Goal: Navigation & Orientation: Find specific page/section

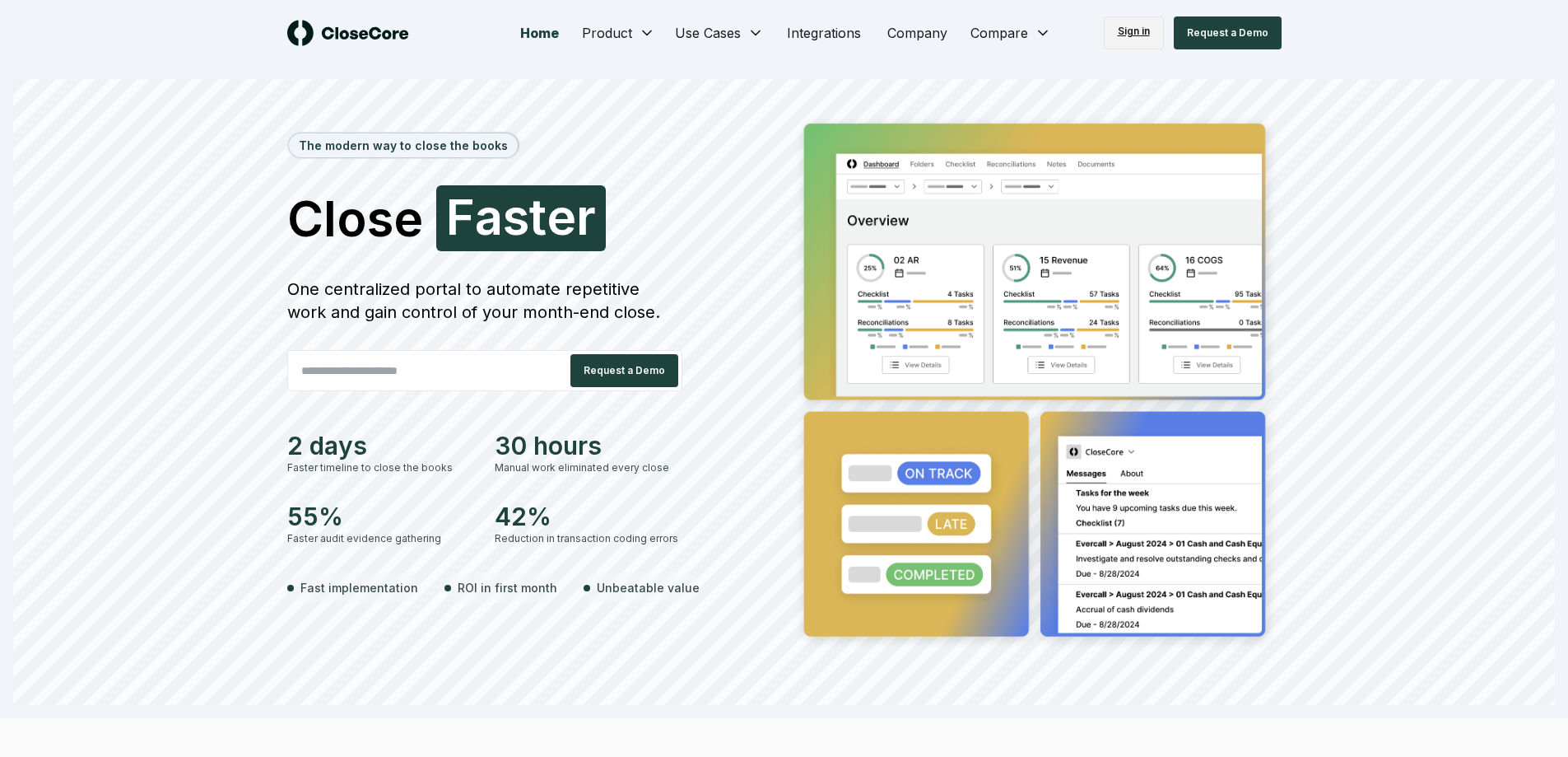
click at [1120, 30] on link "Sign in" at bounding box center [1134, 33] width 60 height 33
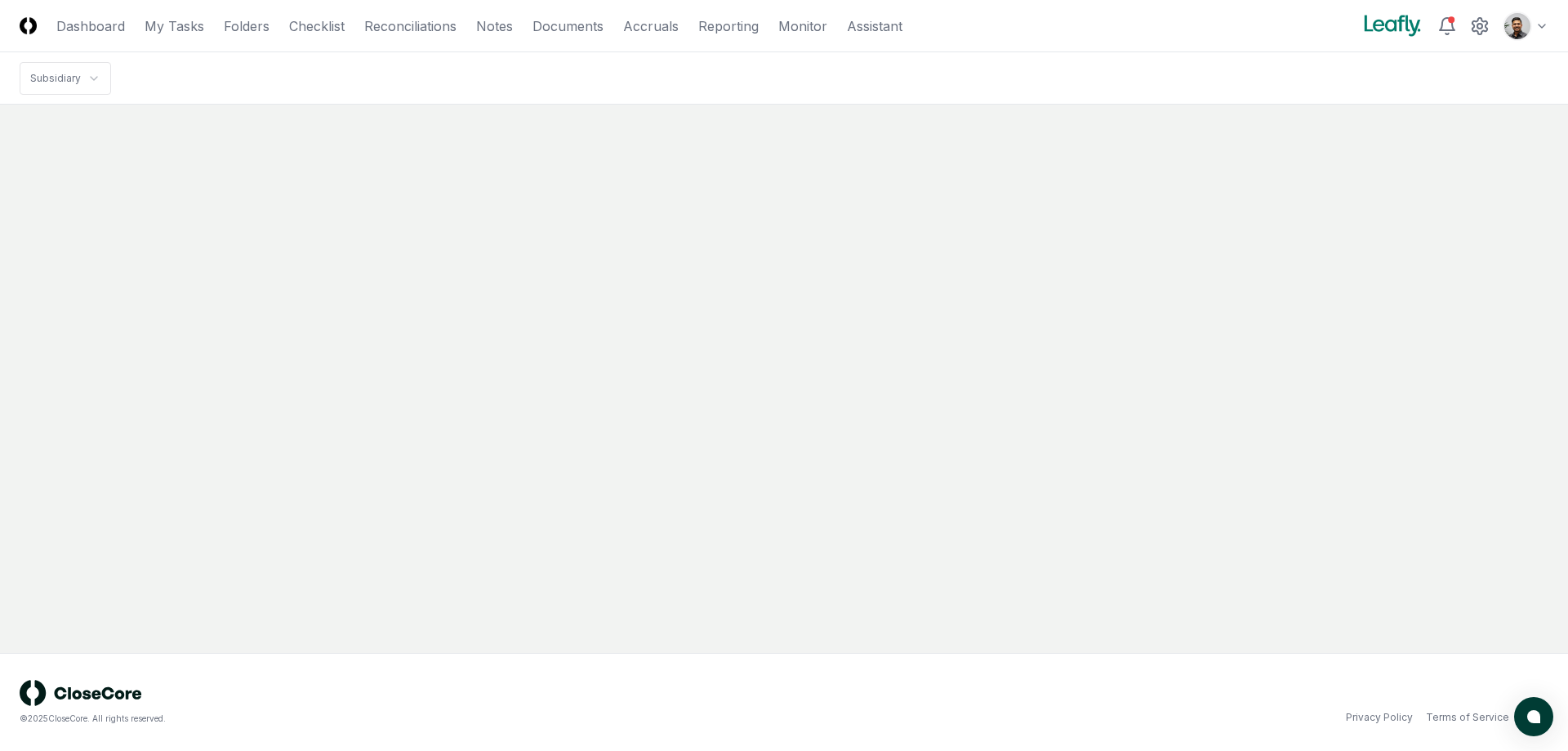
click at [1523, 23] on html "CloseCore Dashboard My Tasks Folders Checklist Reconciliations Notes Documents …" at bounding box center [784, 376] width 1568 height 751
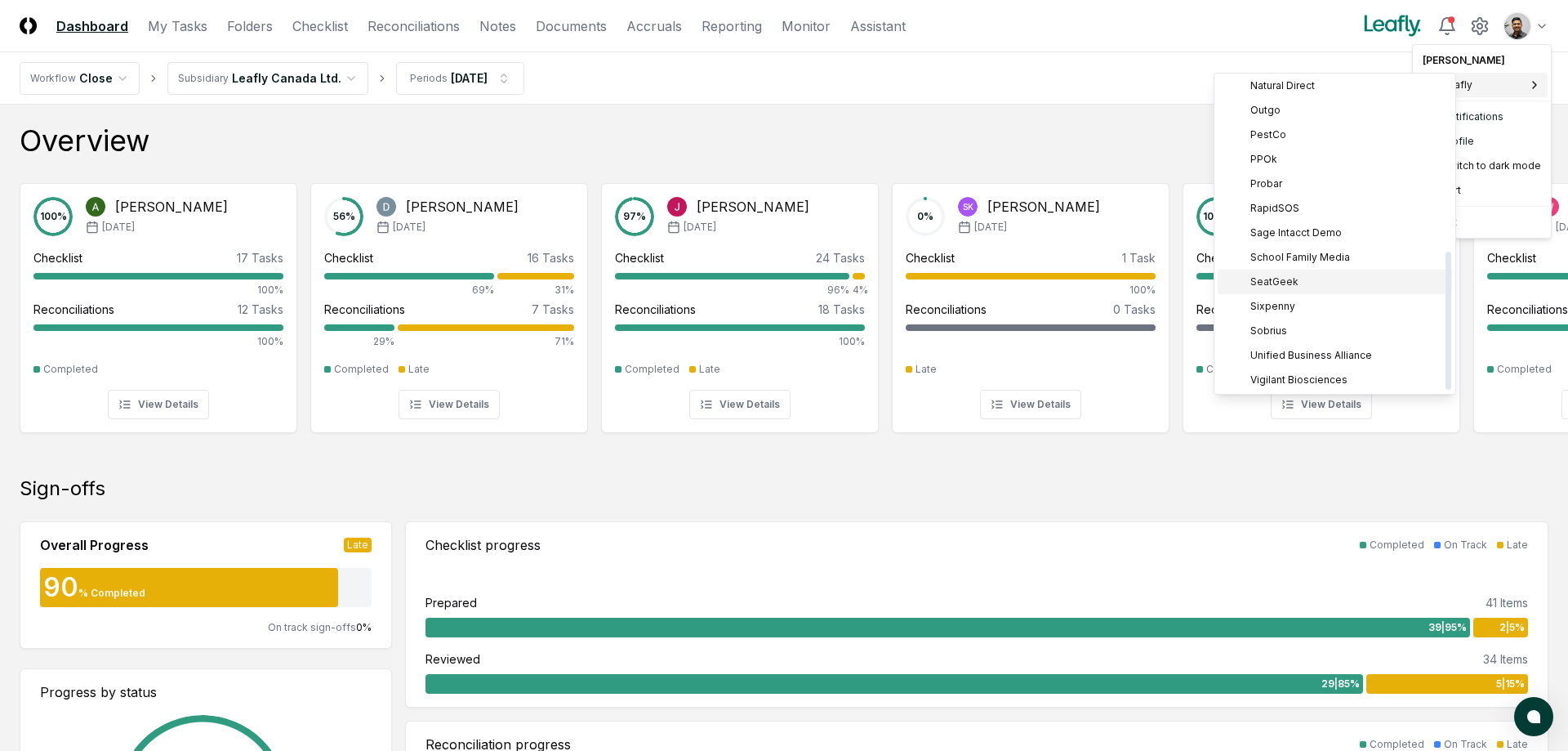
scroll to position [397, 0]
click at [1295, 155] on div "PPOk" at bounding box center [1335, 157] width 235 height 24
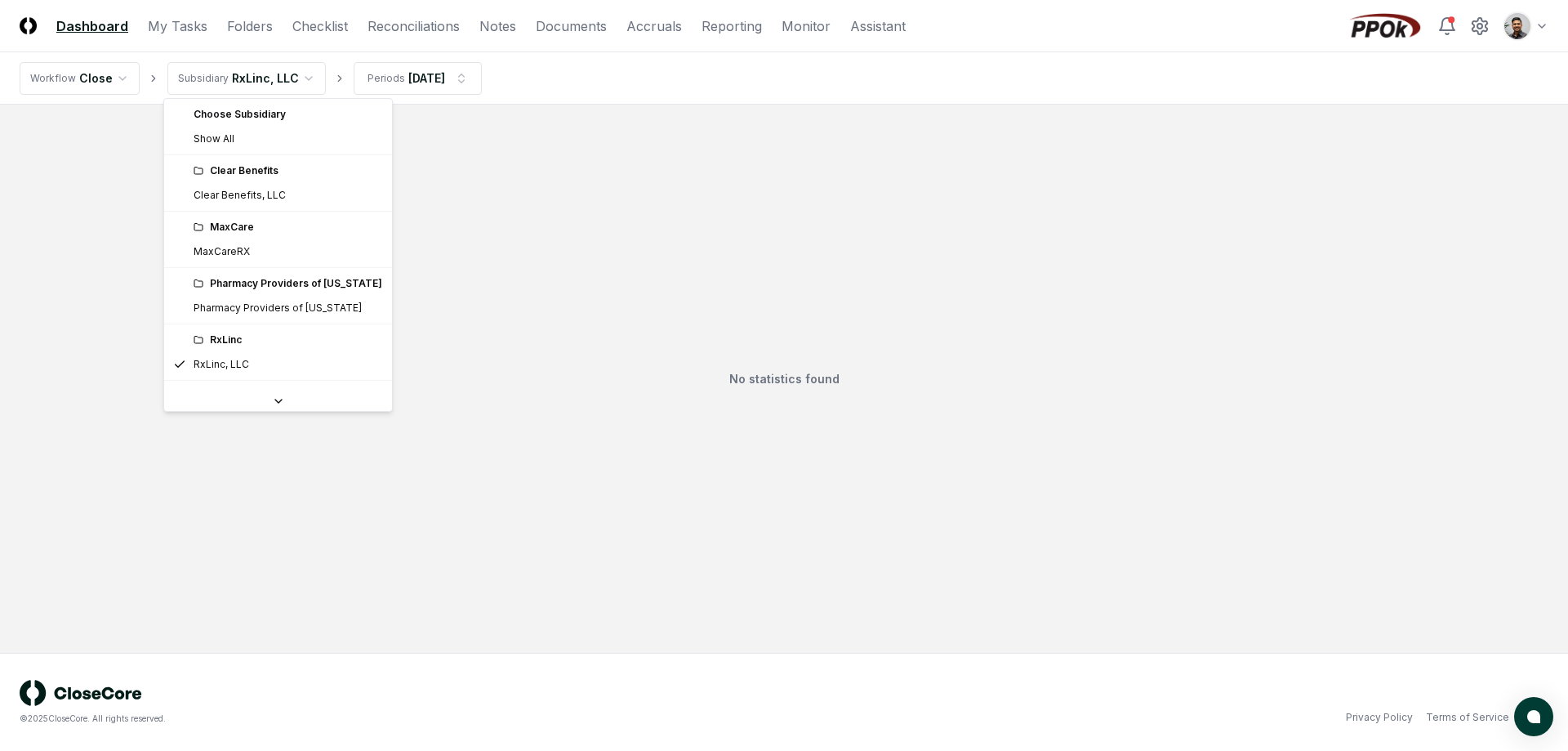
click at [291, 85] on html "CloseCore Dashboard My Tasks Folders Checklist Reconciliations Notes Documents …" at bounding box center [784, 376] width 1568 height 751
click at [254, 26] on html "CloseCore Dashboard My Tasks Folders Checklist Reconciliations Notes Documents …" at bounding box center [784, 376] width 1568 height 751
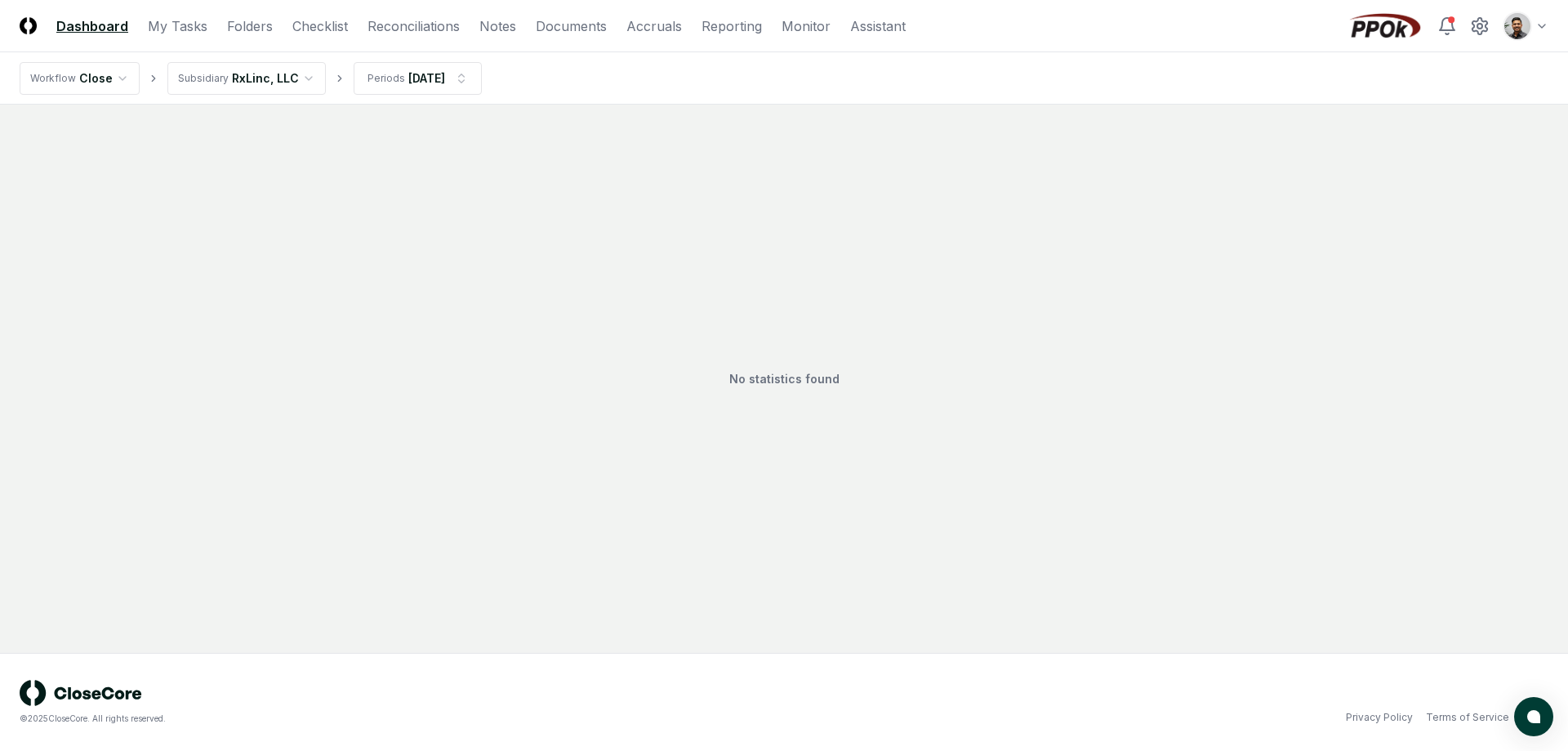
click at [254, 26] on link "Folders" at bounding box center [250, 26] width 46 height 20
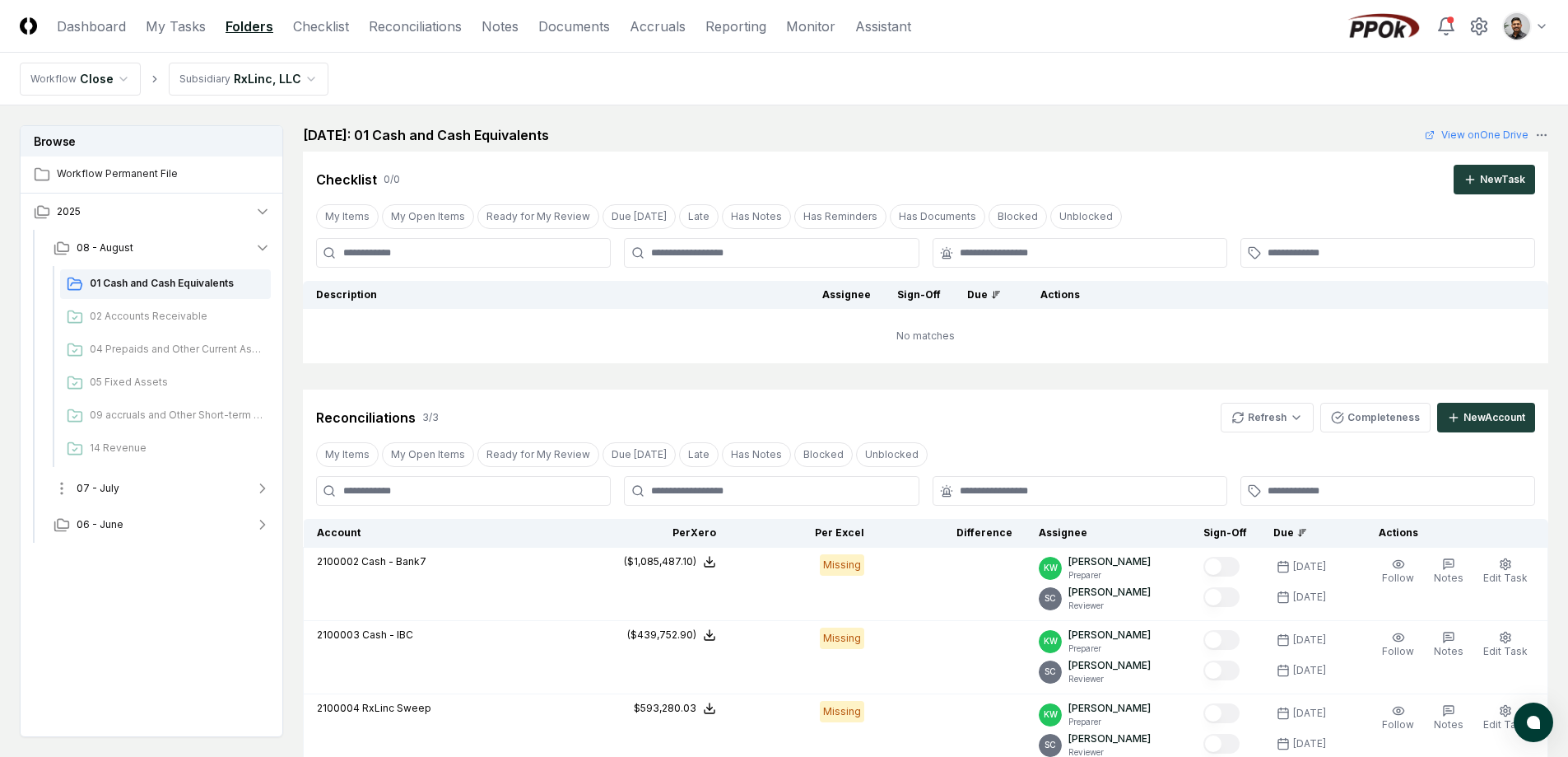
click at [176, 487] on button "07 - July" at bounding box center [162, 489] width 244 height 36
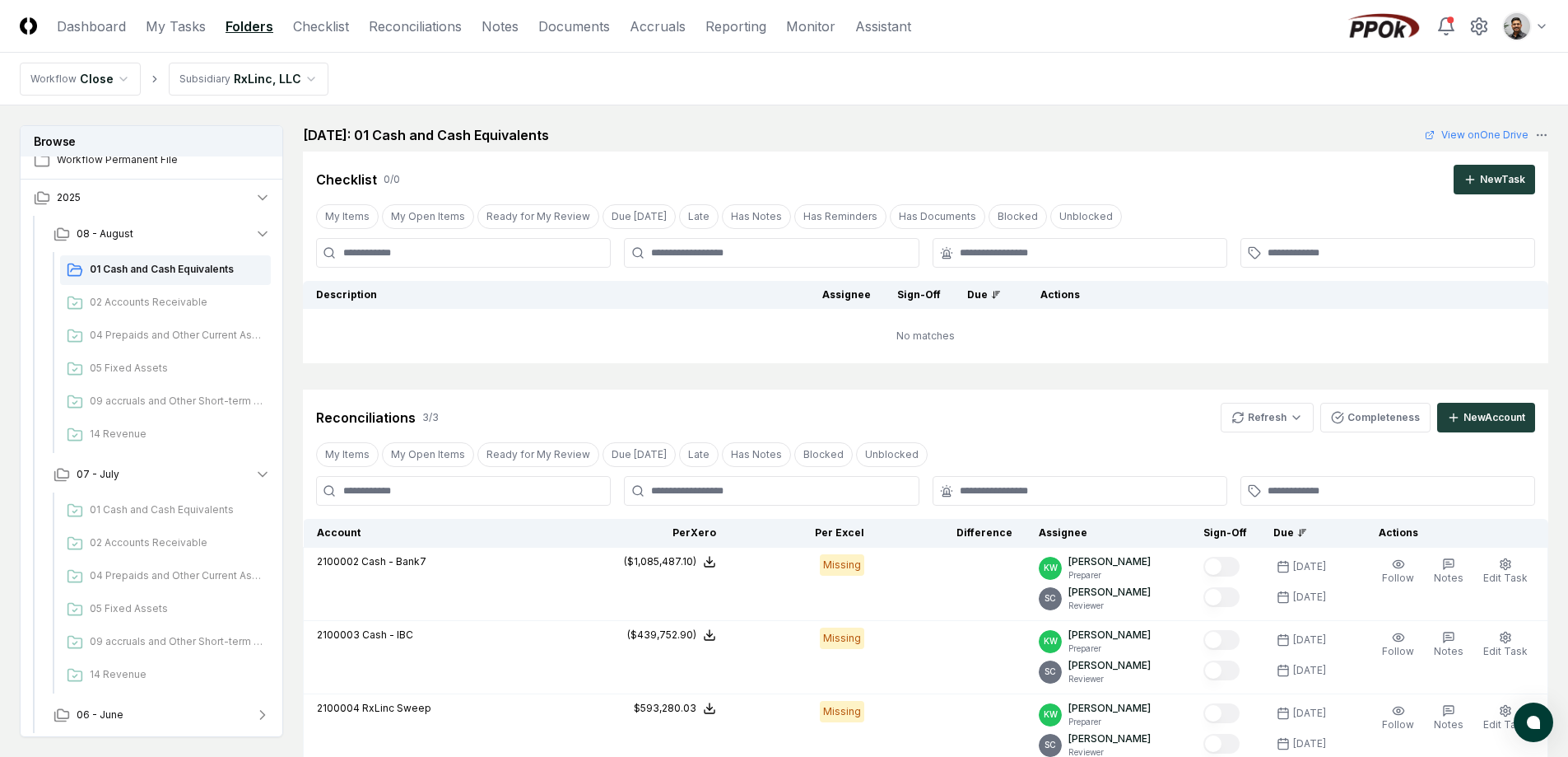
click at [288, 83] on html "CloseCore Dashboard My Tasks Folders Checklist Reconciliations Notes Documents …" at bounding box center [784, 525] width 1568 height 1051
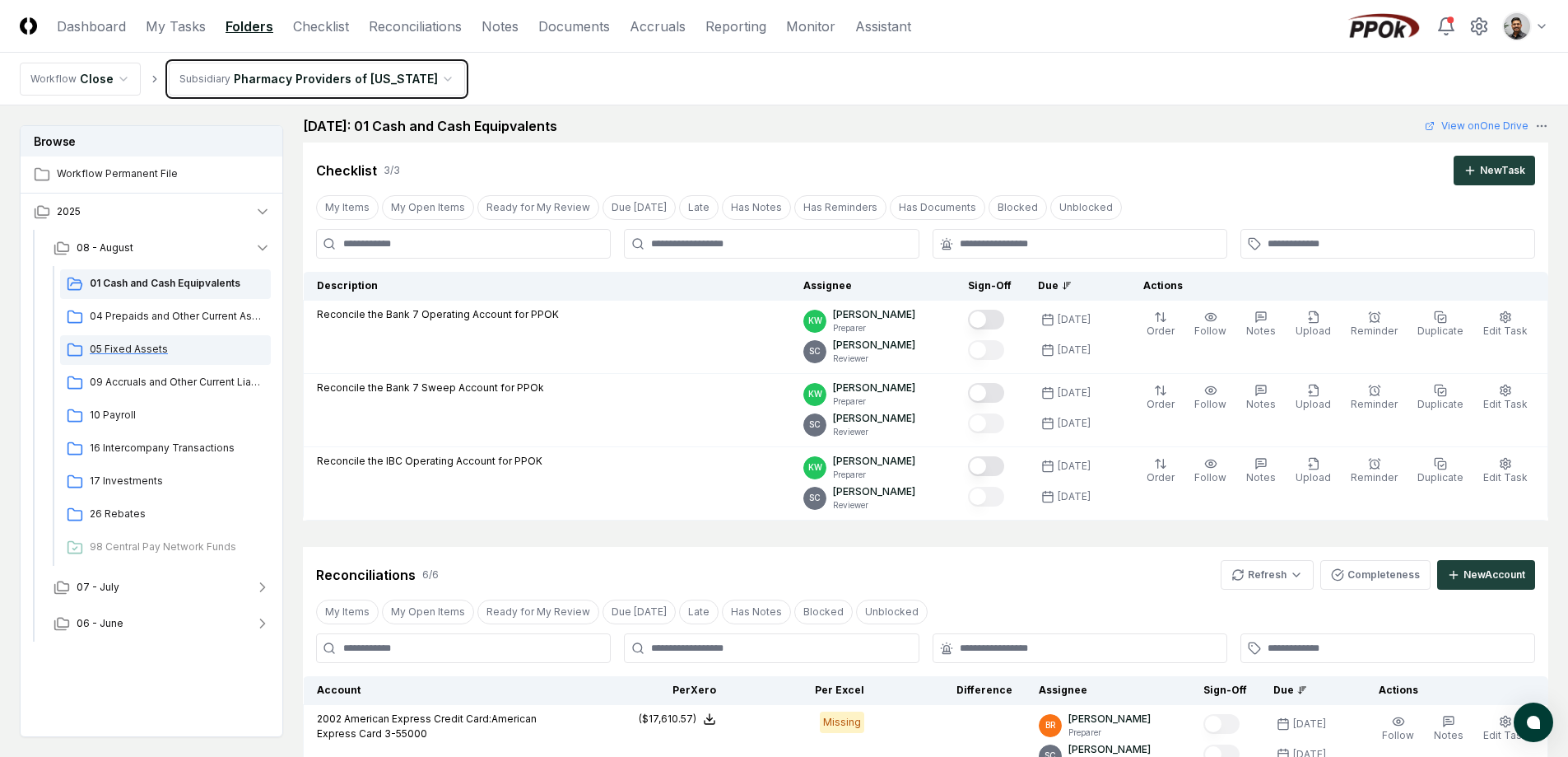
scroll to position [10, 0]
click at [193, 348] on span "05 Fixed Assets" at bounding box center [177, 349] width 175 height 15
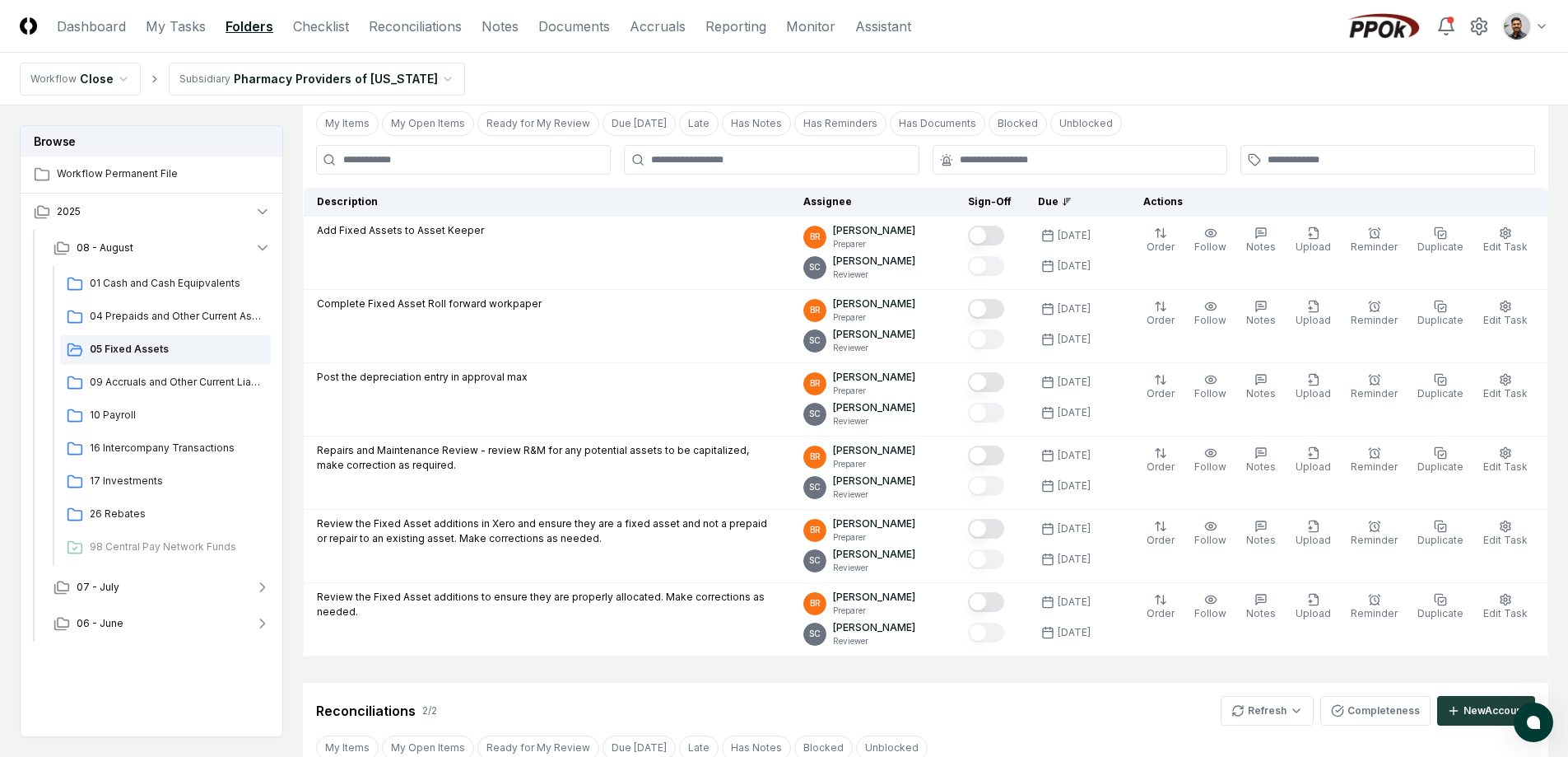
scroll to position [573, 0]
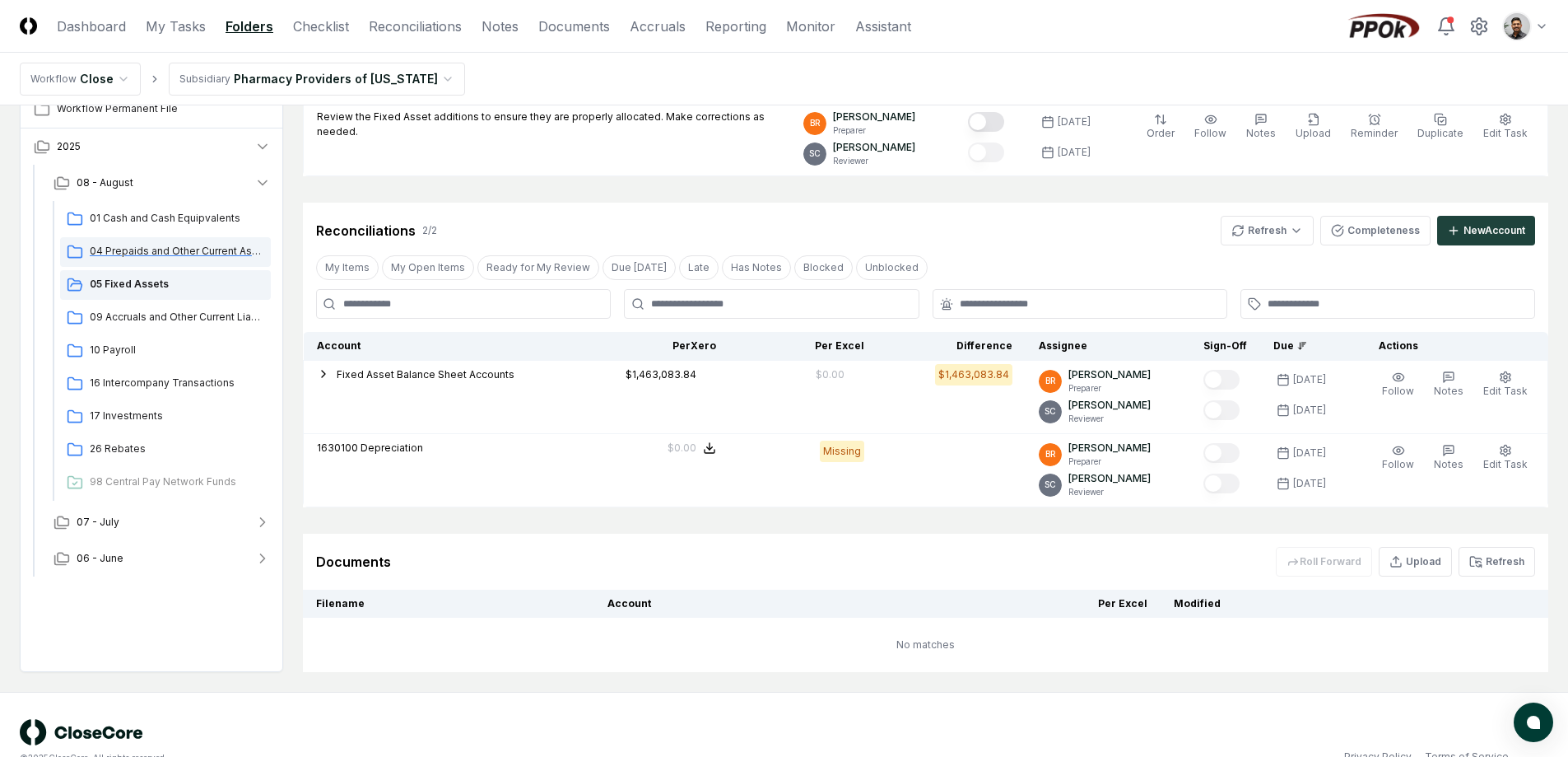
click at [204, 250] on span "04 Prepaids and Other Current Assets" at bounding box center [177, 251] width 175 height 15
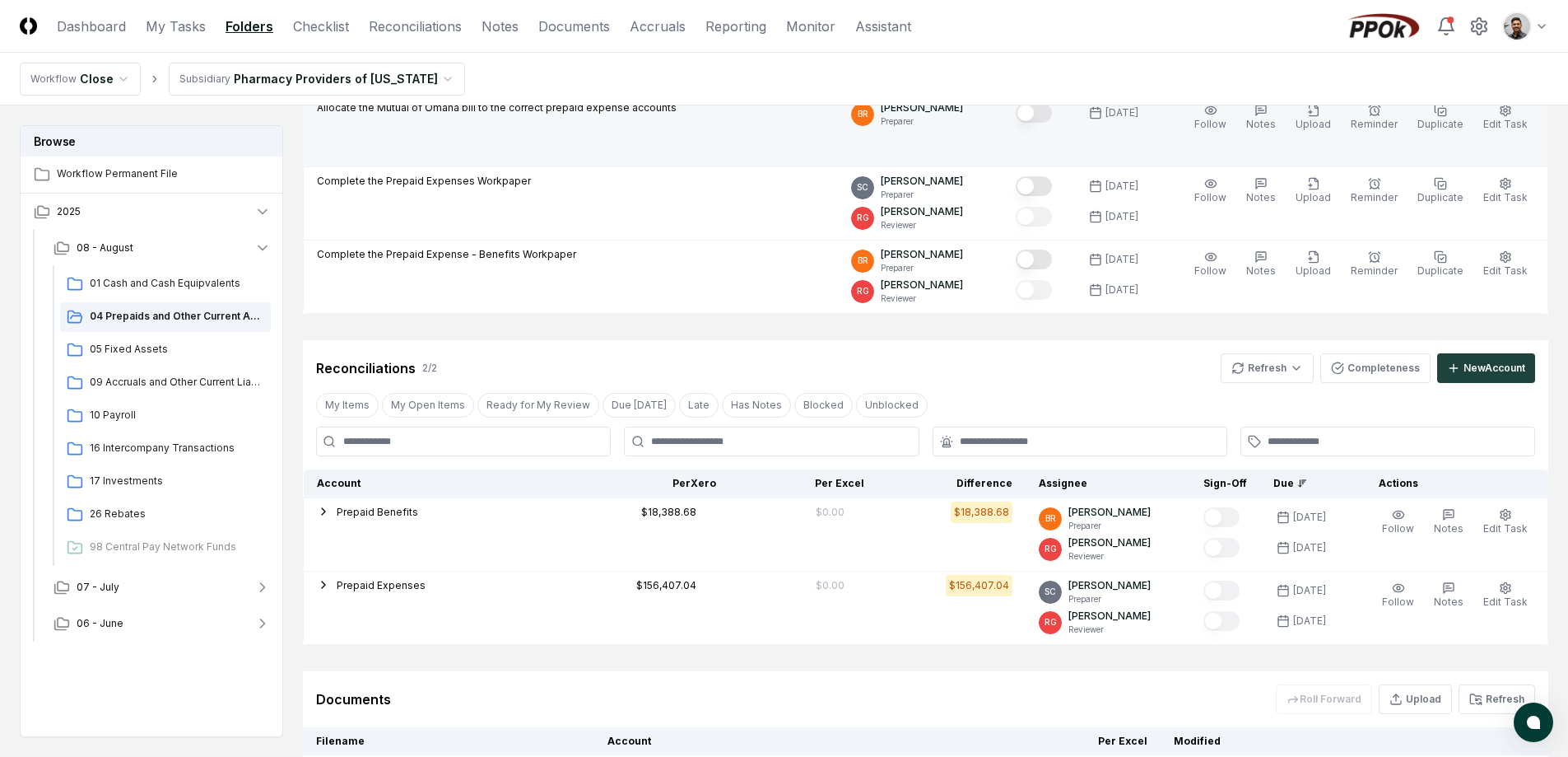
scroll to position [329, 0]
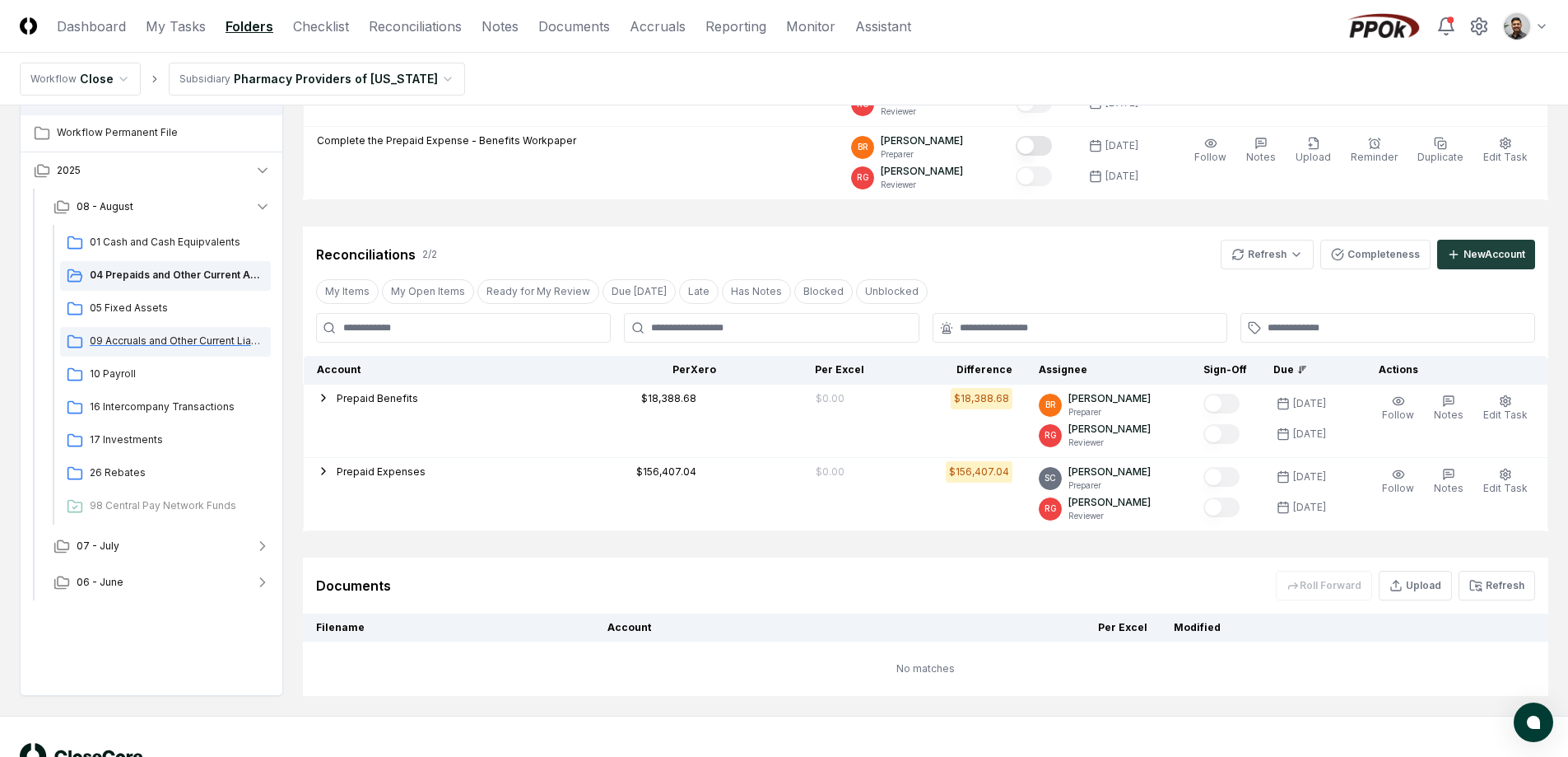
click at [183, 348] on div "09 Accruals and Other Current Liabilities" at bounding box center [166, 341] width 211 height 30
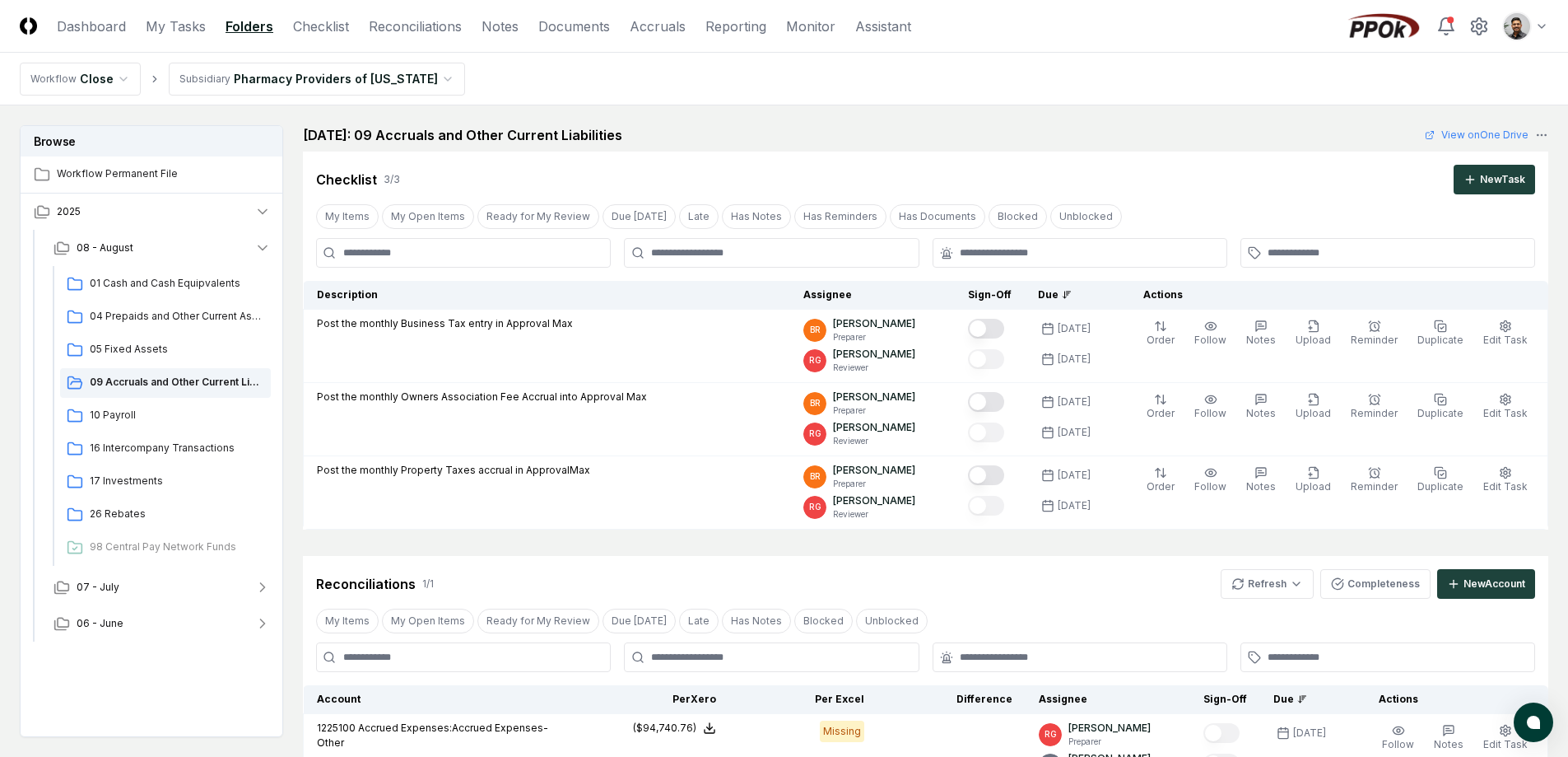
scroll to position [314, 0]
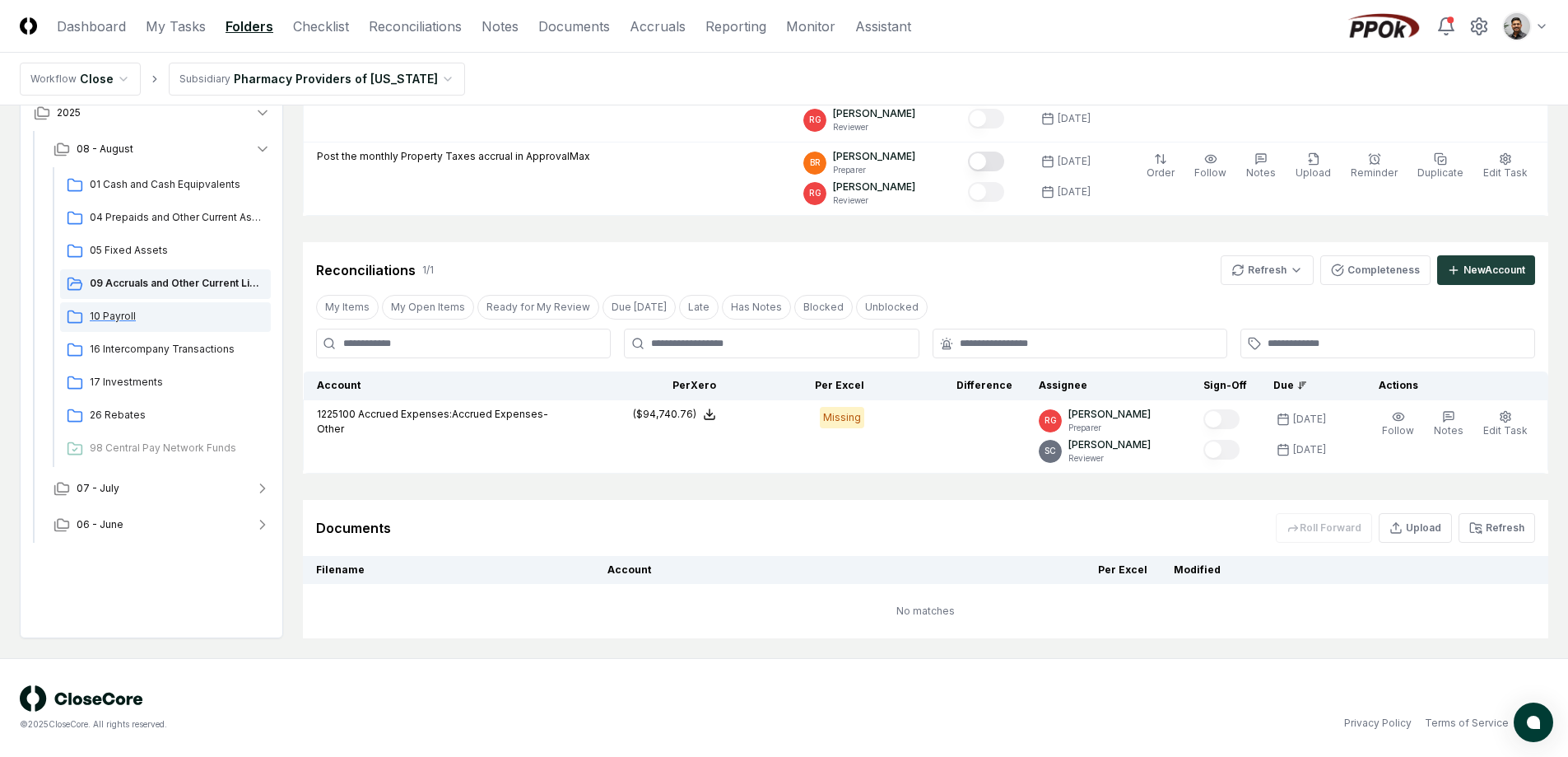
click at [187, 313] on span "10 Payroll" at bounding box center [177, 316] width 175 height 15
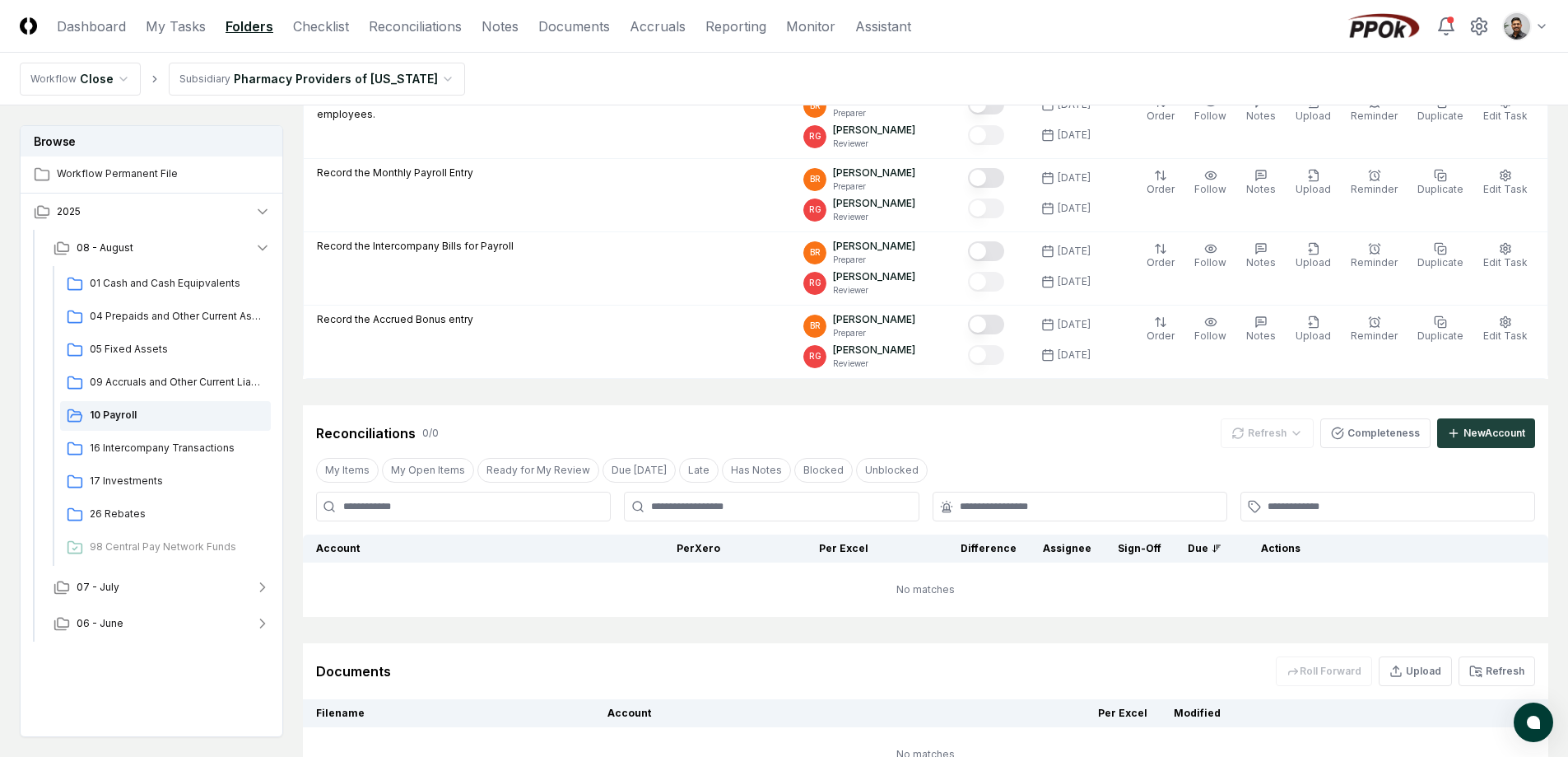
scroll to position [440, 0]
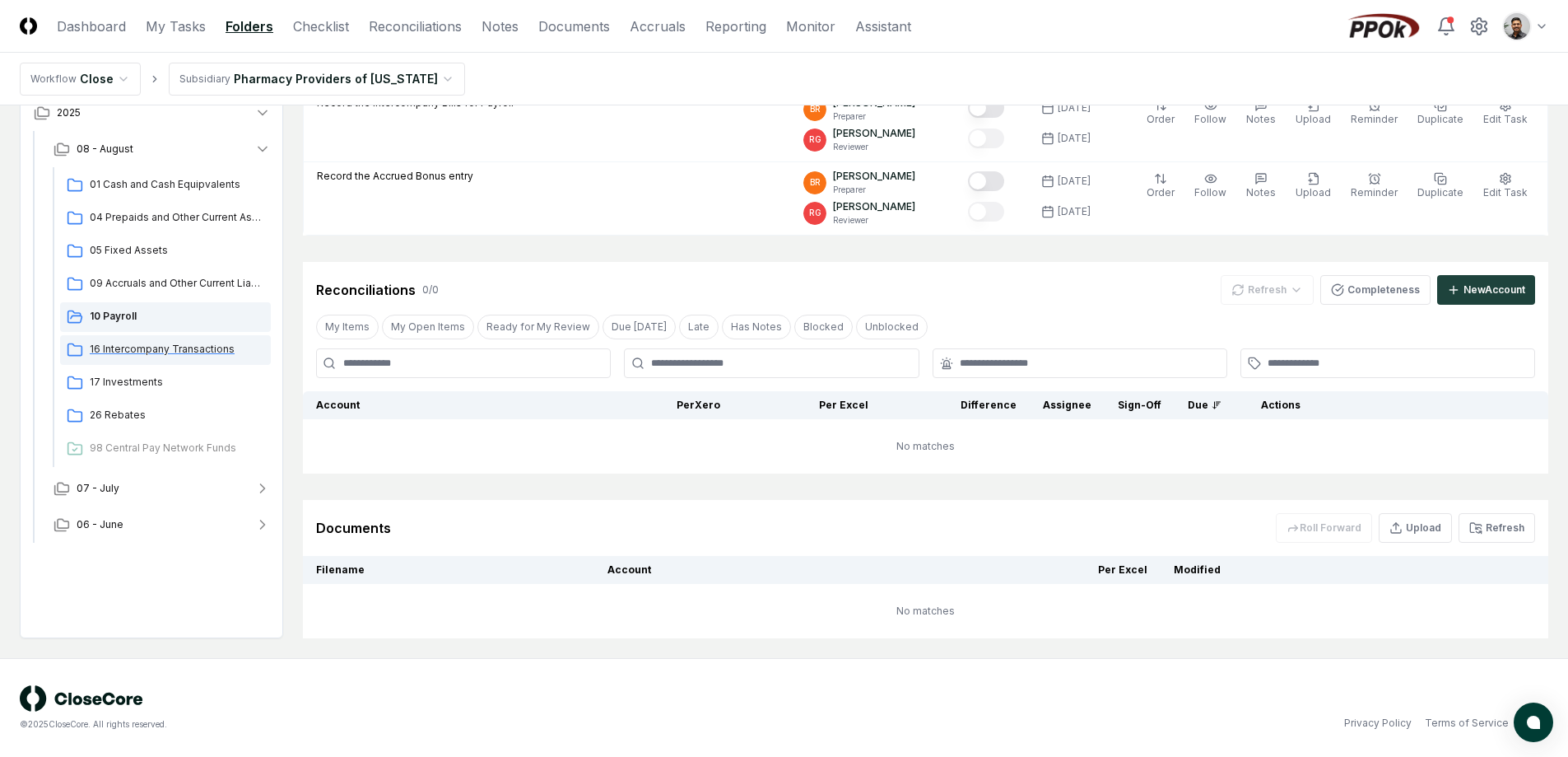
click at [189, 356] on div "16 Intercompany Transactions" at bounding box center [166, 349] width 211 height 30
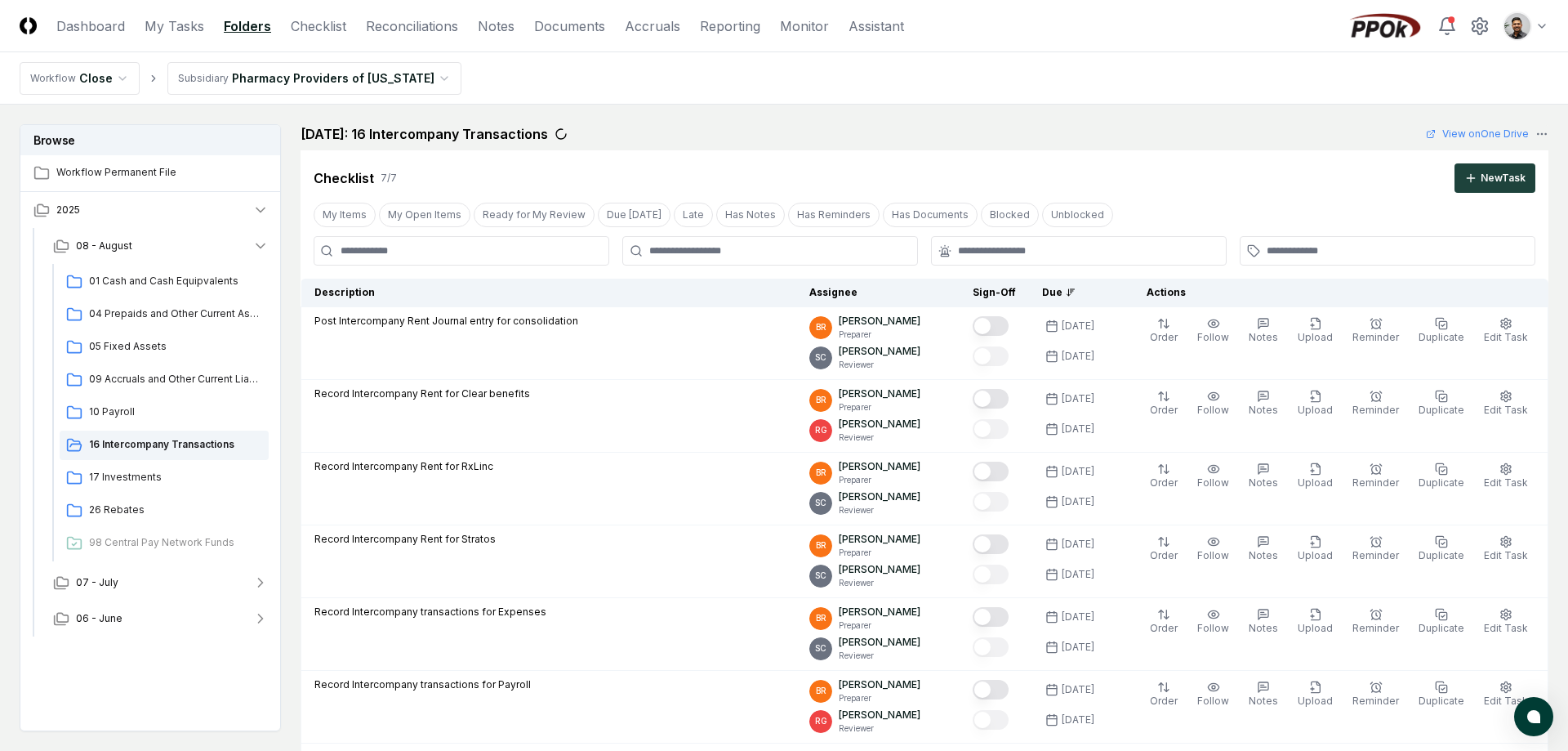
click at [426, 87] on html "CloseCore Dashboard My Tasks Folders Checklist Reconciliations Notes Documents …" at bounding box center [784, 666] width 1568 height 1333
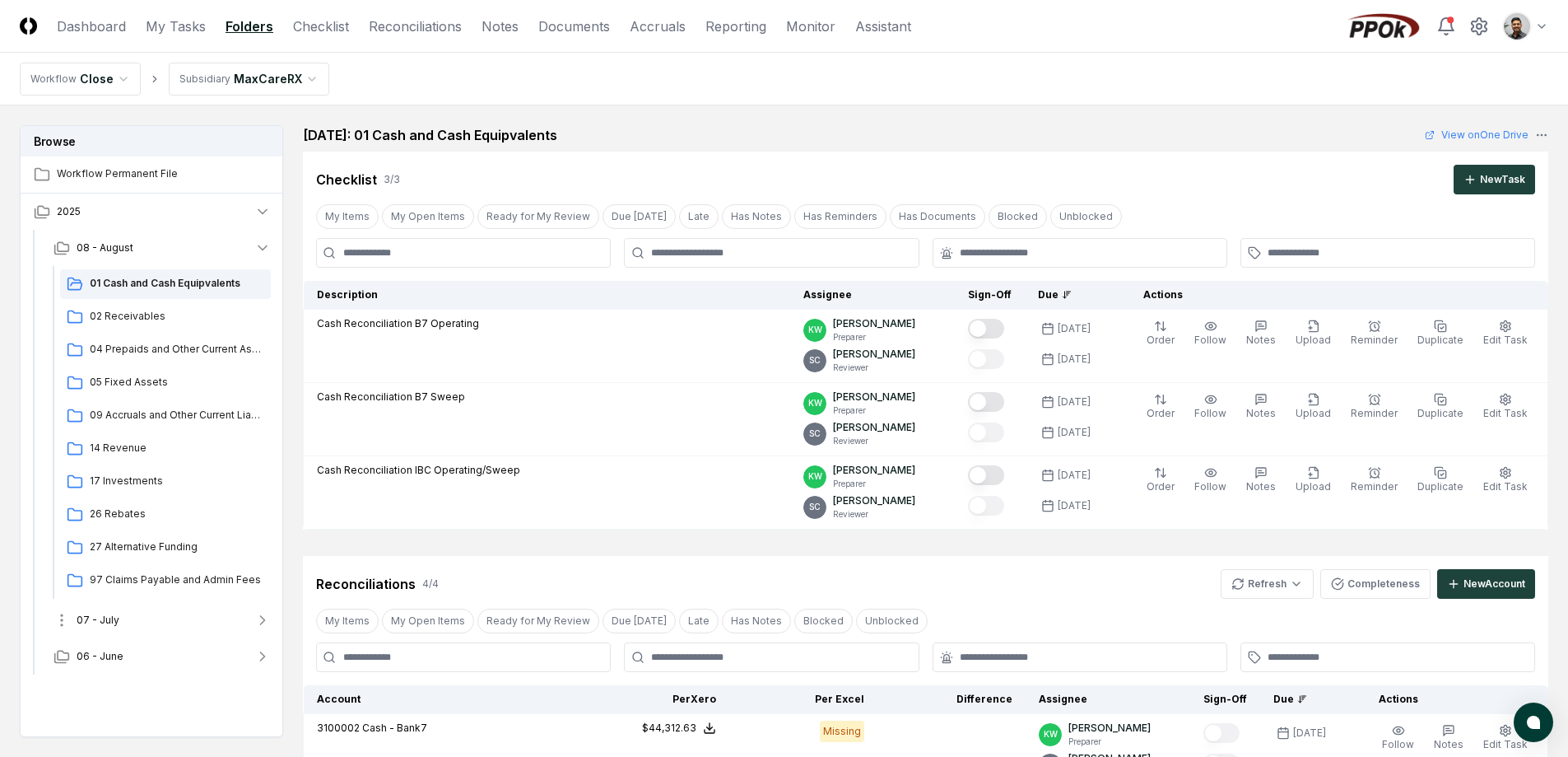
click at [136, 626] on button "07 - July" at bounding box center [162, 621] width 244 height 36
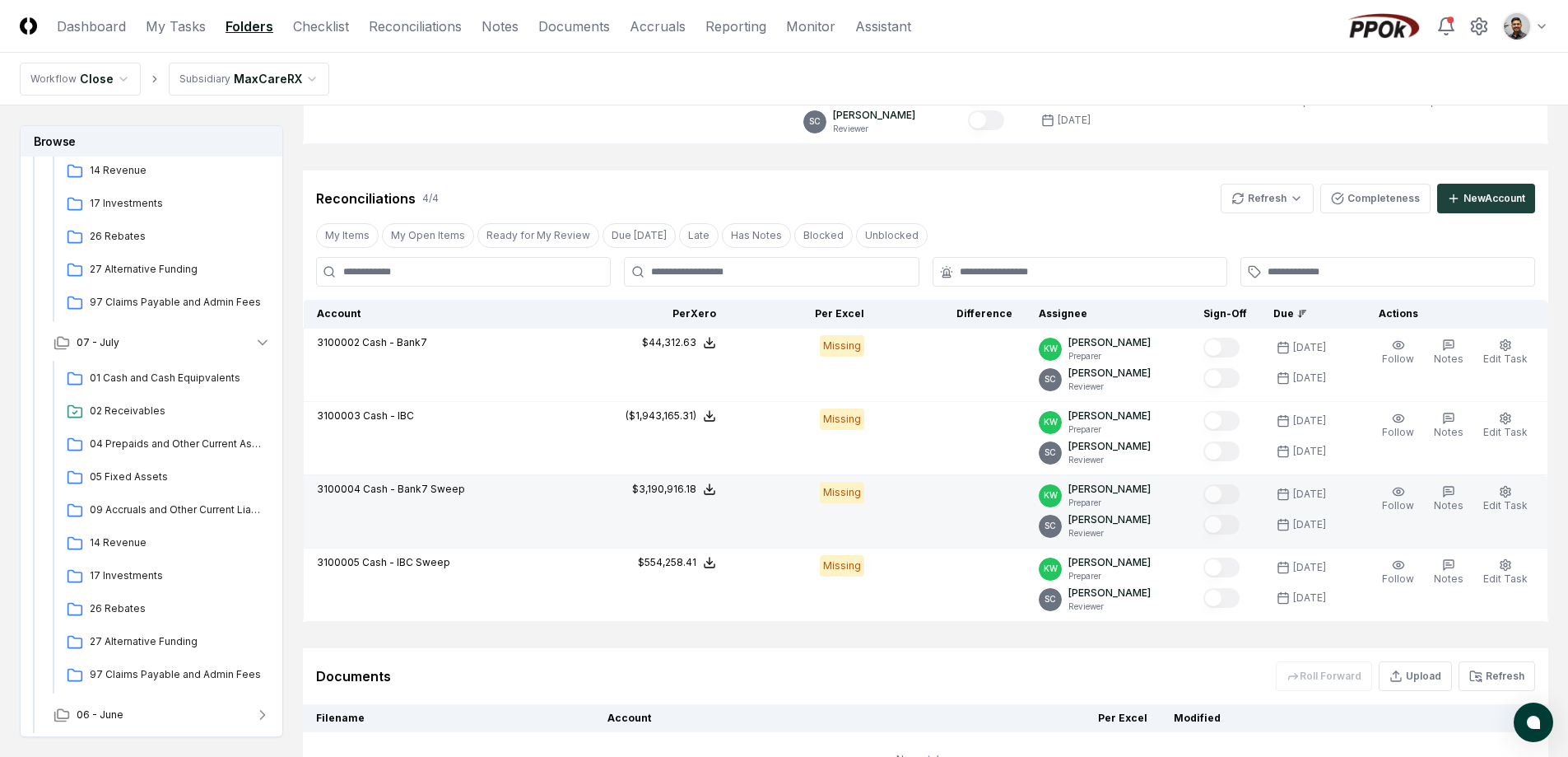
scroll to position [387, 0]
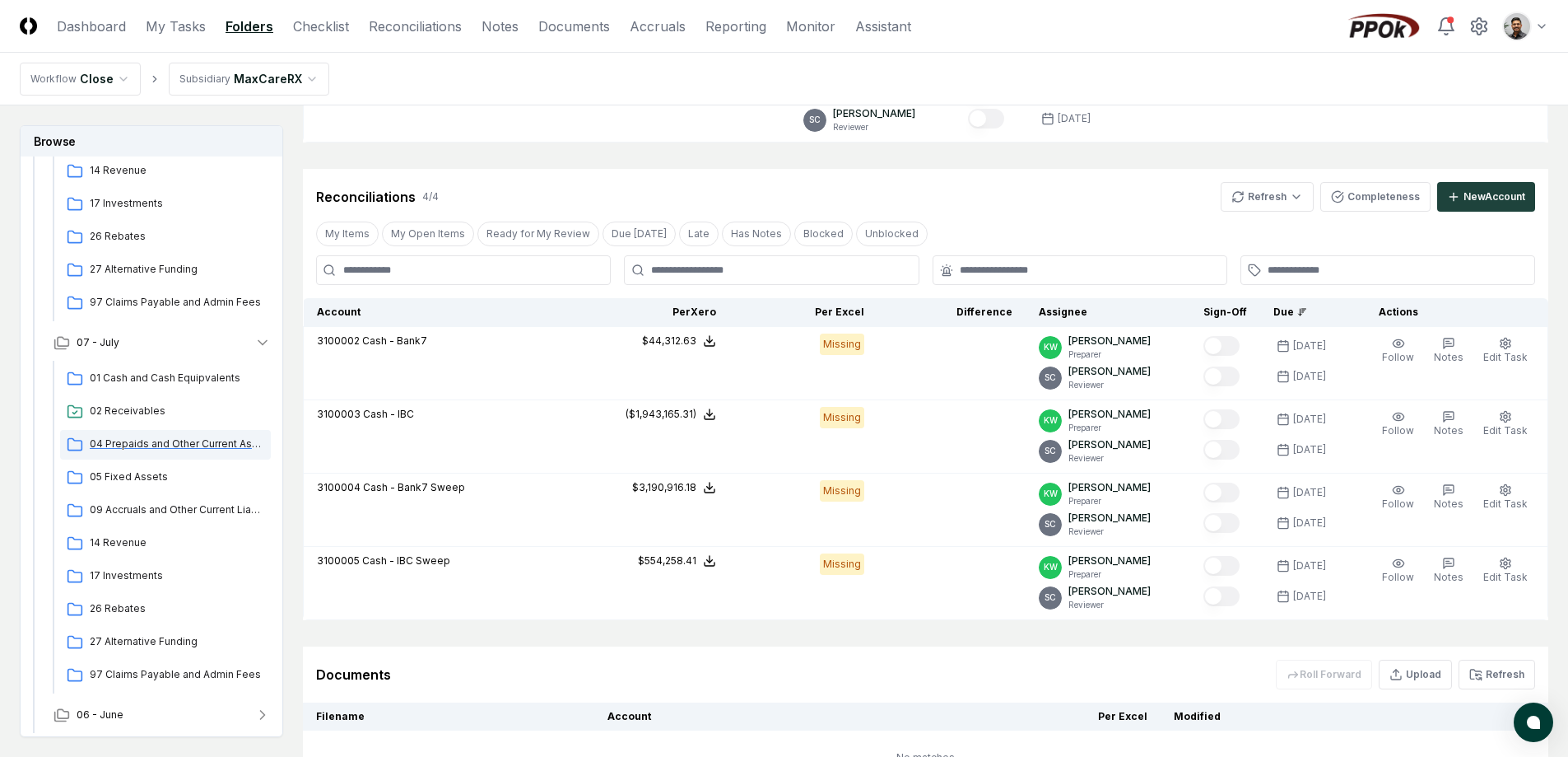
click at [163, 448] on span "04 Prepaids and Other Current Assets" at bounding box center [177, 444] width 175 height 15
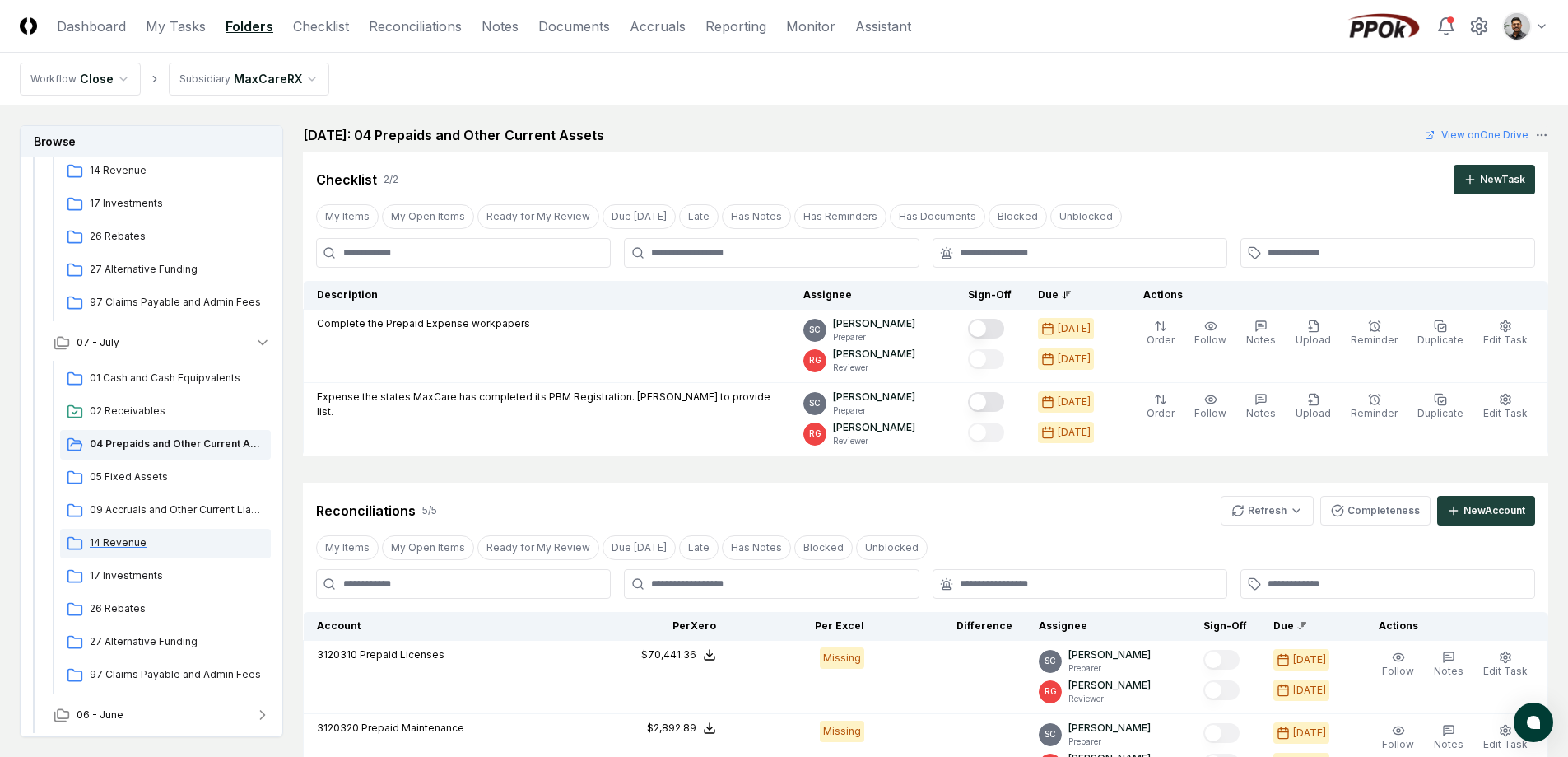
click at [175, 548] on span "14 Revenue" at bounding box center [177, 542] width 175 height 15
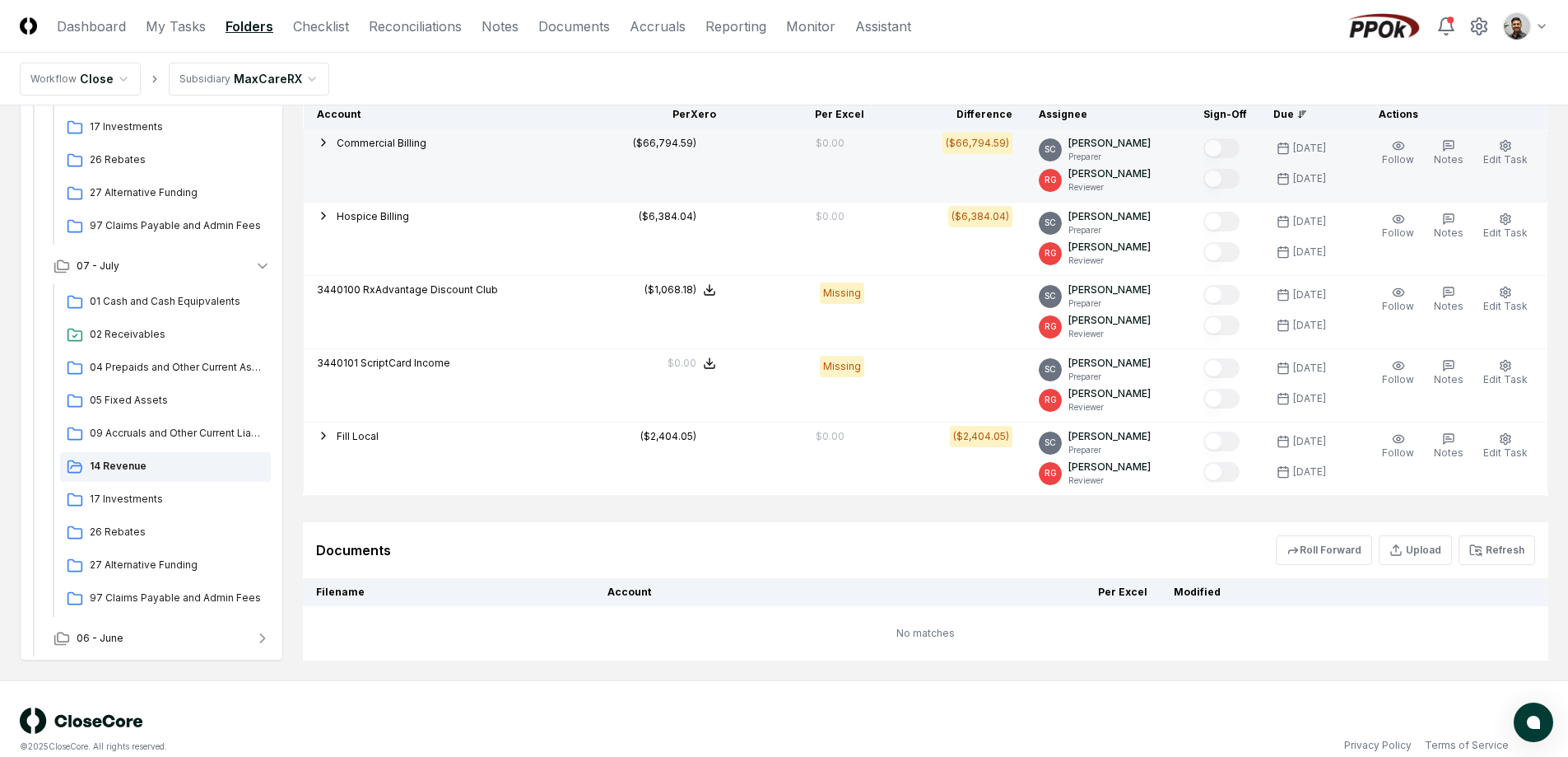
scroll to position [418, 0]
click at [369, 149] on span "Commercial Billing" at bounding box center [381, 144] width 90 height 13
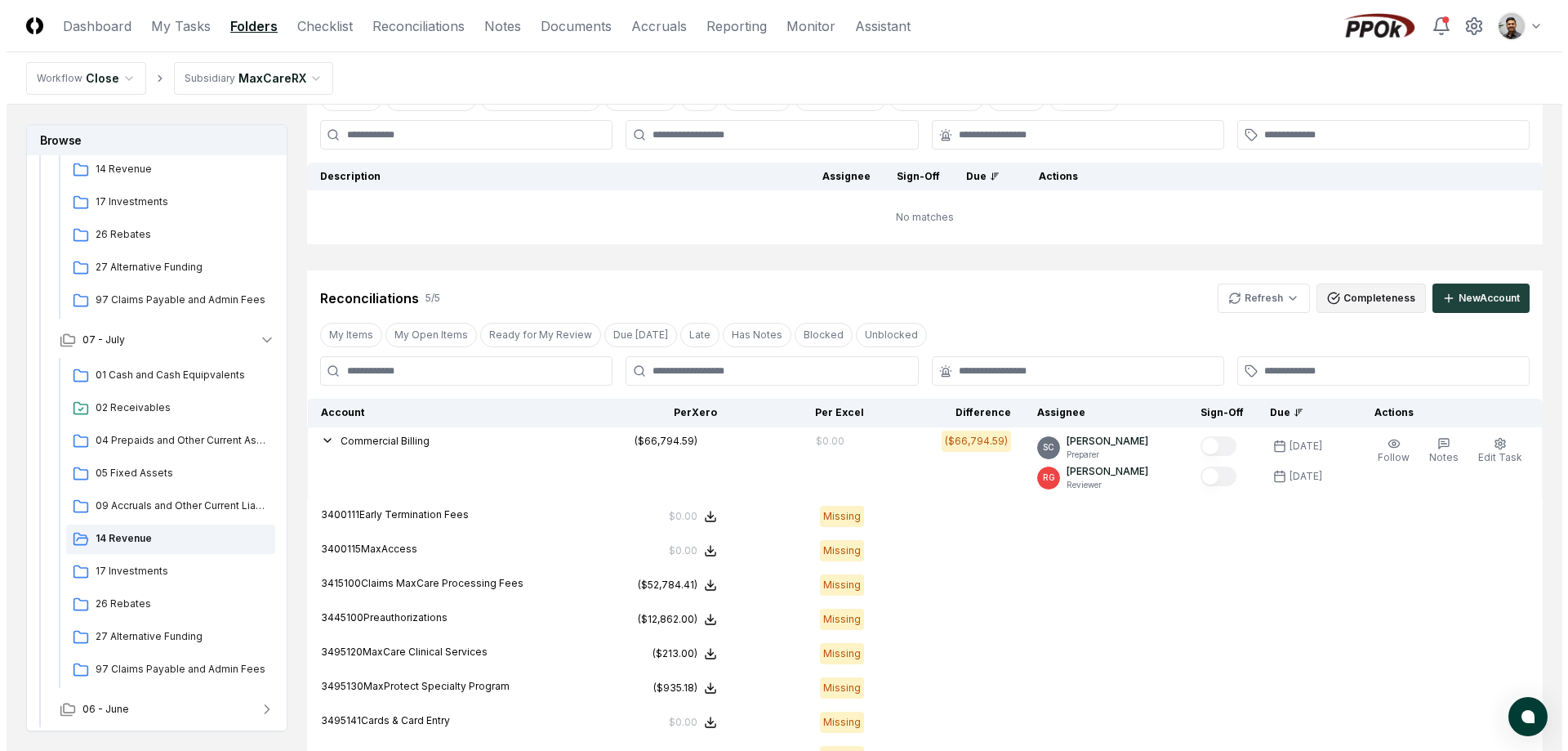
scroll to position [118, 0]
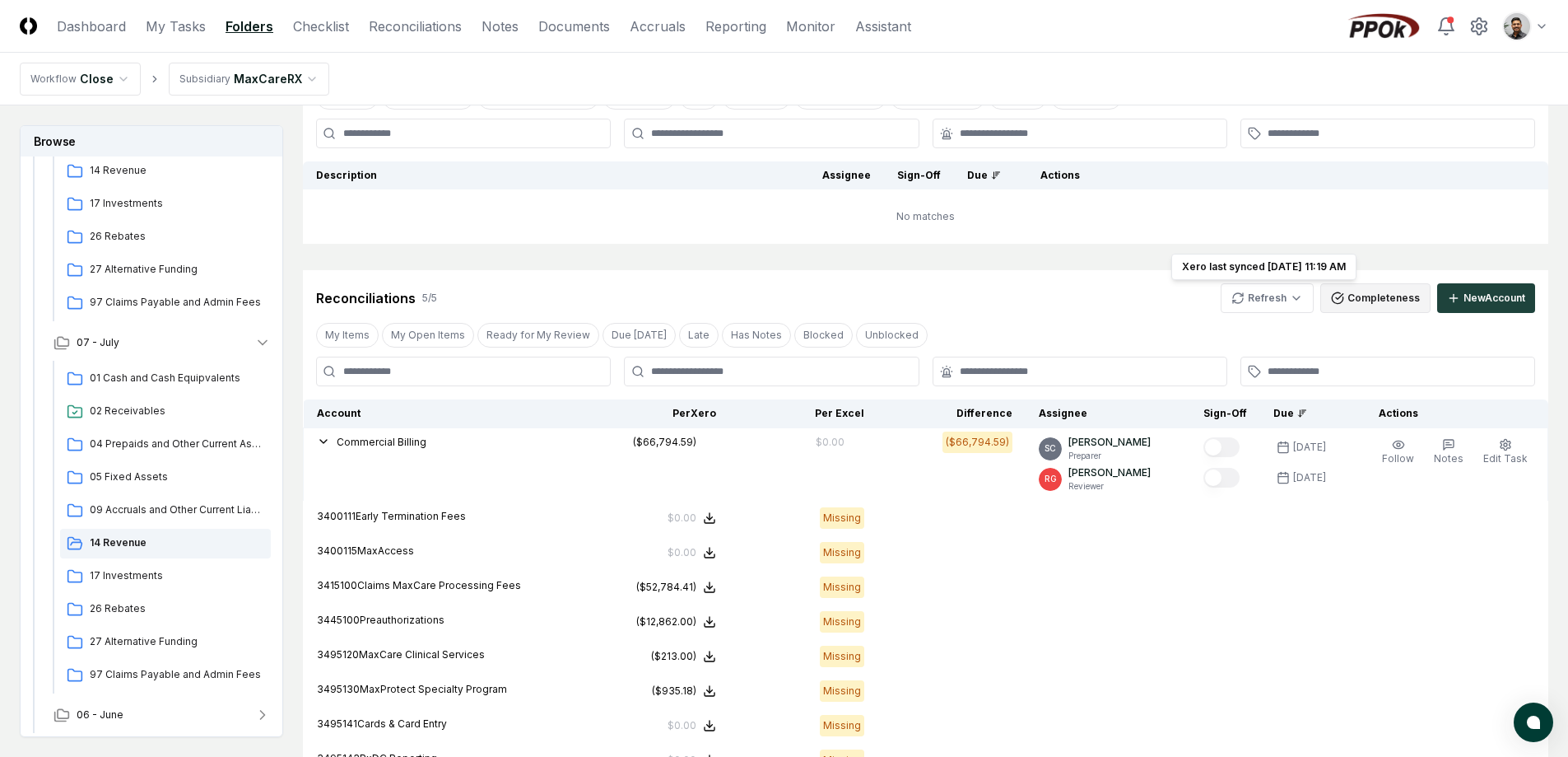
click at [1359, 297] on button "Completeness" at bounding box center [1375, 298] width 110 height 30
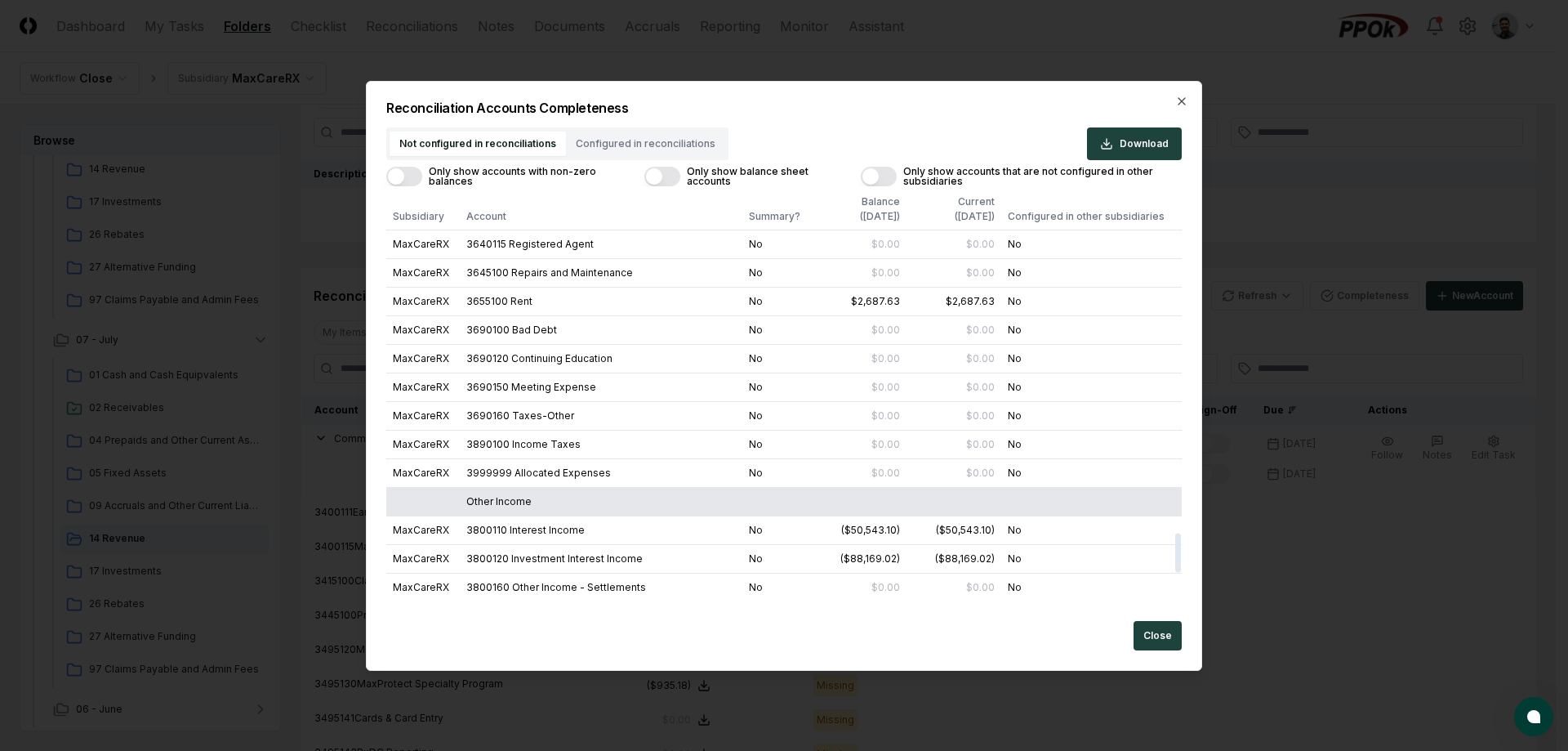
scroll to position [3597, 0]
click at [657, 149] on button "Configured in reconciliations" at bounding box center [645, 144] width 159 height 24
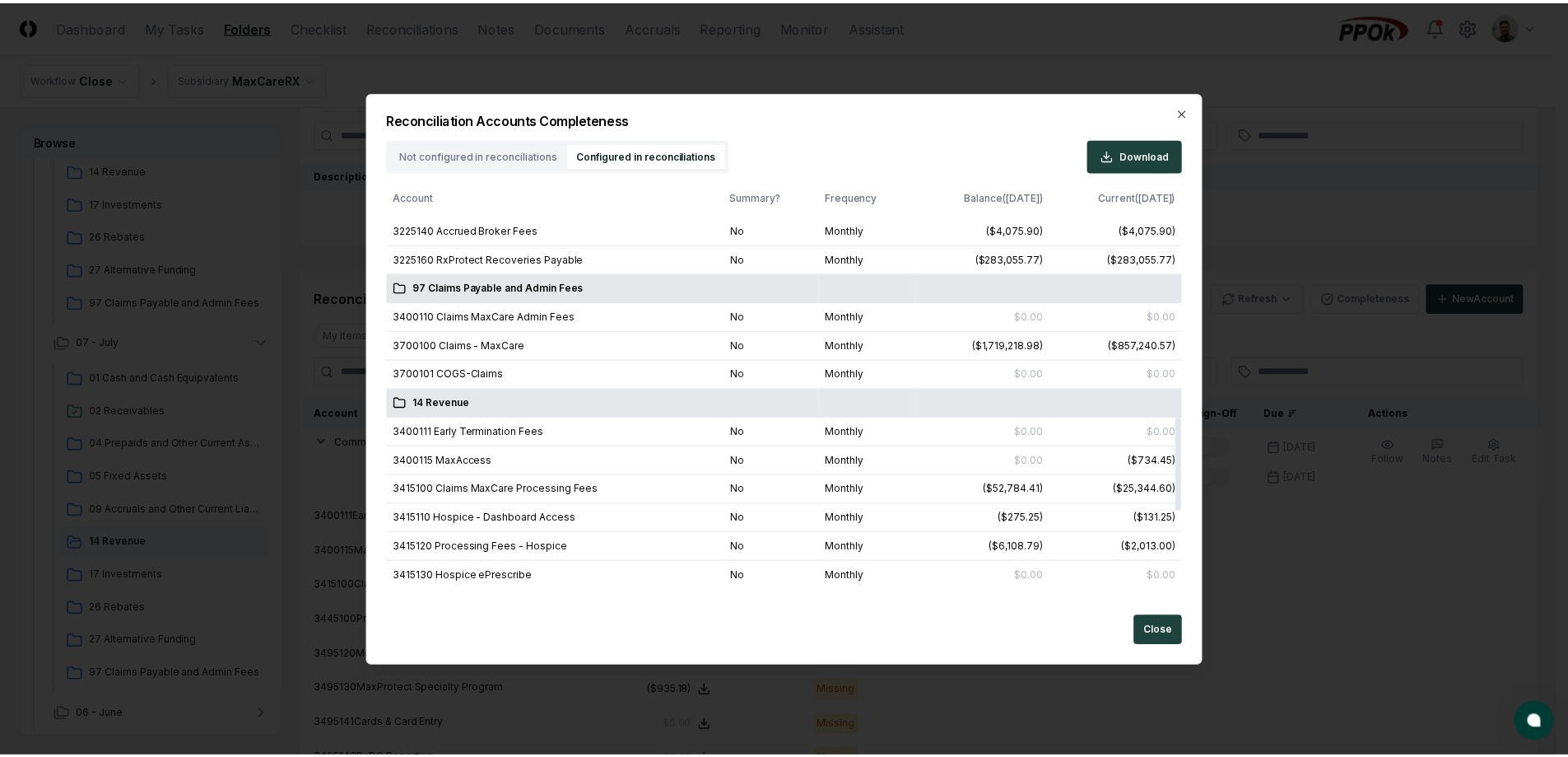
scroll to position [1046, 0]
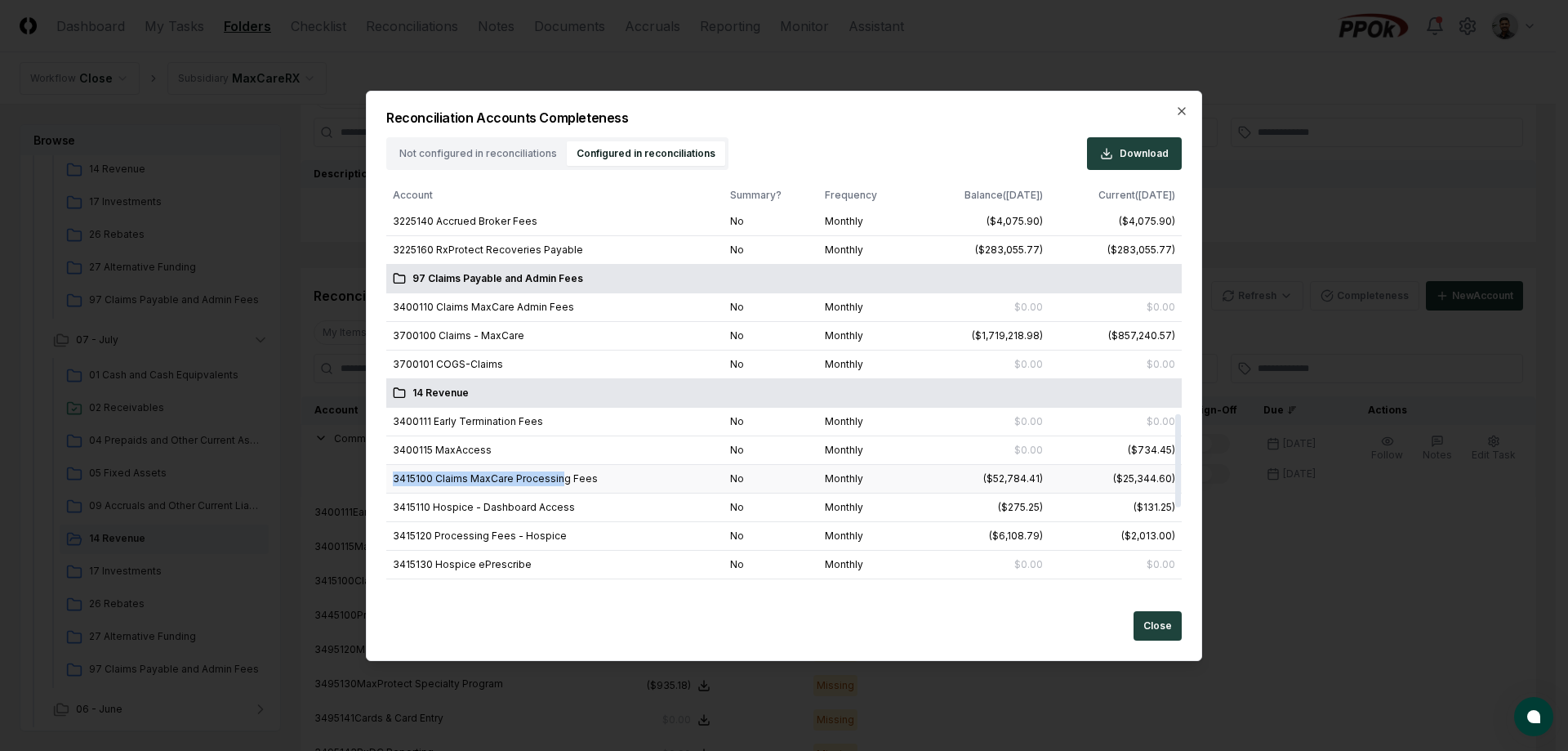
drag, startPoint x: 596, startPoint y: 470, endPoint x: 559, endPoint y: 480, distance: 38.3
click at [559, 480] on td "3415100 Claims MaxCare Processing Fees" at bounding box center [555, 479] width 337 height 29
drag, startPoint x: 589, startPoint y: 477, endPoint x: 512, endPoint y: 477, distance: 77.0
click at [512, 477] on td "3415100 Claims MaxCare Processing Fees" at bounding box center [555, 479] width 337 height 29
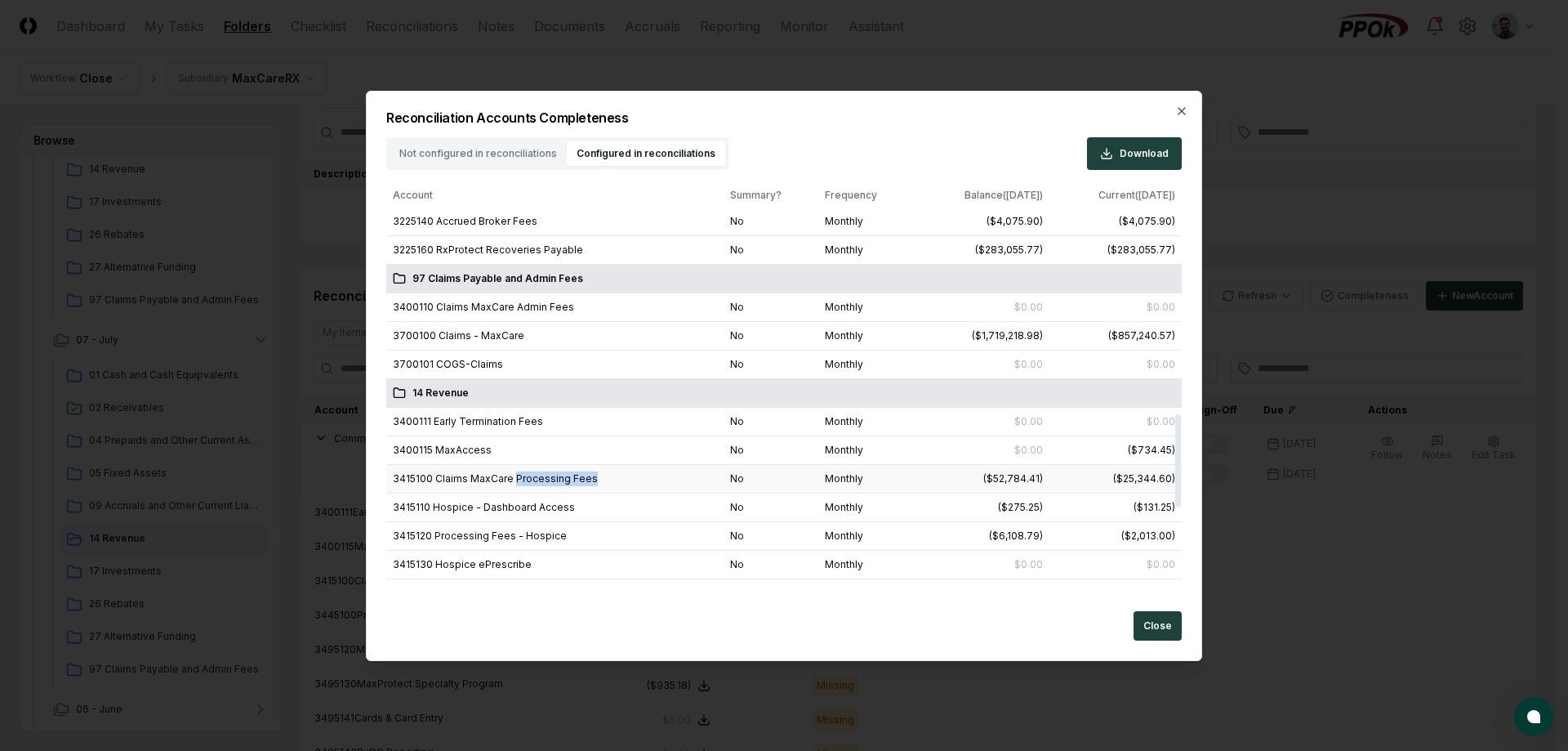
click at [512, 477] on td "3415100 Claims MaxCare Processing Fees" at bounding box center [555, 479] width 337 height 29
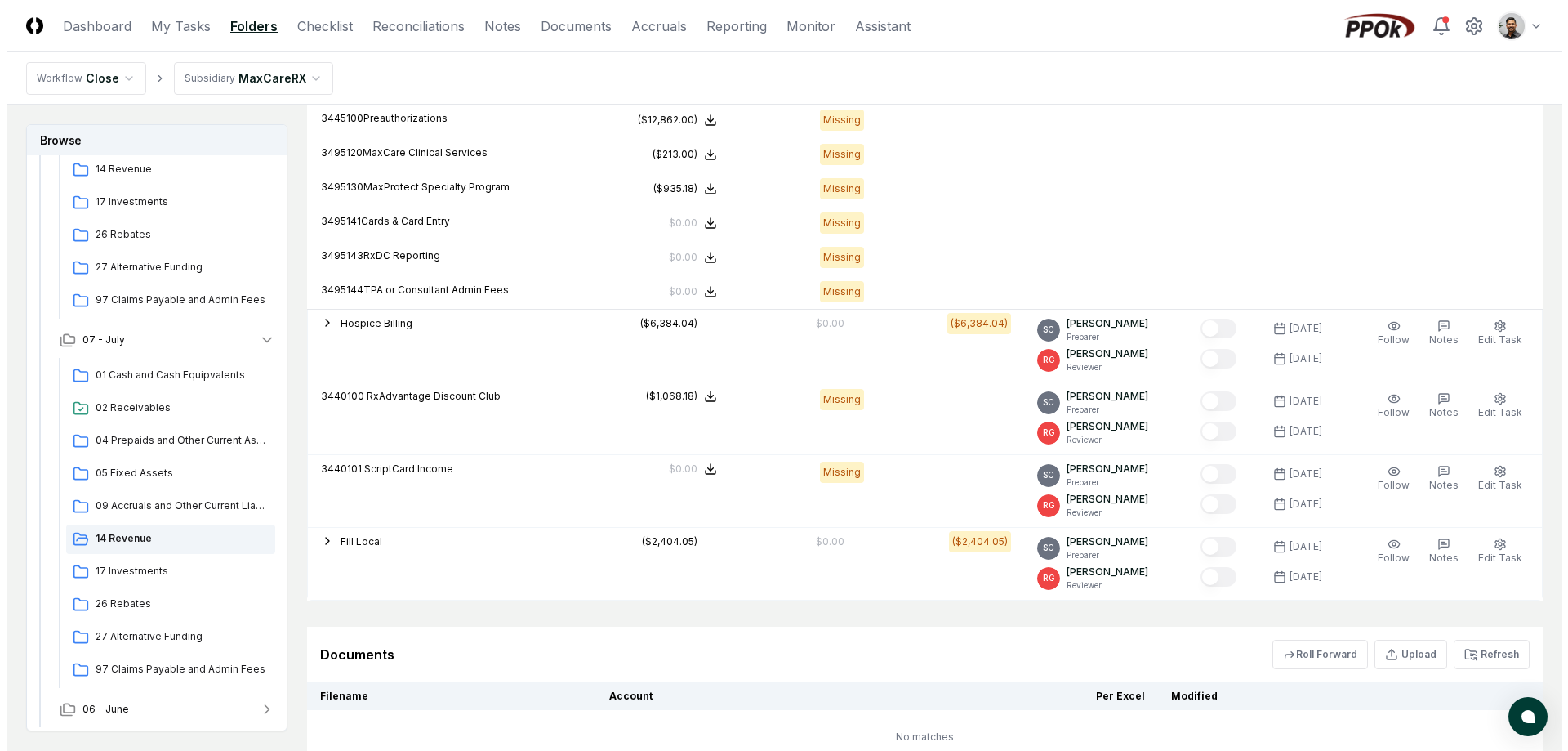
scroll to position [246, 0]
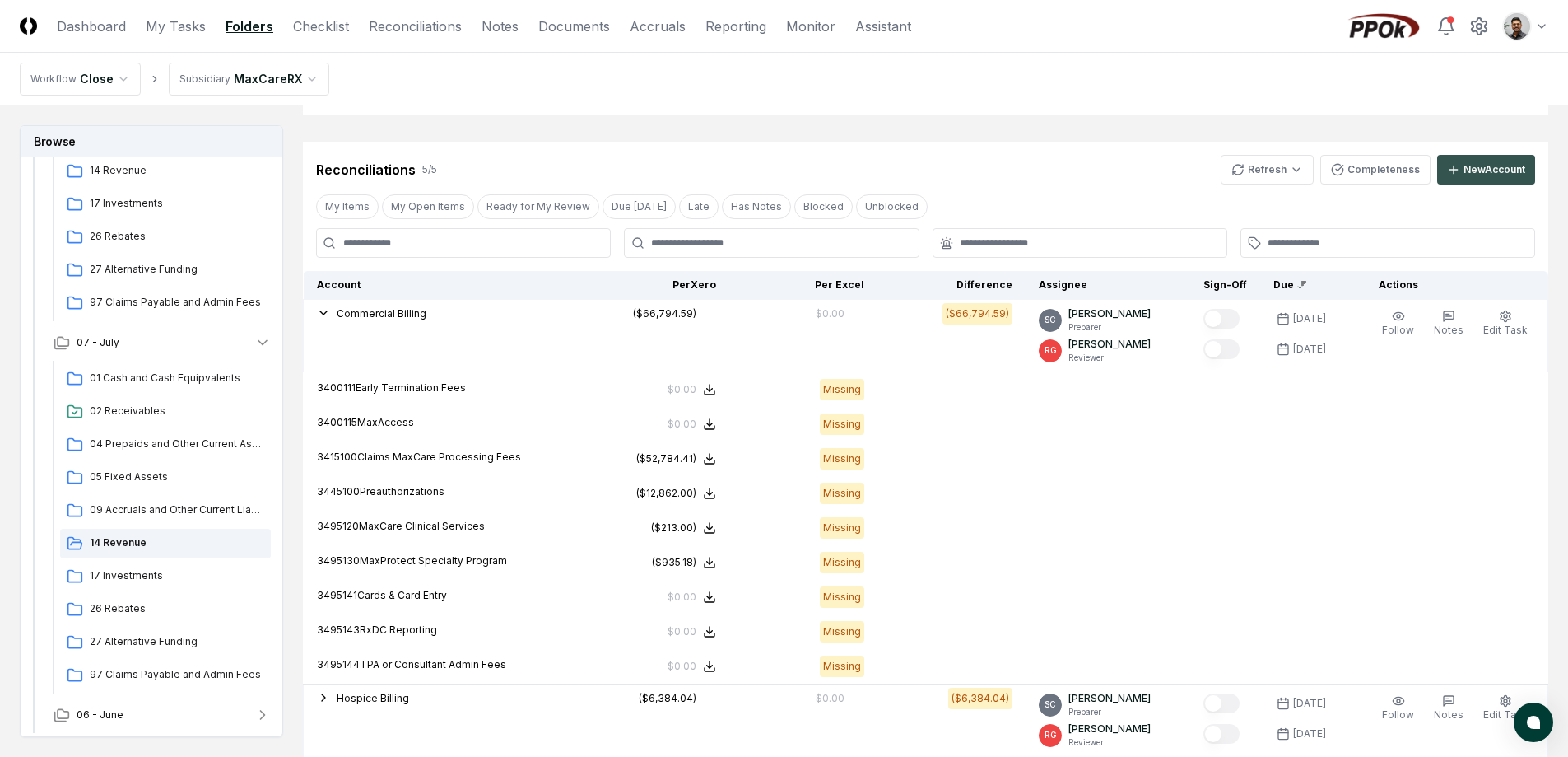
click at [1492, 176] on div "New Account" at bounding box center [1494, 169] width 62 height 15
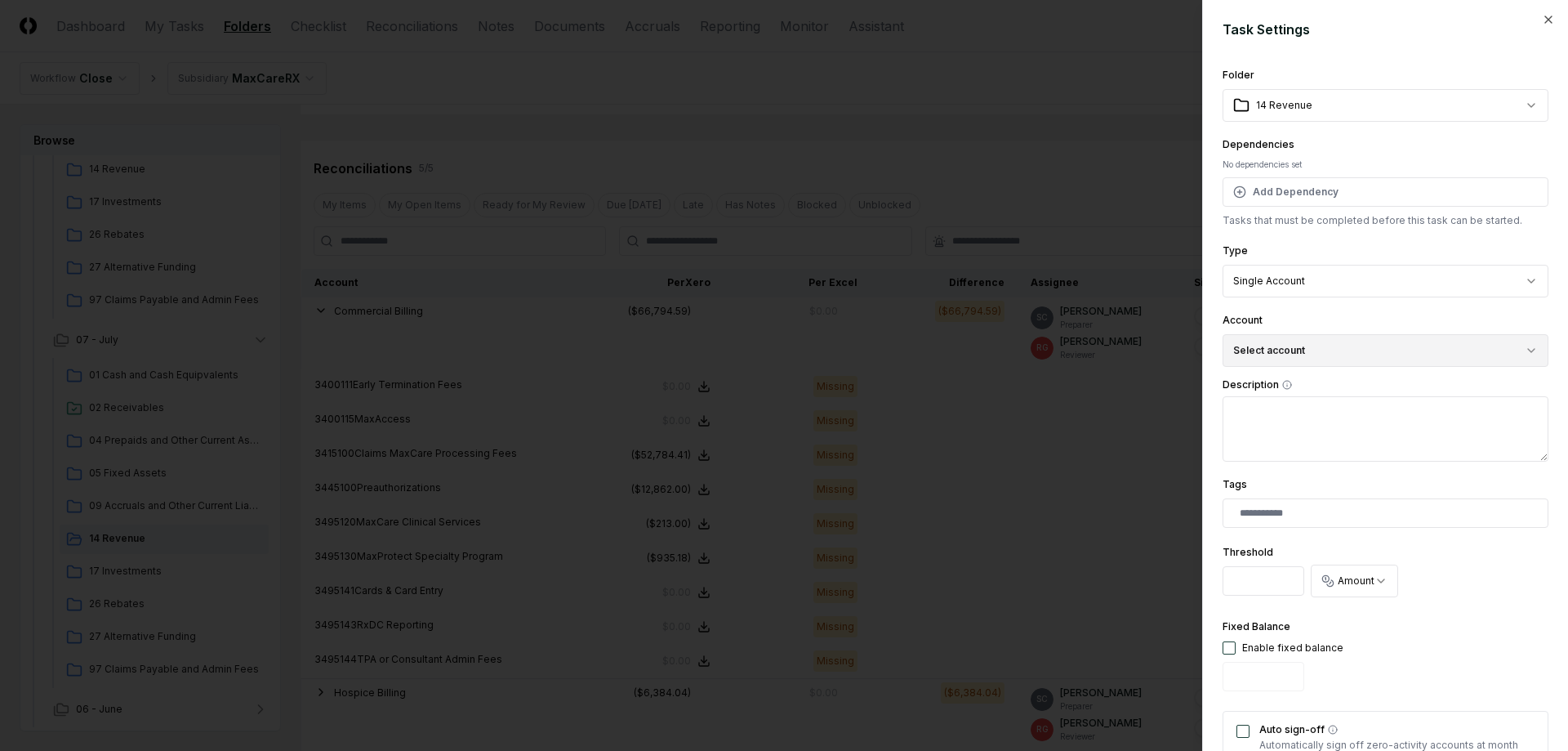
click at [1362, 351] on button "Select account" at bounding box center [1385, 350] width 326 height 32
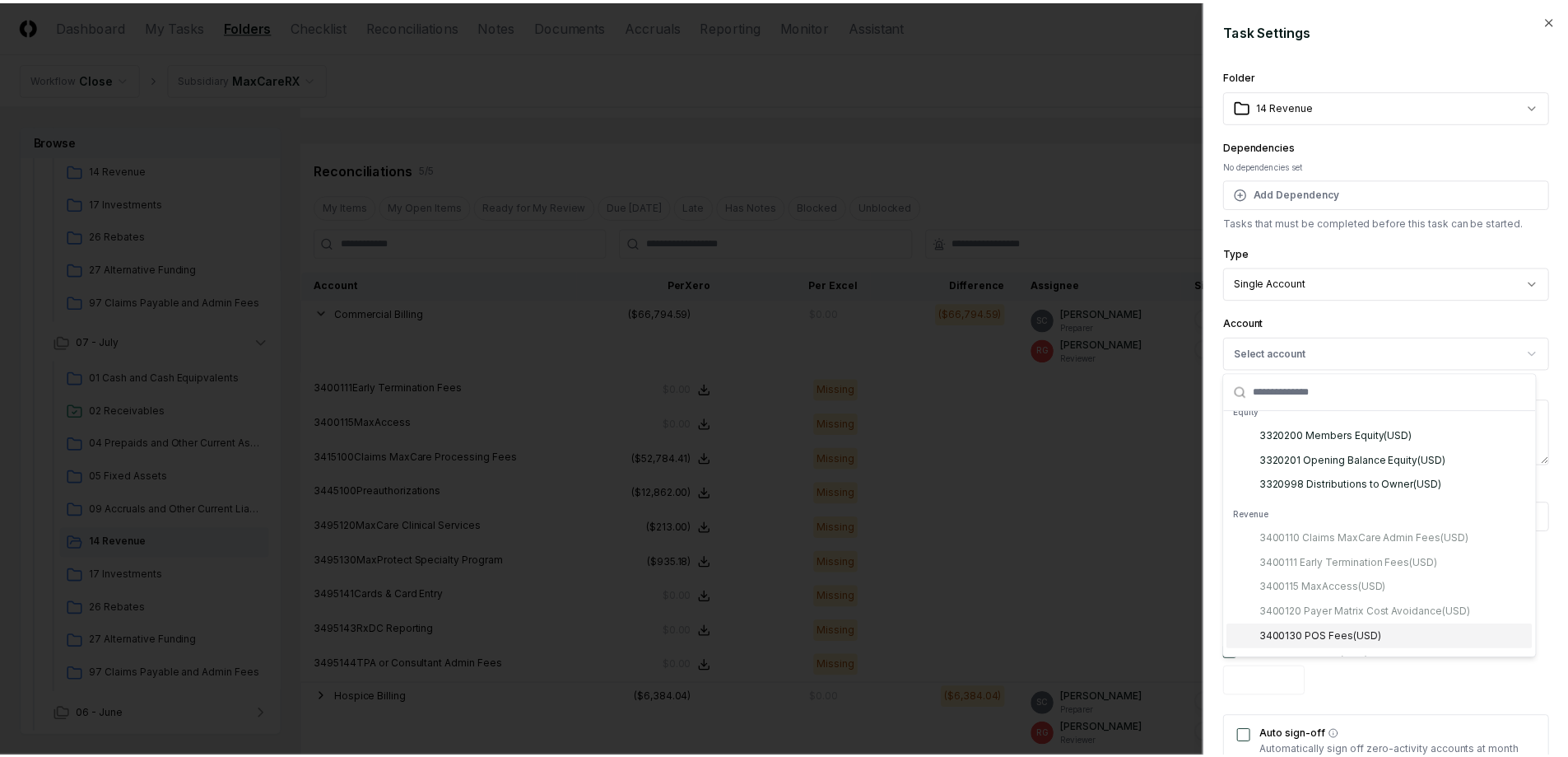
scroll to position [2204, 0]
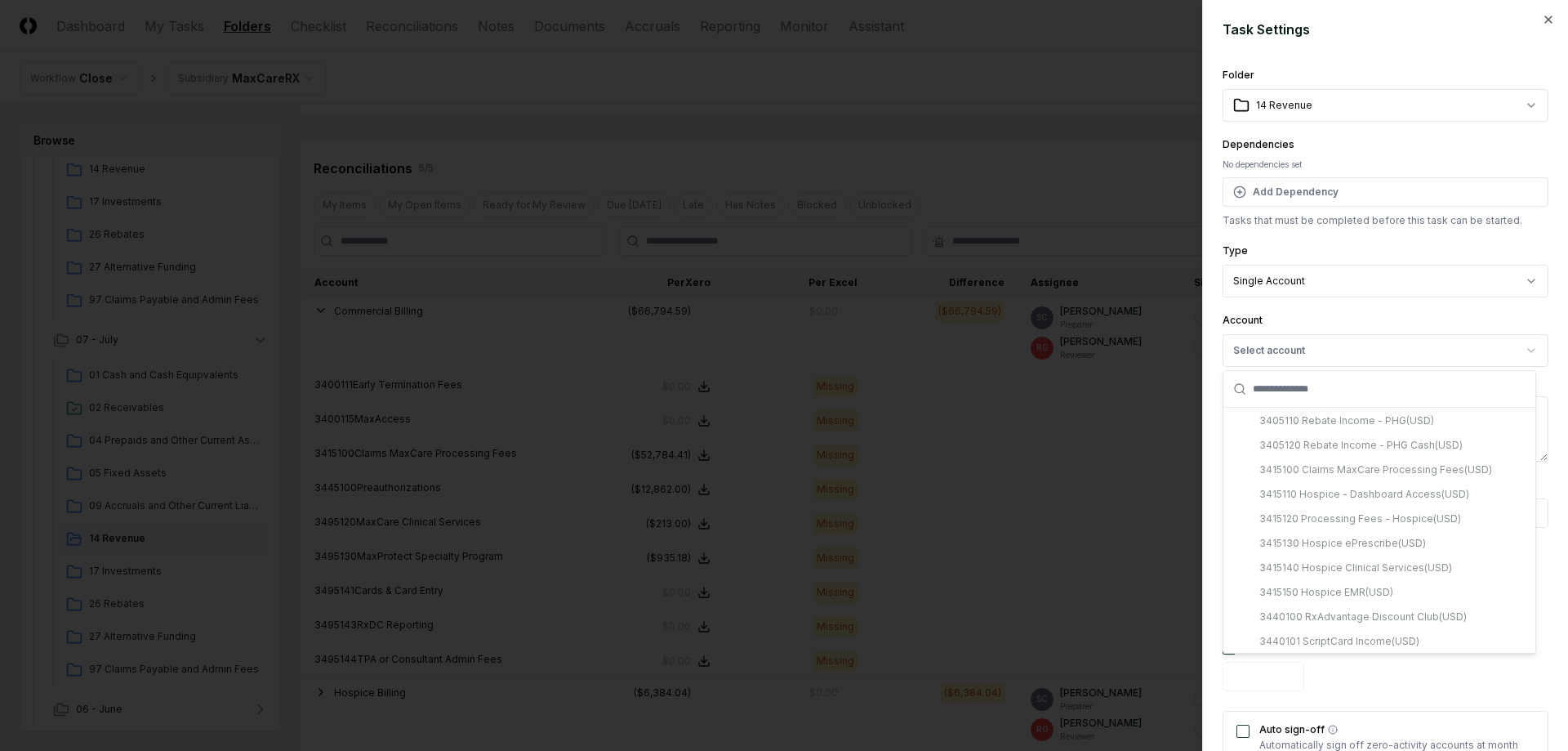
click at [114, 566] on div at bounding box center [784, 376] width 1568 height 751
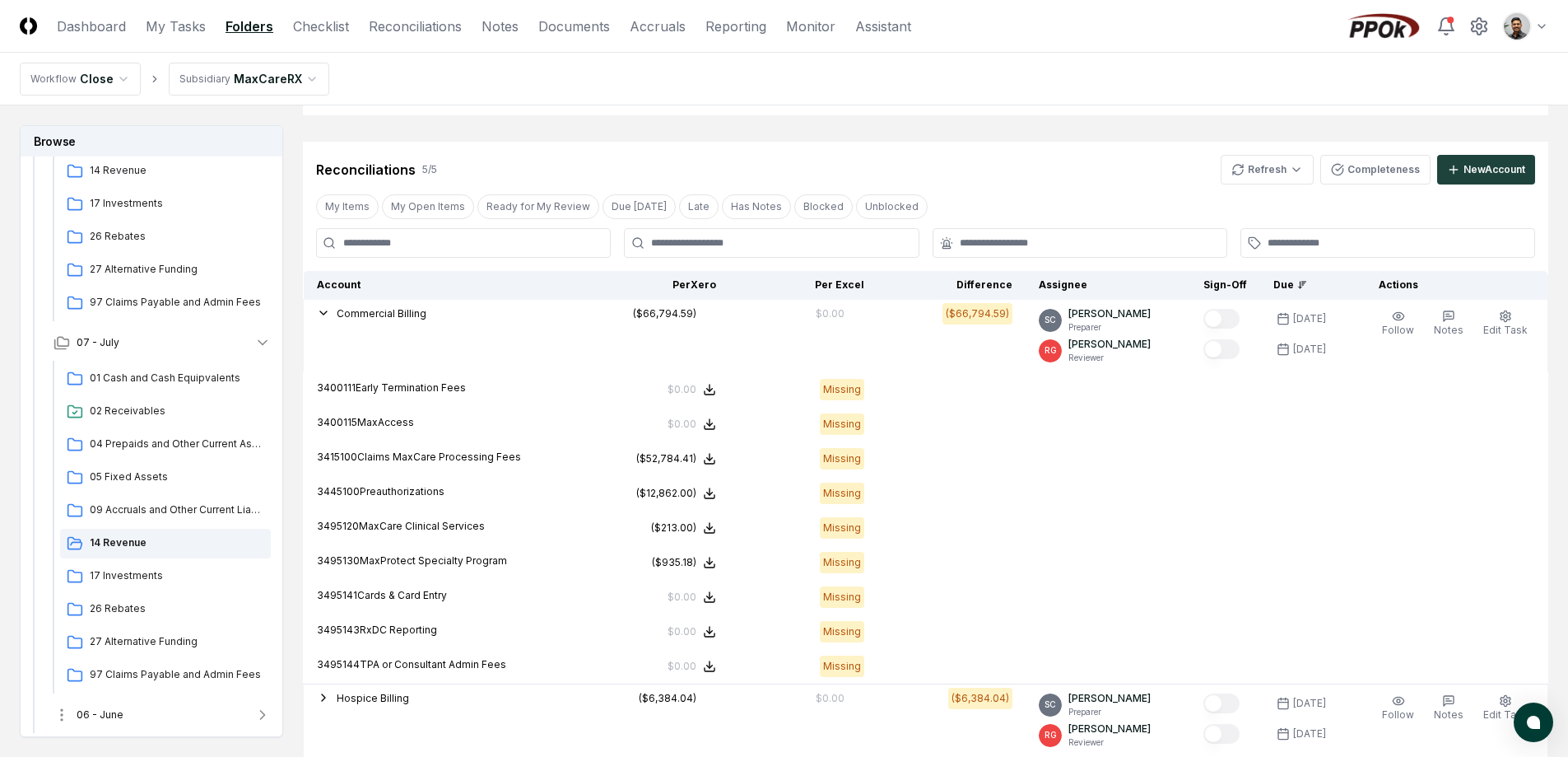
click at [185, 721] on button "06 - June" at bounding box center [162, 715] width 244 height 36
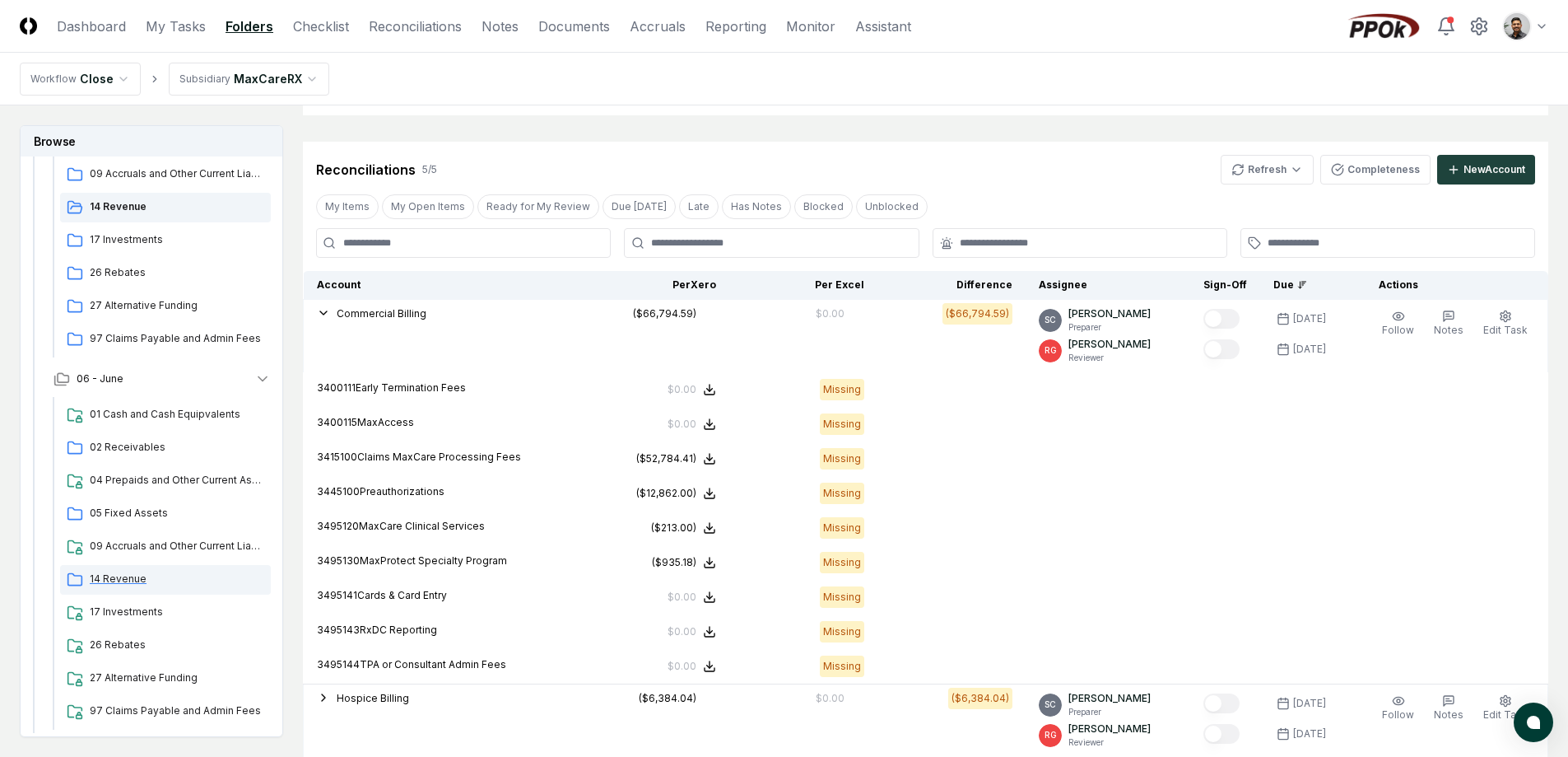
click at [171, 578] on span "14 Revenue" at bounding box center [177, 579] width 175 height 15
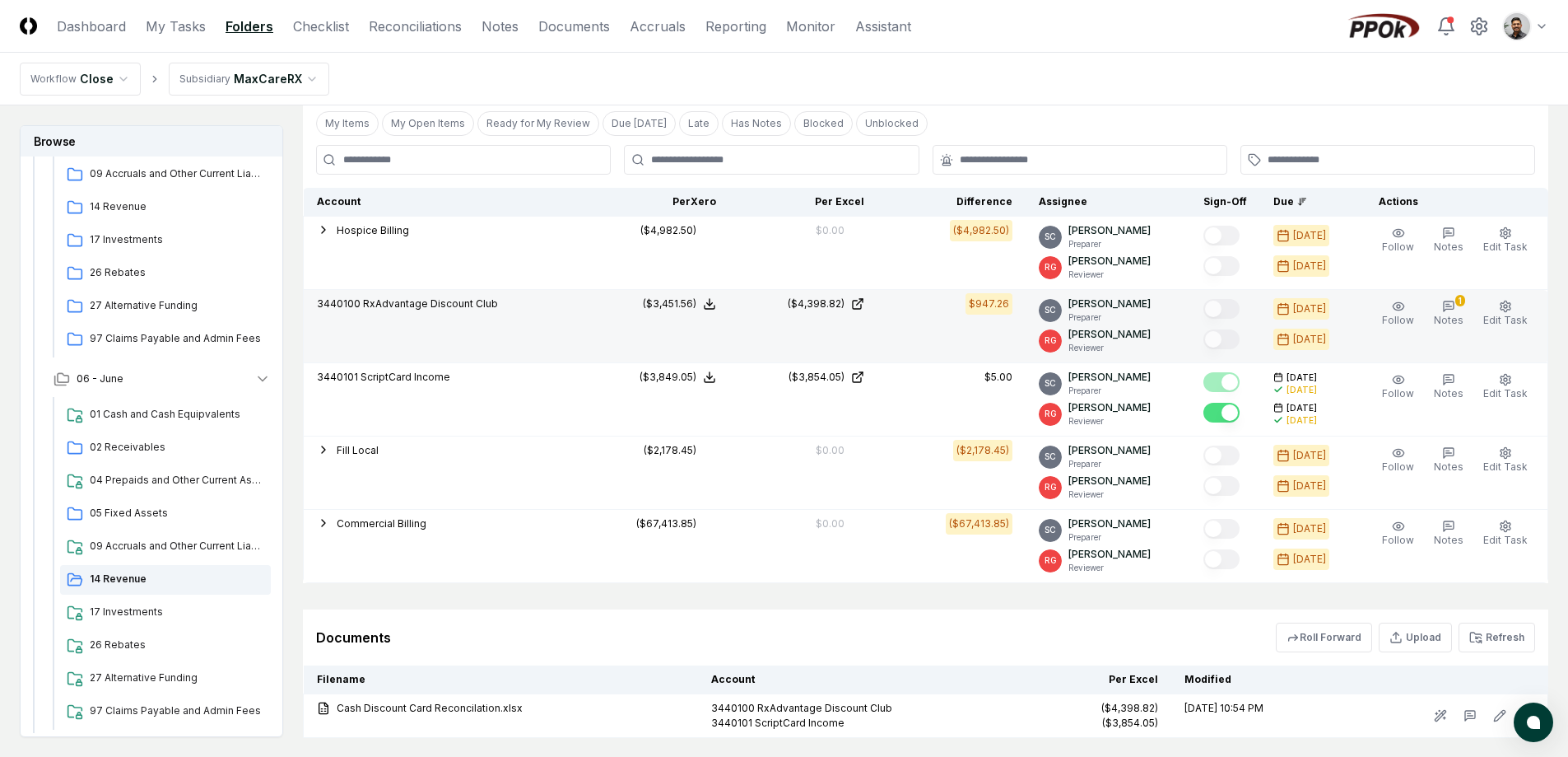
scroll to position [330, 0]
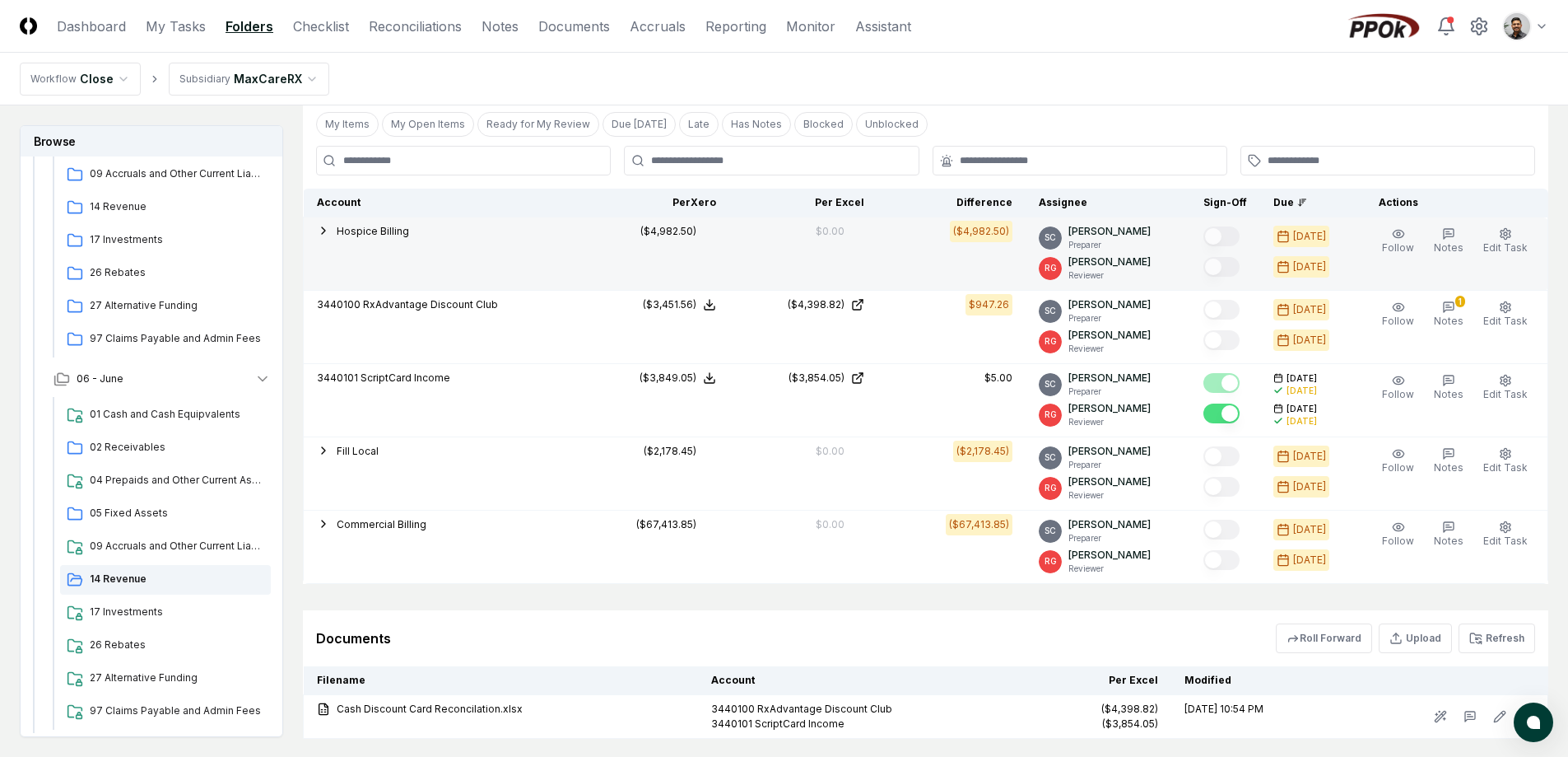
click at [377, 238] on button "Hospice Billing" at bounding box center [373, 231] width 73 height 15
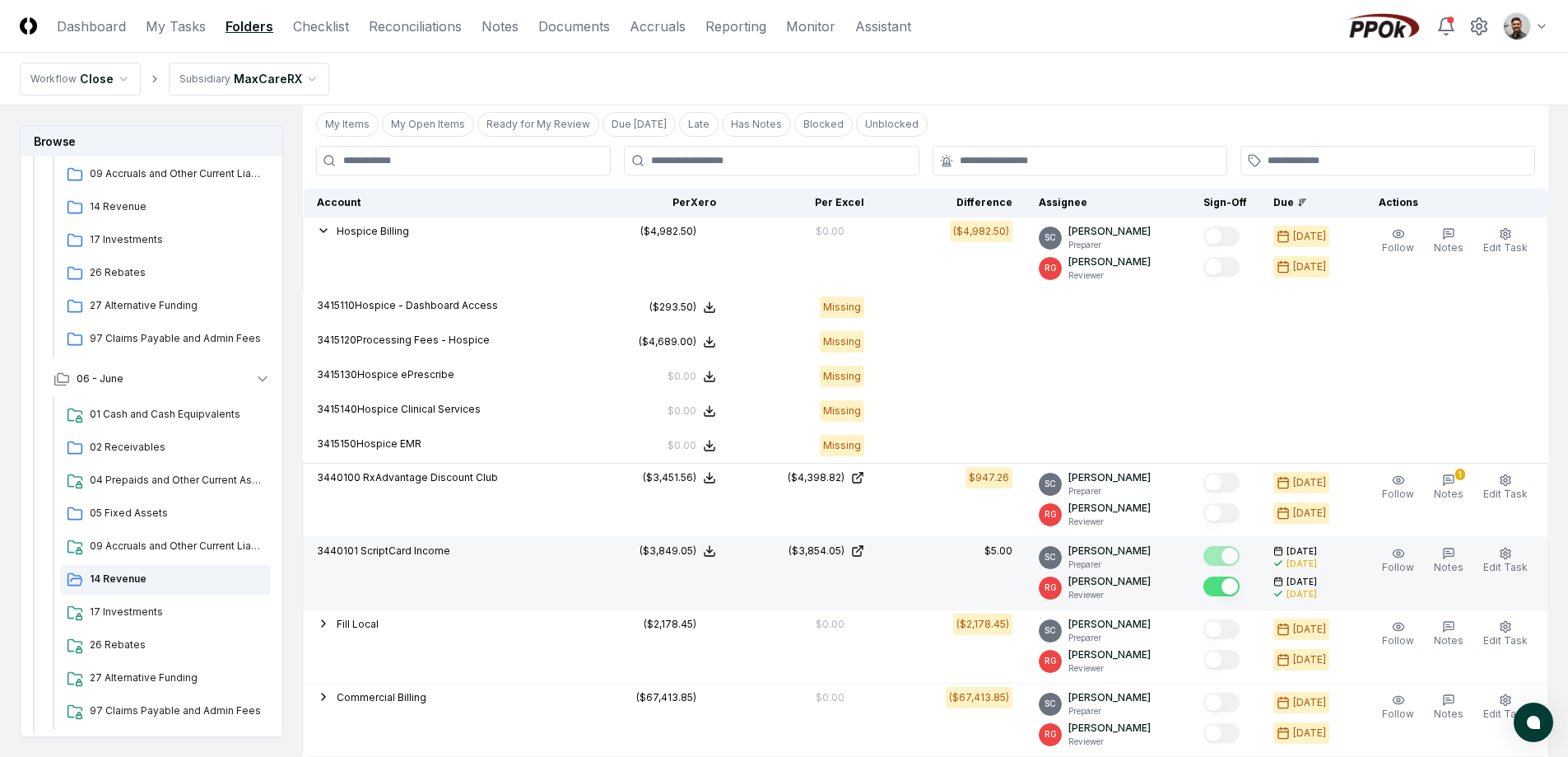
scroll to position [364, 0]
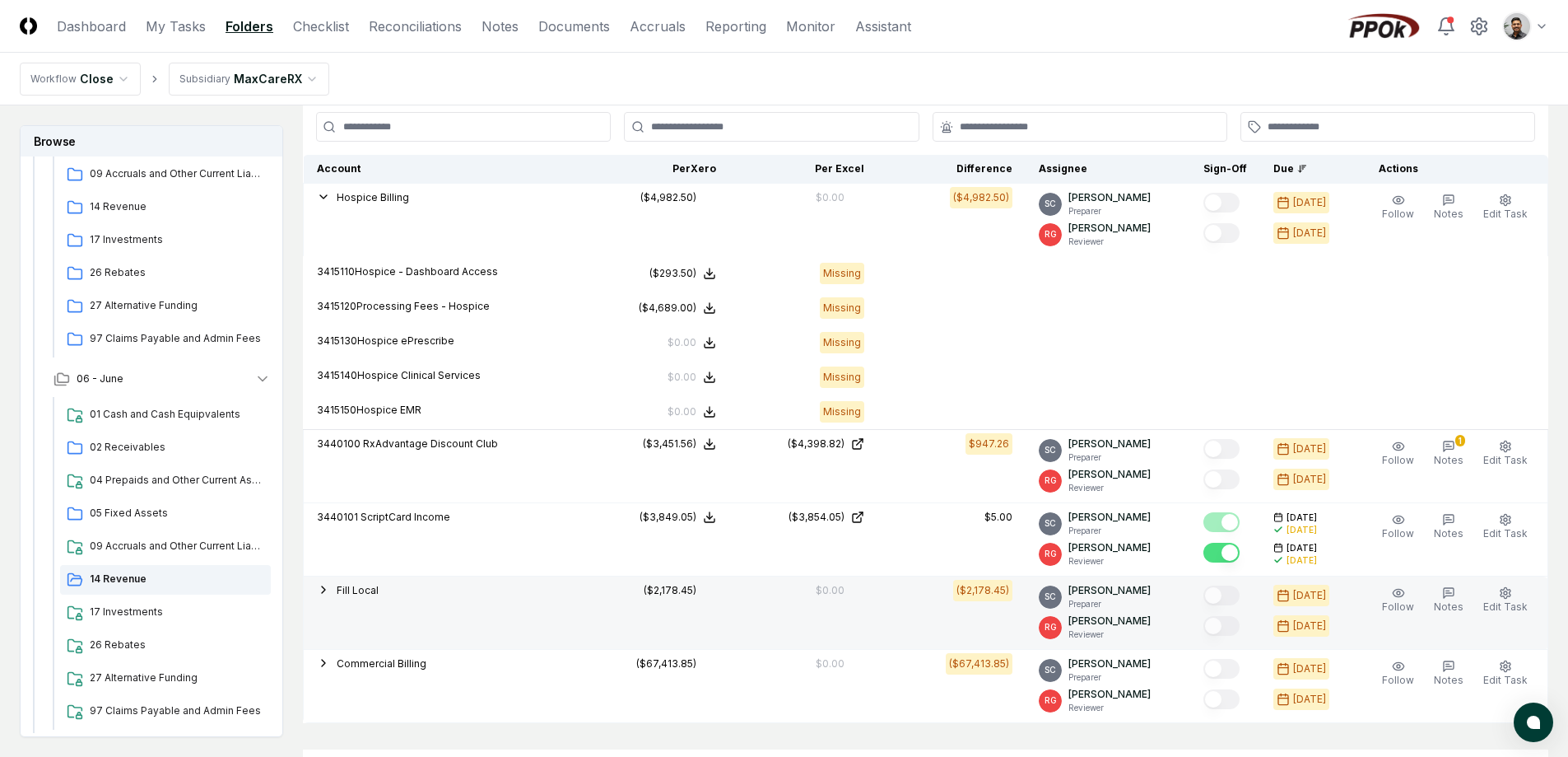
click at [376, 594] on span "Fill Local" at bounding box center [357, 590] width 42 height 13
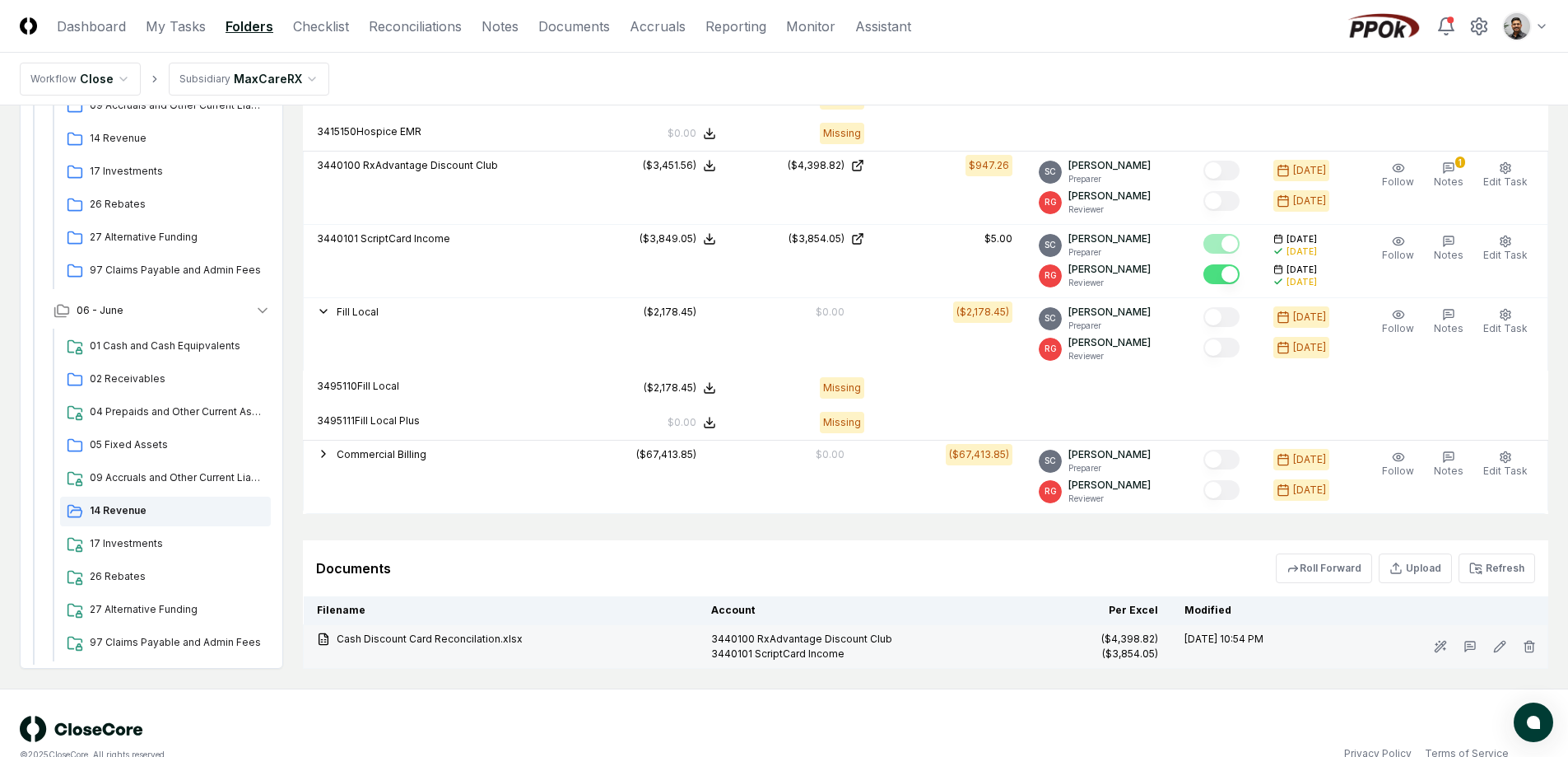
scroll to position [672, 0]
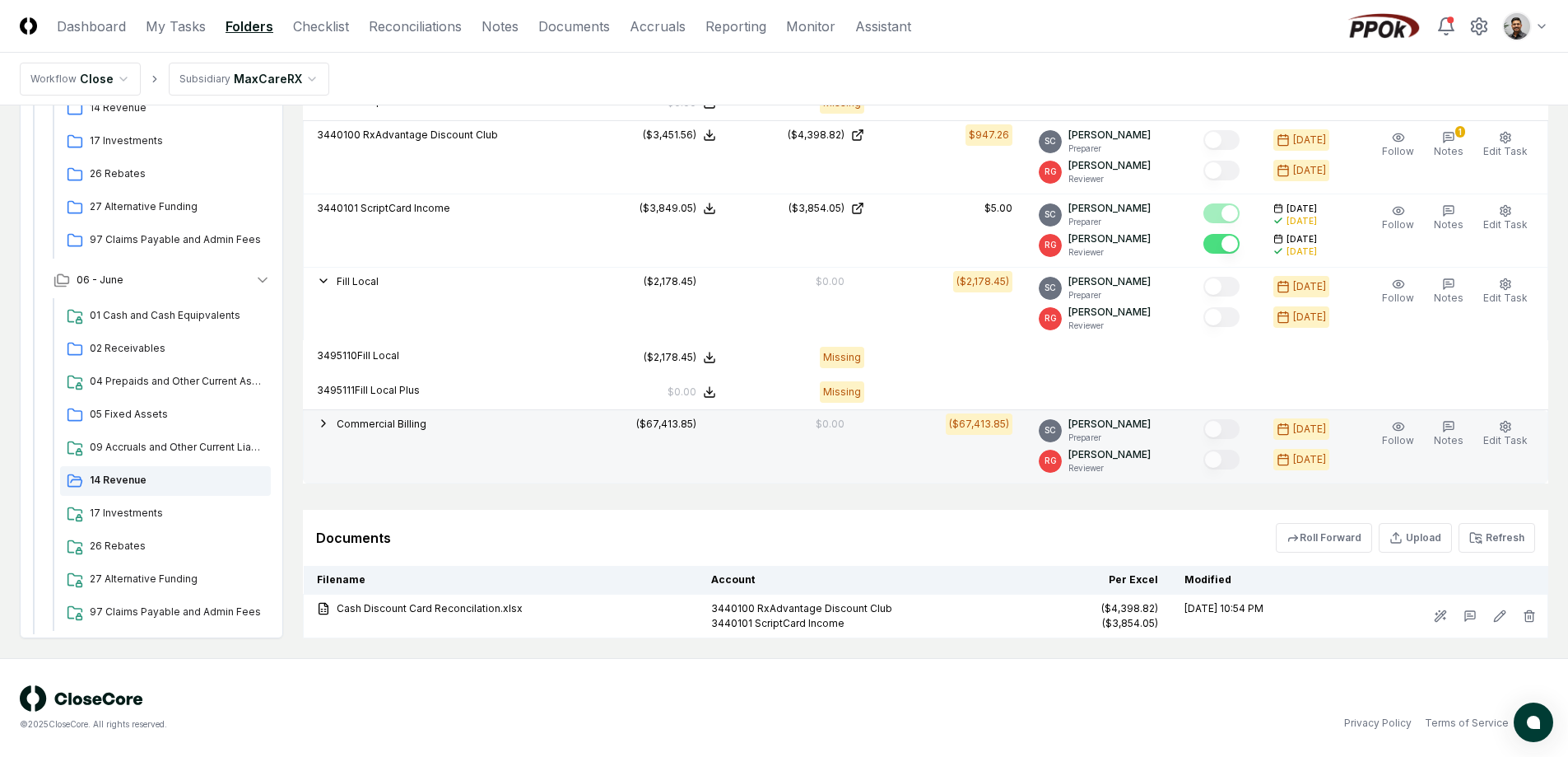
click at [401, 440] on td "Commercial Billing 3495143 RxDC Reporting 3400111 Early Termination Fees 341510…" at bounding box center [443, 447] width 278 height 74
click at [400, 424] on span "Commercial Billing" at bounding box center [381, 424] width 90 height 13
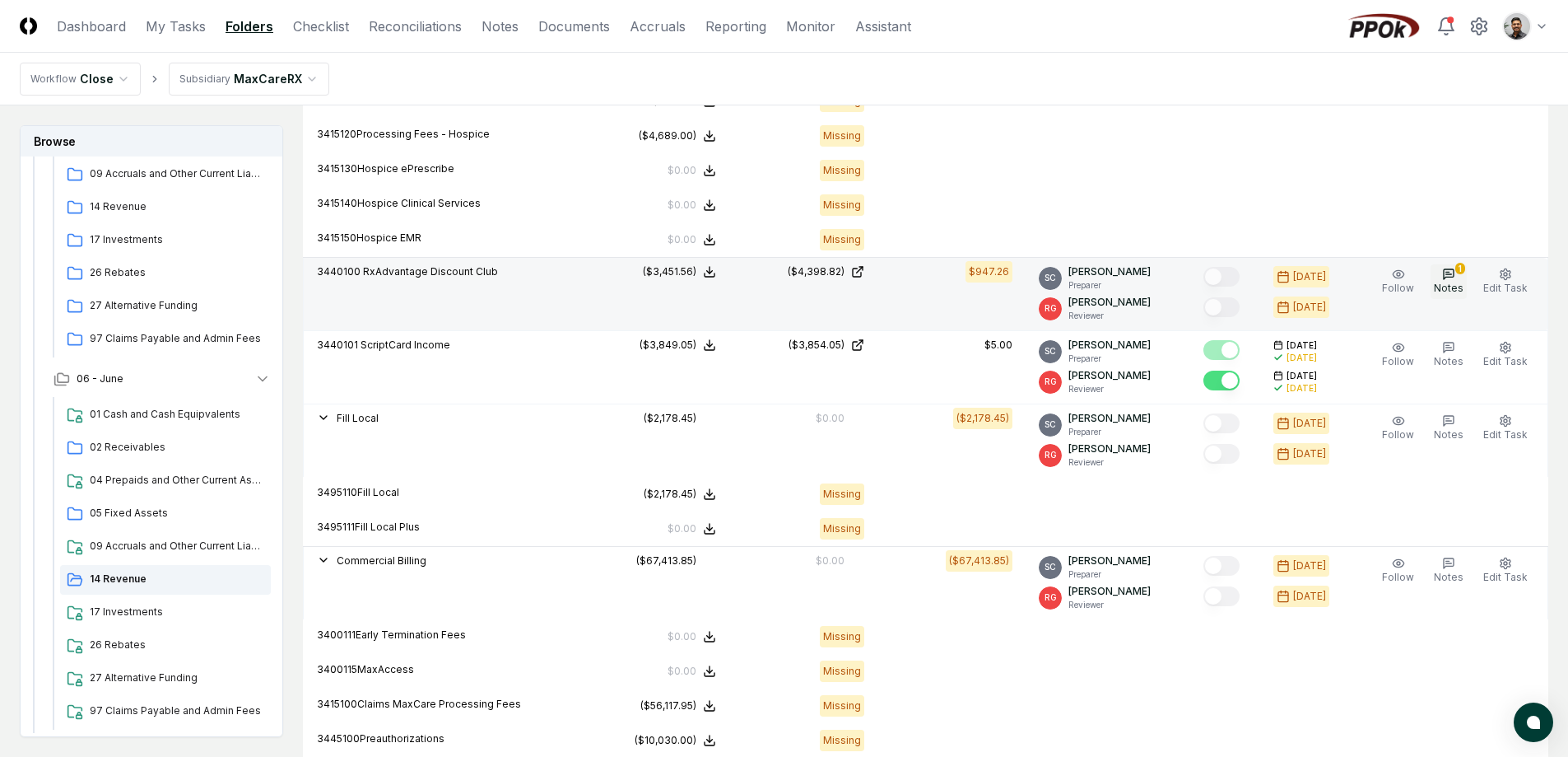
scroll to position [236, 0]
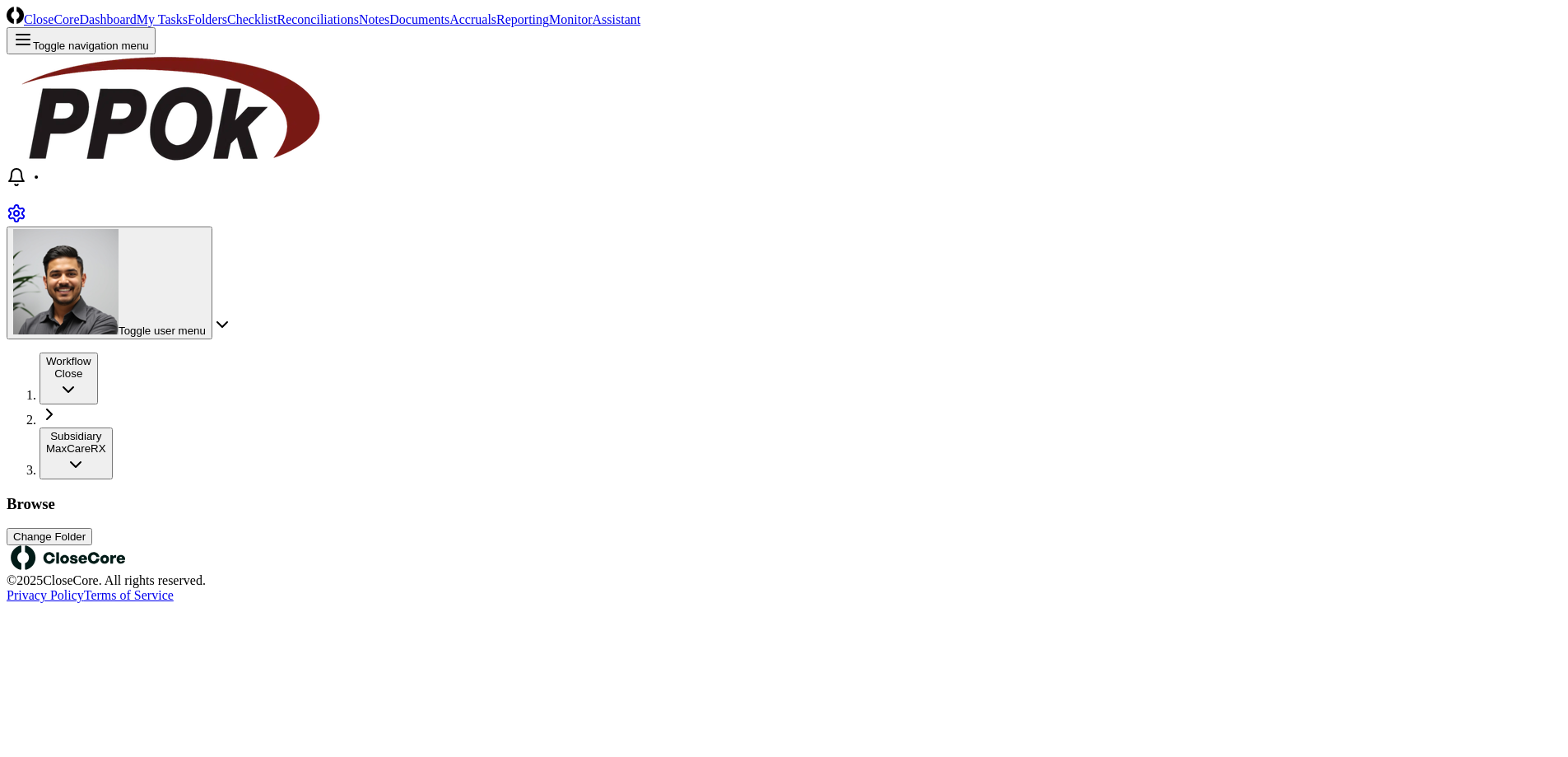
scroll to position [236, 0]
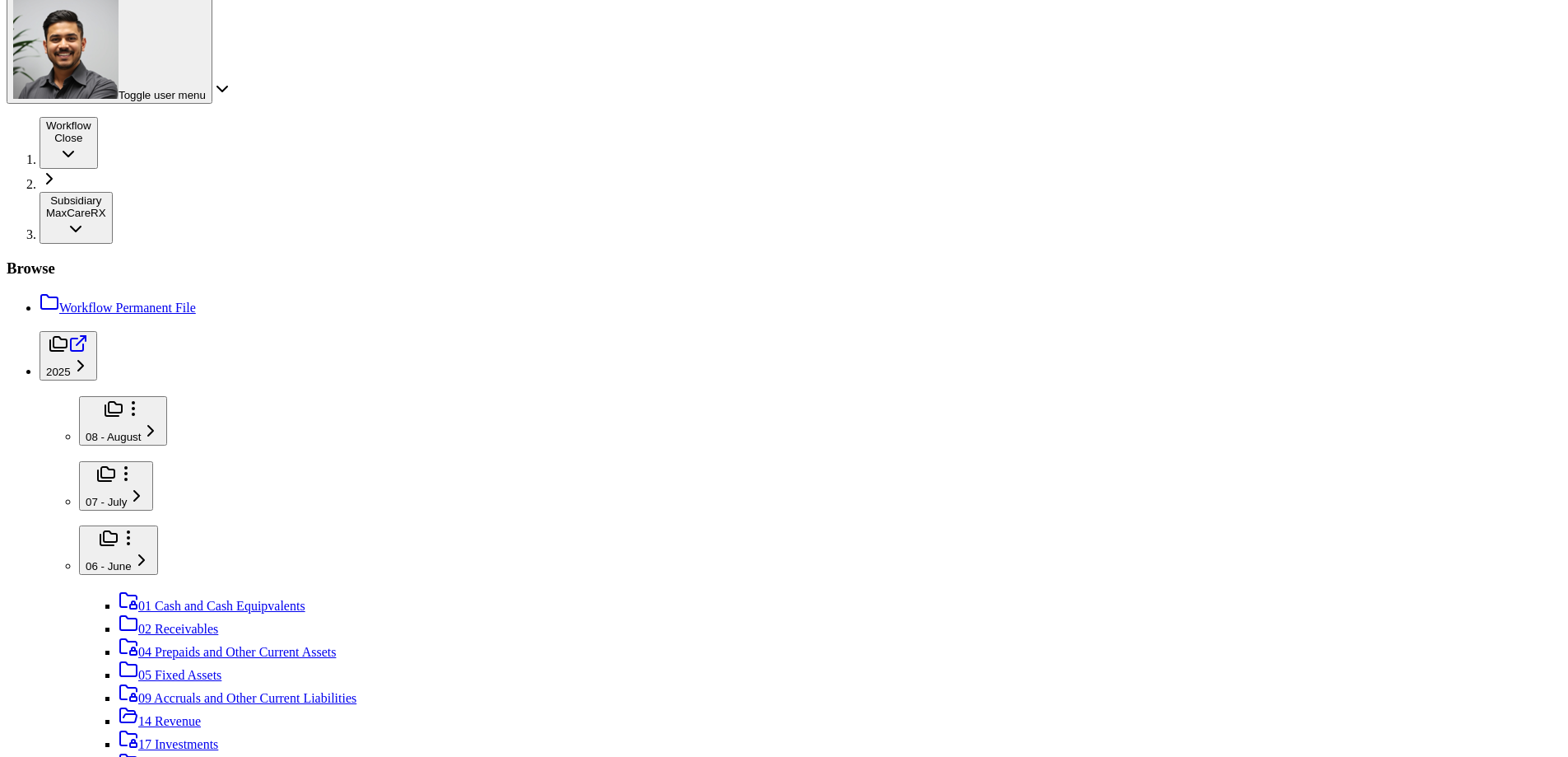
click at [167, 396] on button "08 - August" at bounding box center [123, 420] width 88 height 49
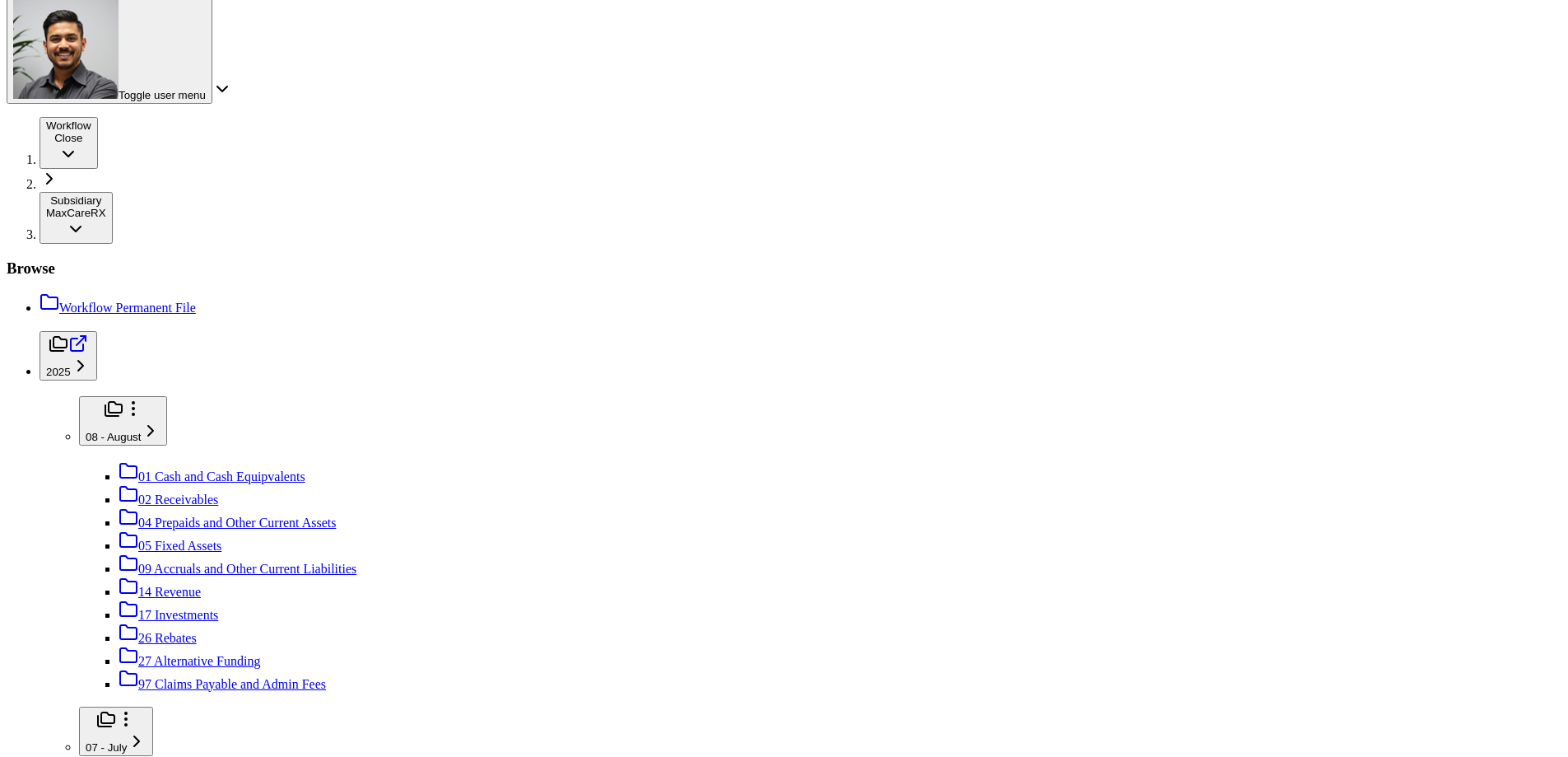
scroll to position [278, 0]
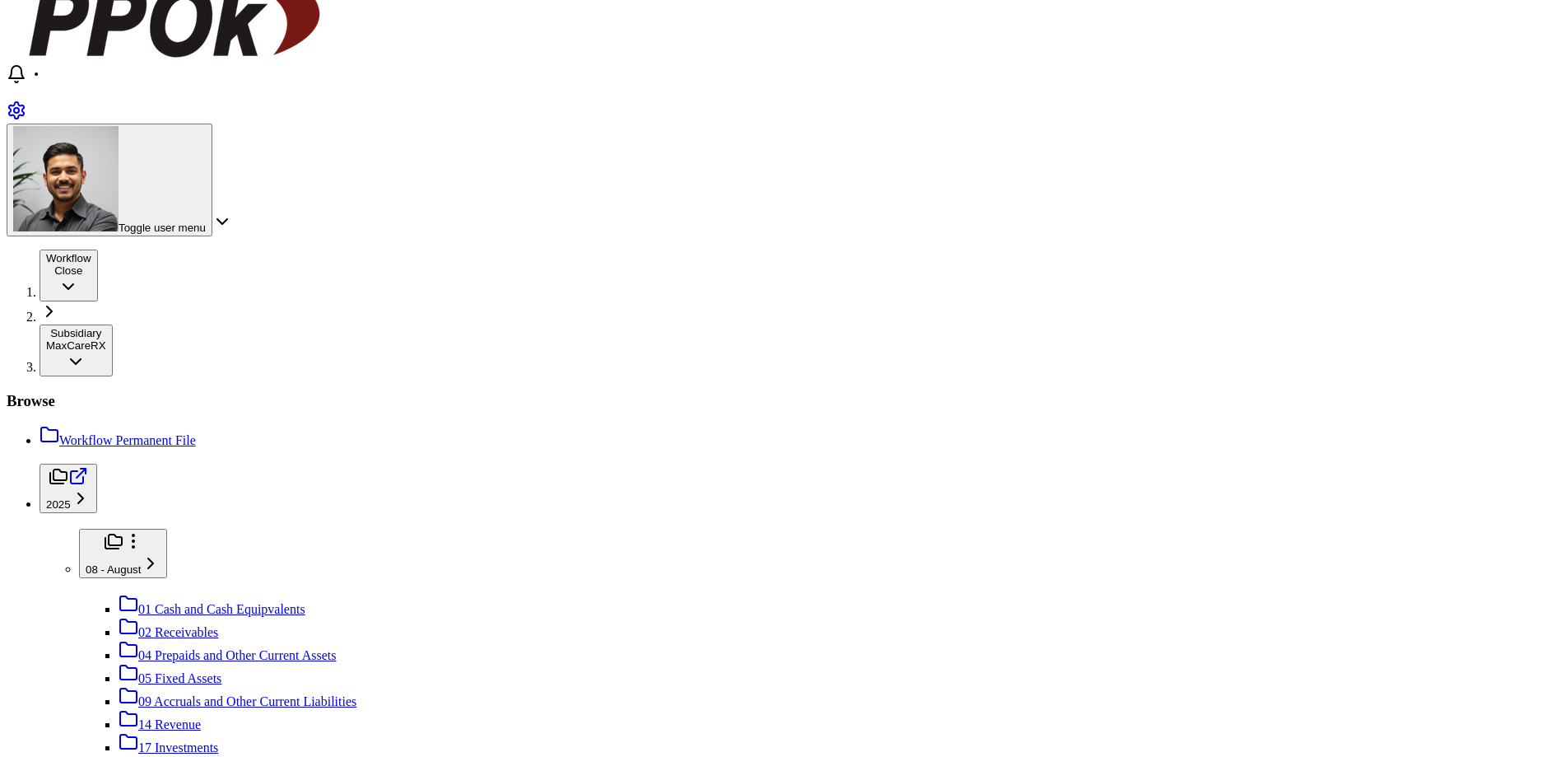
scroll to position [302, 0]
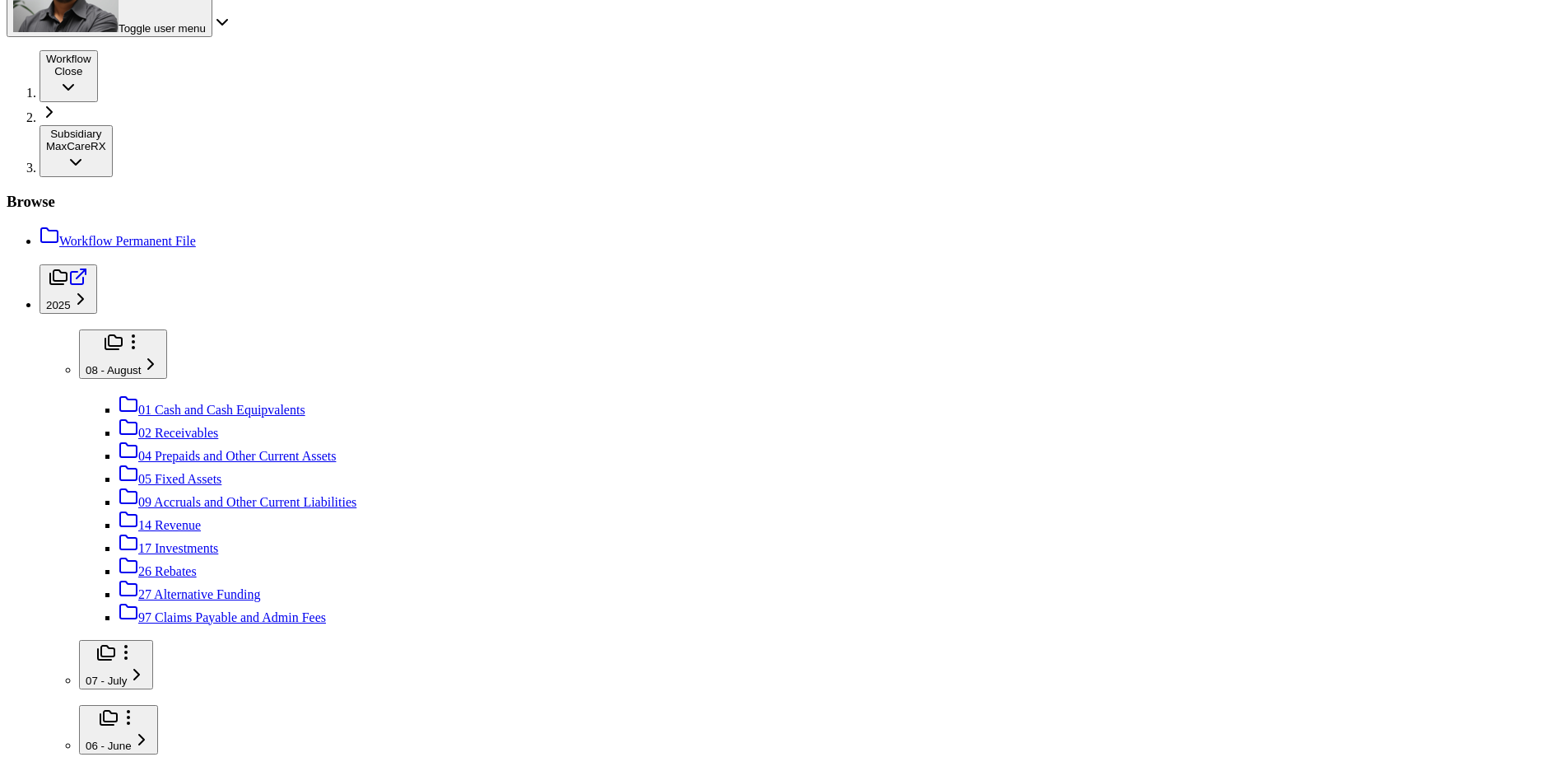
click at [153, 640] on button "07 - July" at bounding box center [116, 664] width 74 height 49
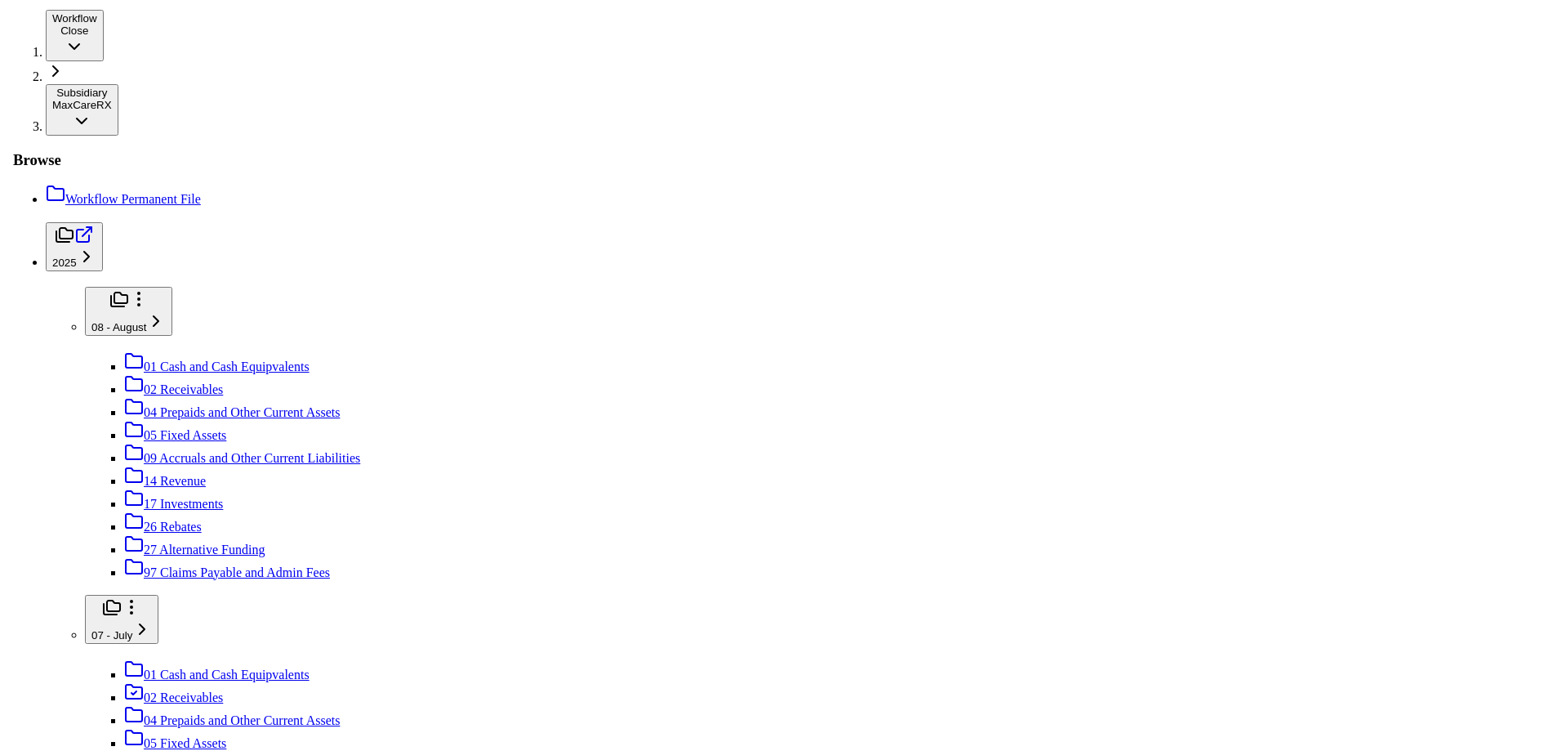
scroll to position [343, 0]
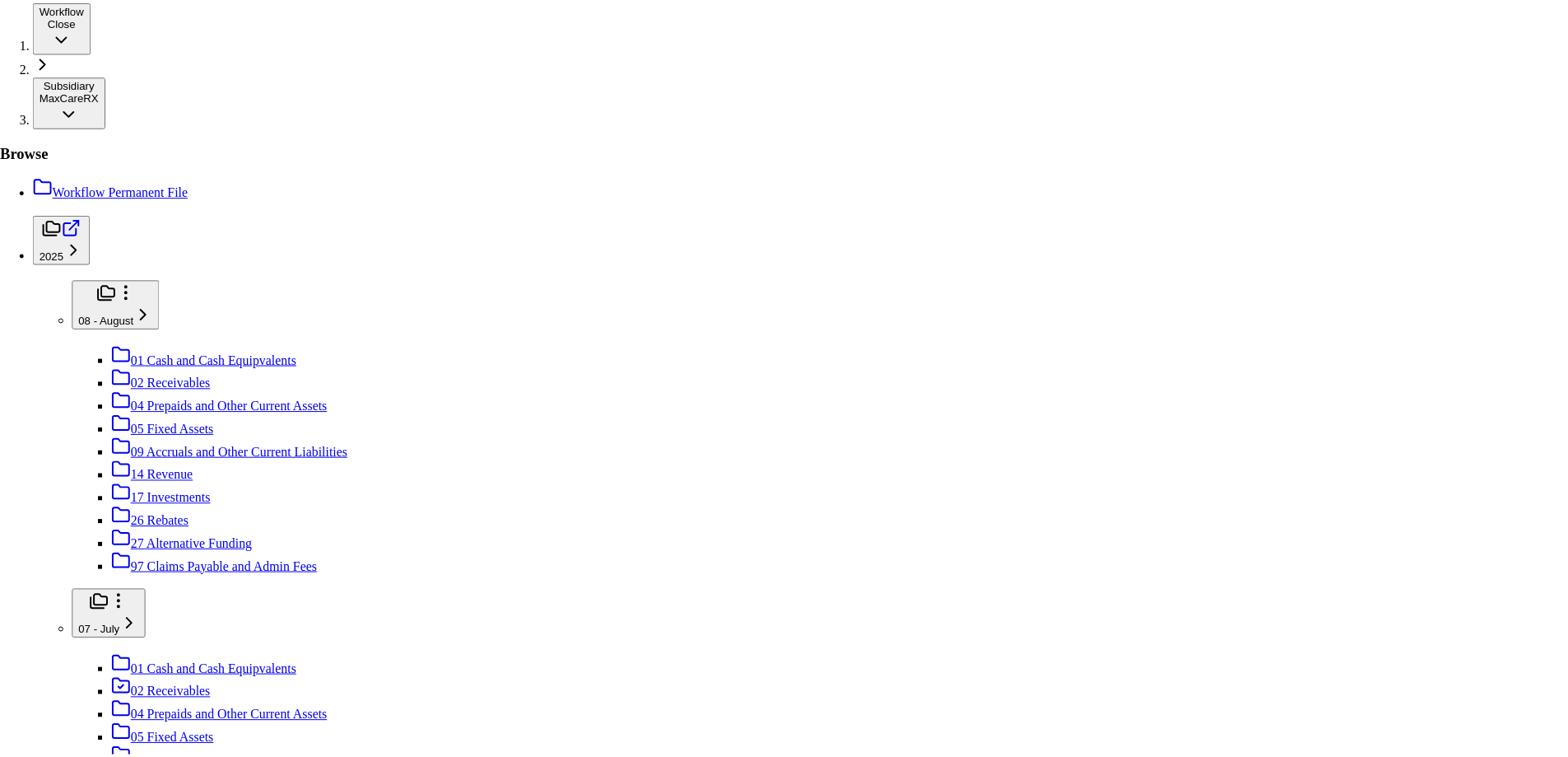
scroll to position [358, 0]
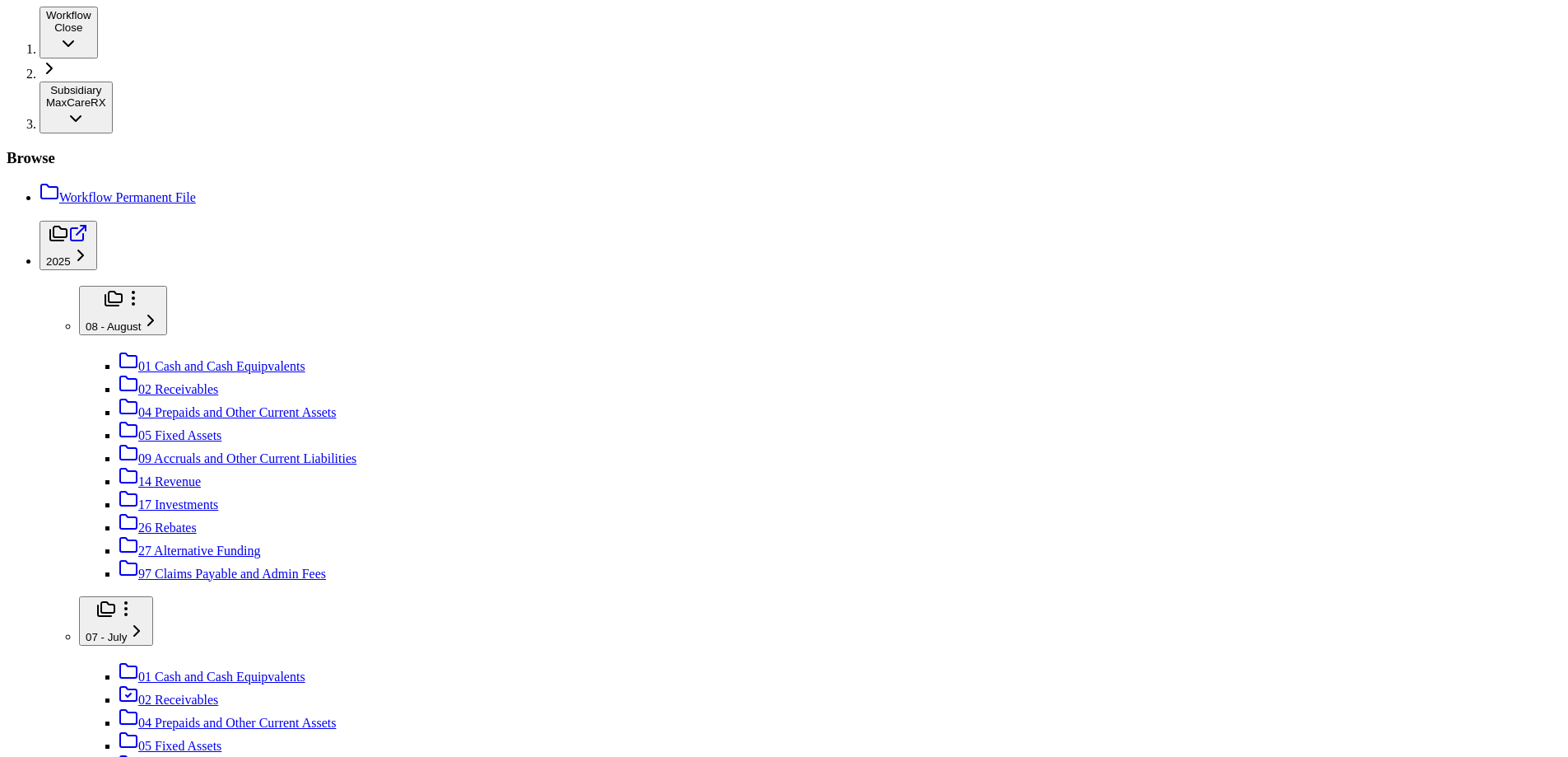
scroll to position [416, 0]
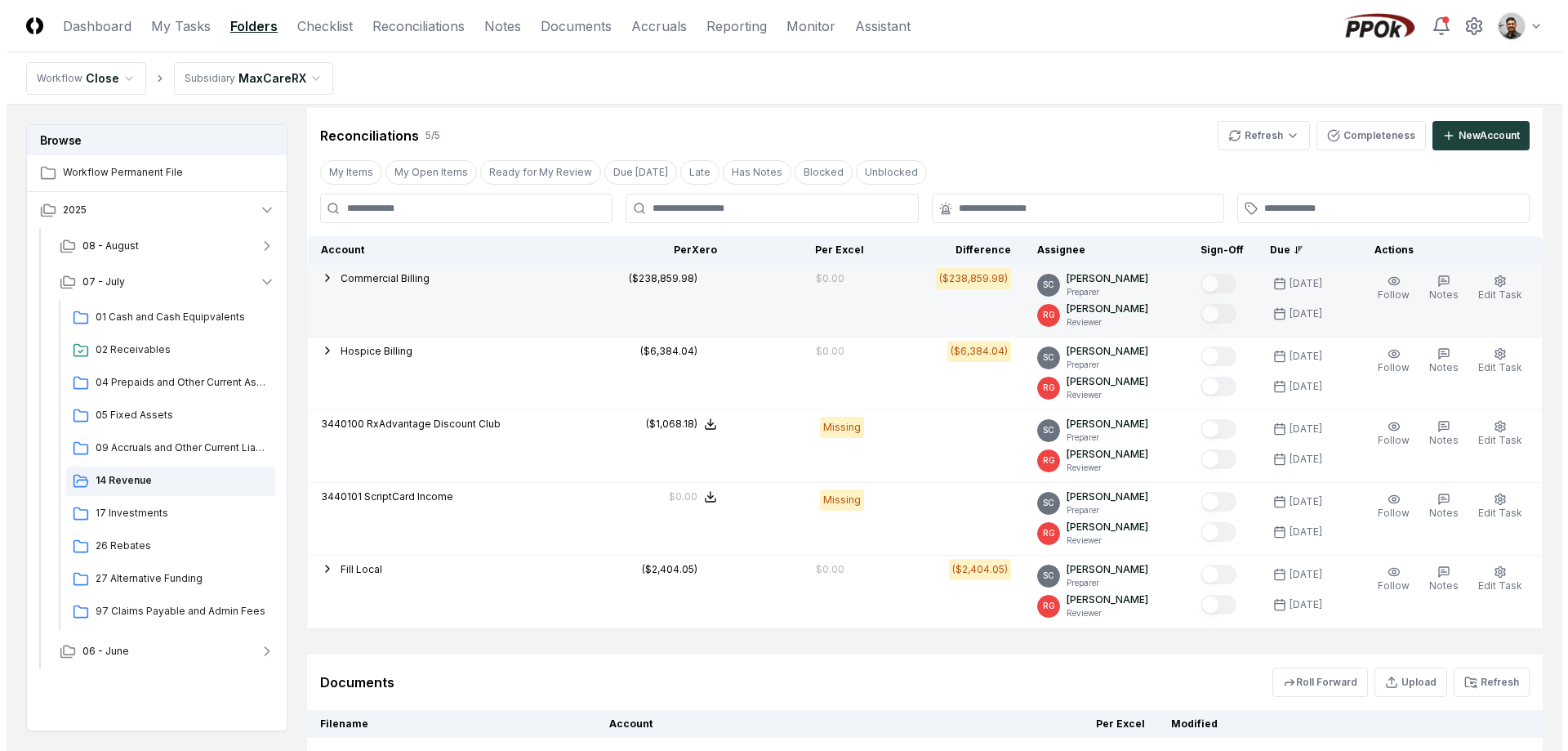
scroll to position [281, 0]
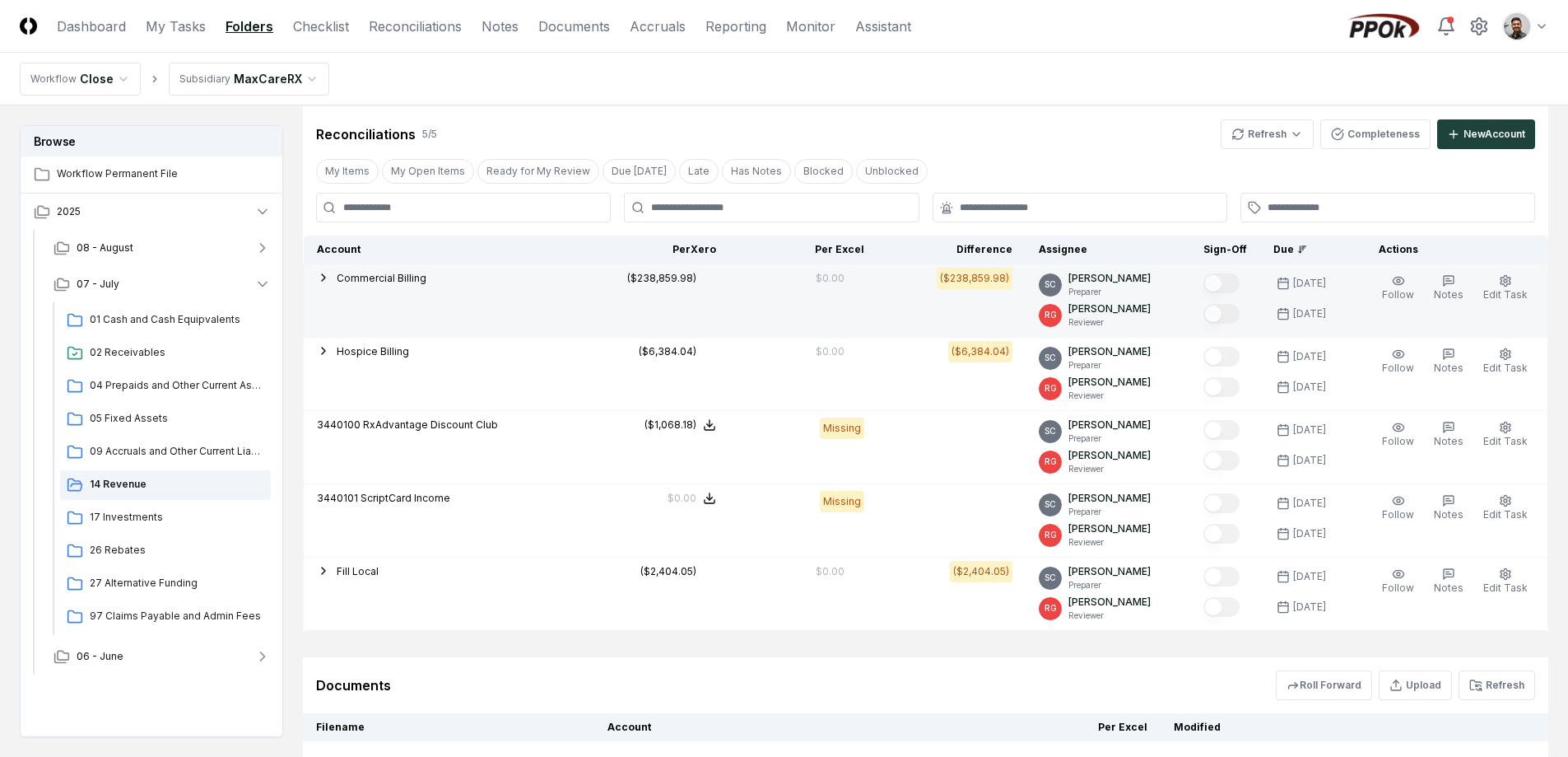
click at [357, 281] on span "Commercial Billing" at bounding box center [381, 278] width 90 height 13
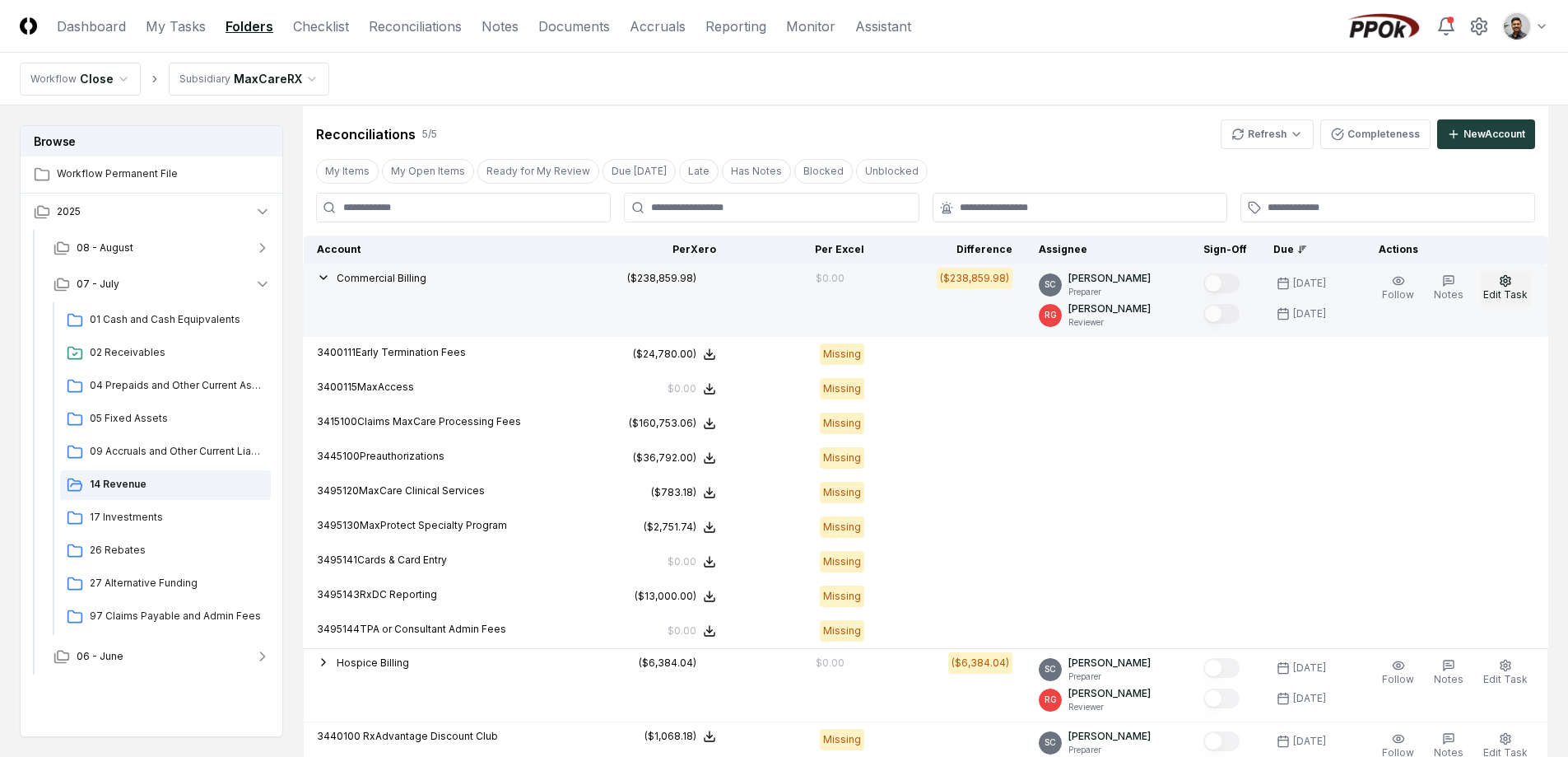
click at [1514, 286] on button "Edit Task" at bounding box center [1505, 288] width 51 height 35
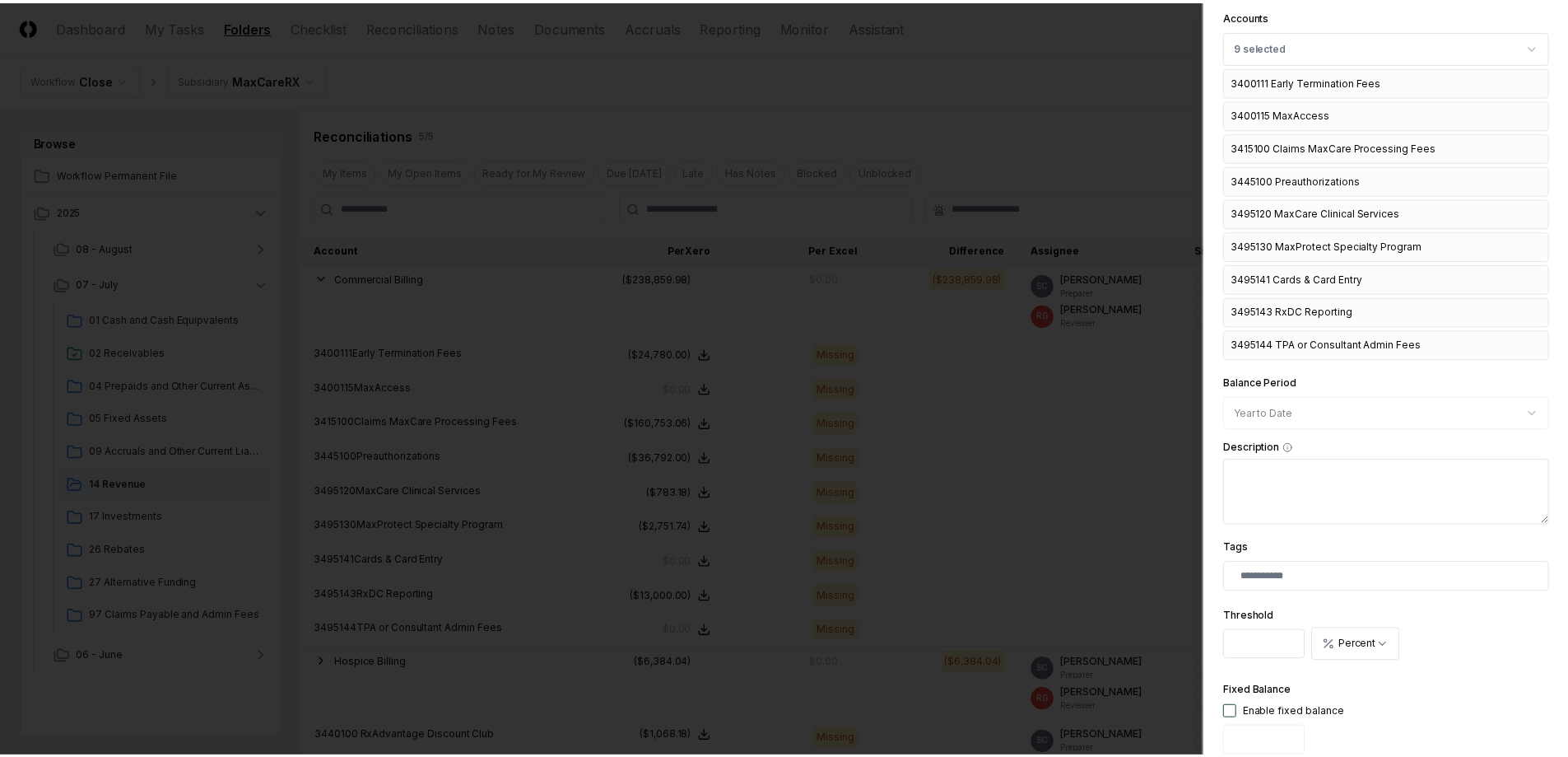
scroll to position [566, 0]
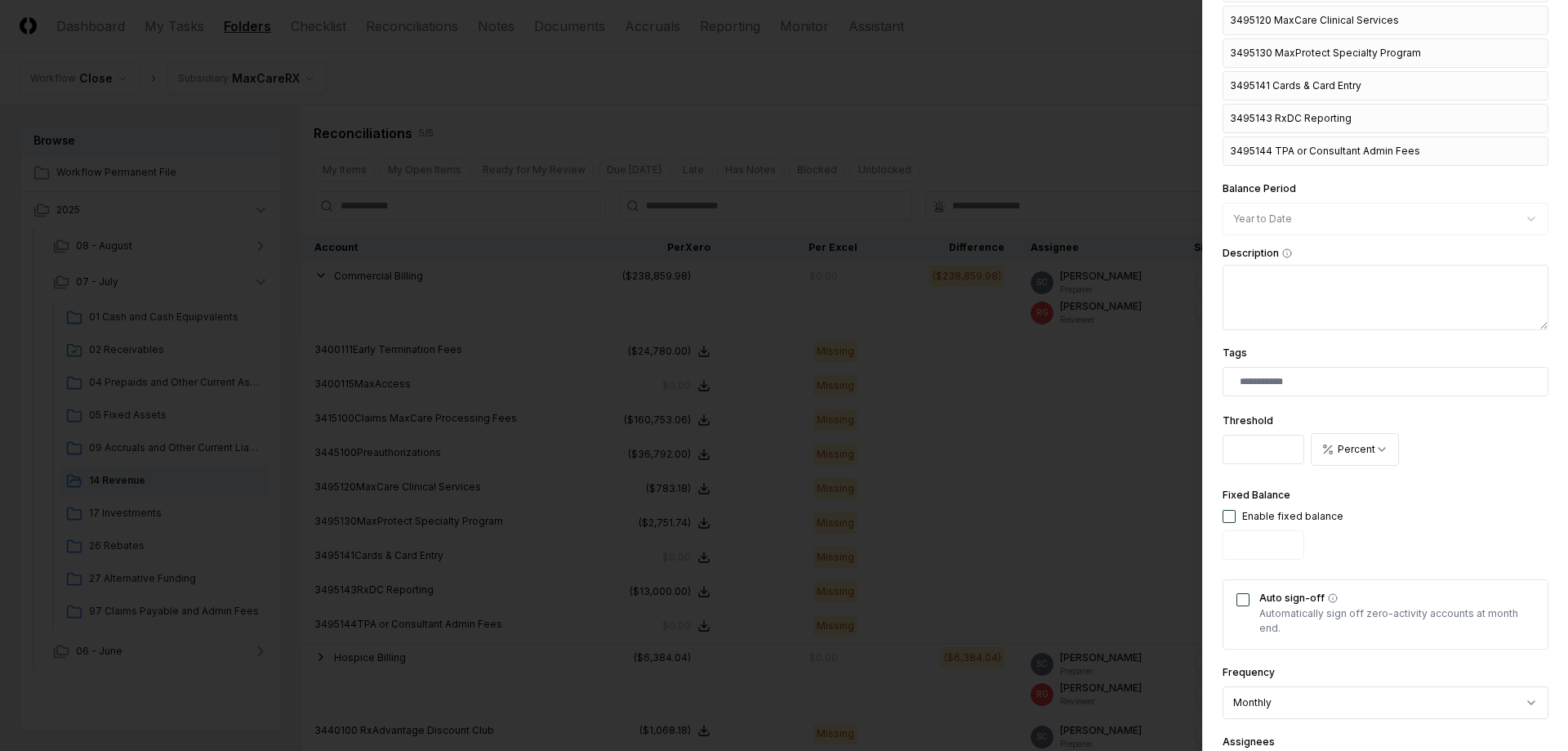
click at [1072, 412] on div at bounding box center [784, 376] width 1568 height 751
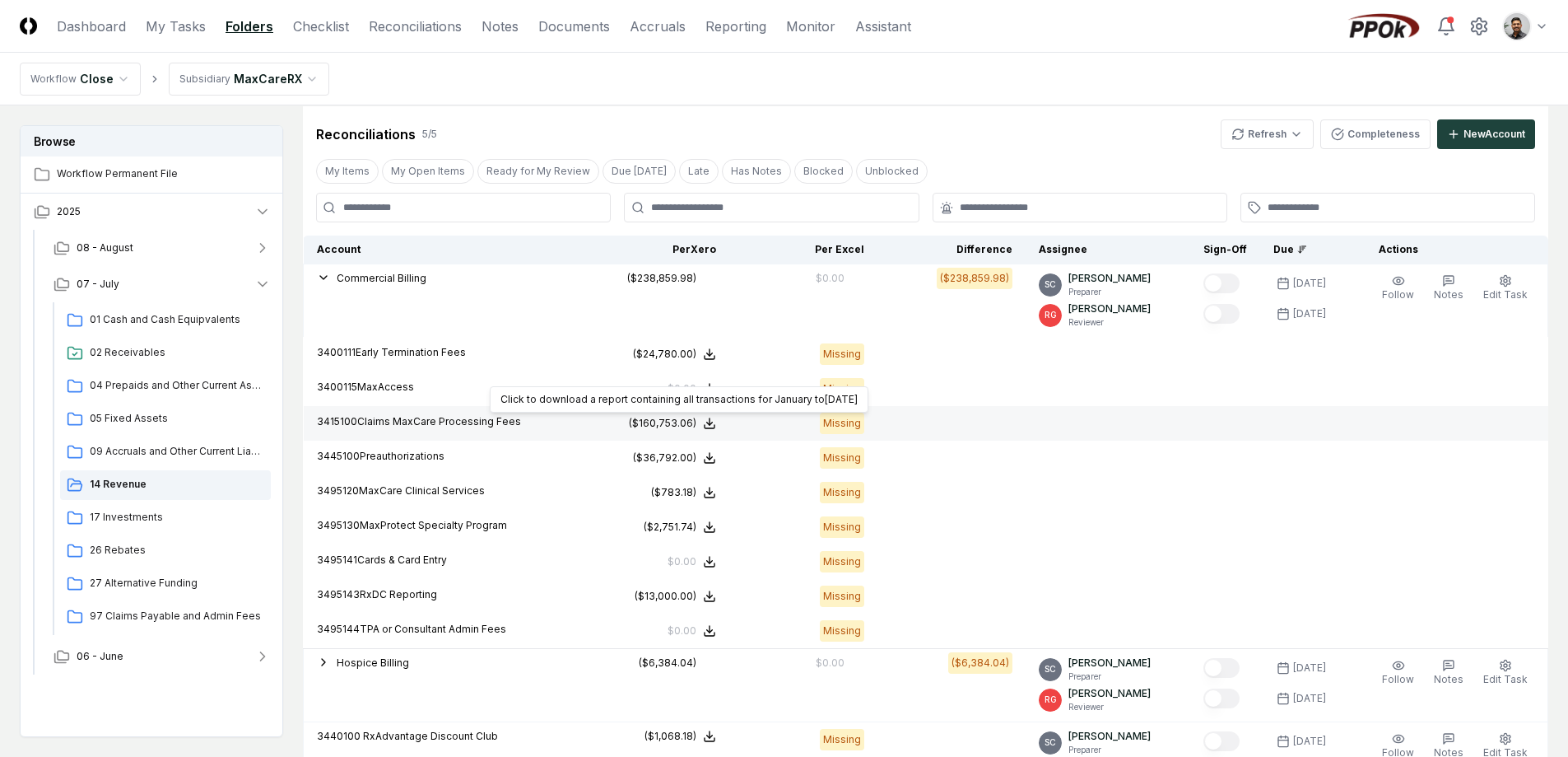
click at [669, 424] on div "($160,753.06)" at bounding box center [663, 423] width 67 height 15
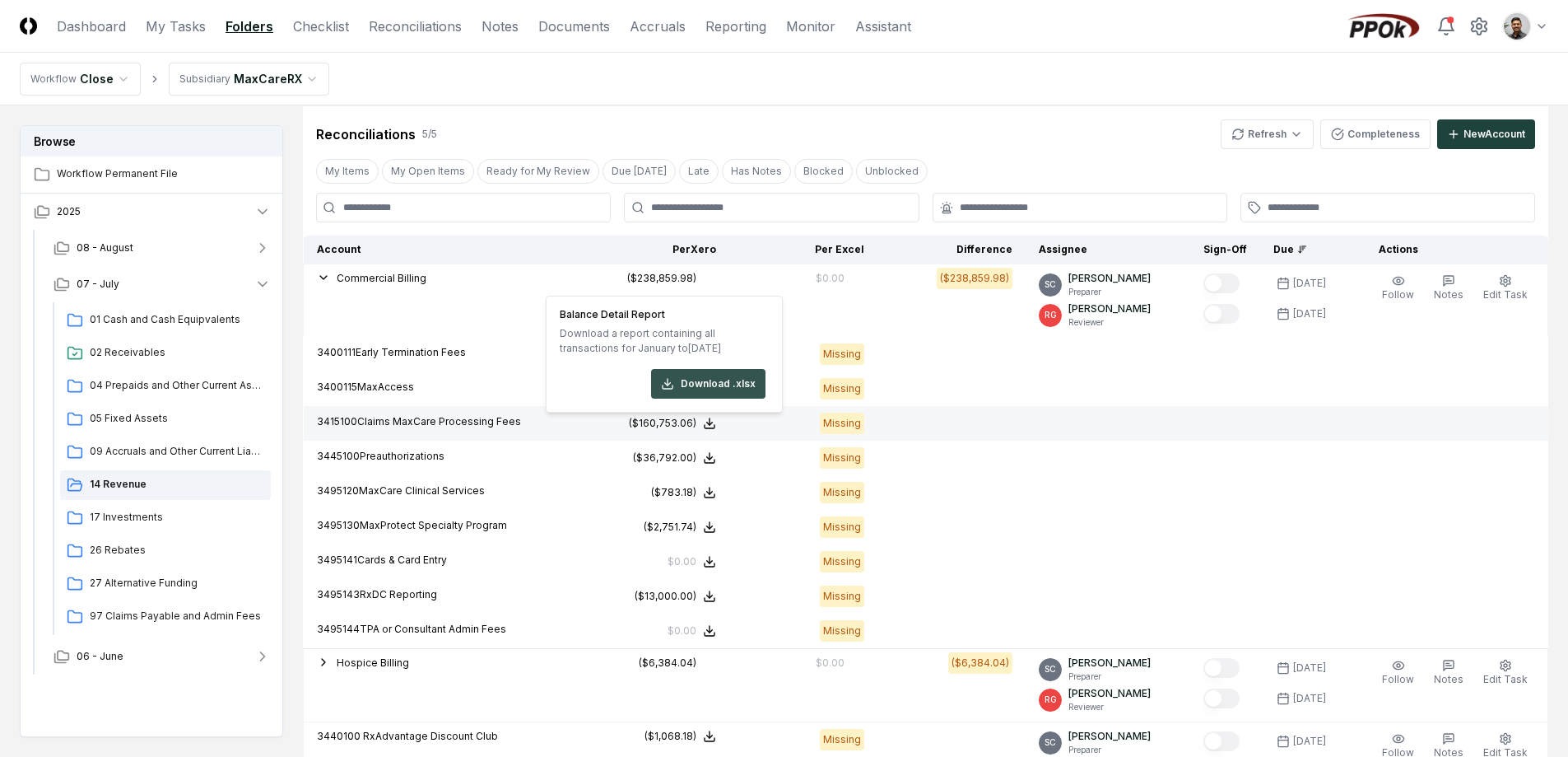
click at [706, 392] on button "Download .xlsx" at bounding box center [709, 383] width 115 height 30
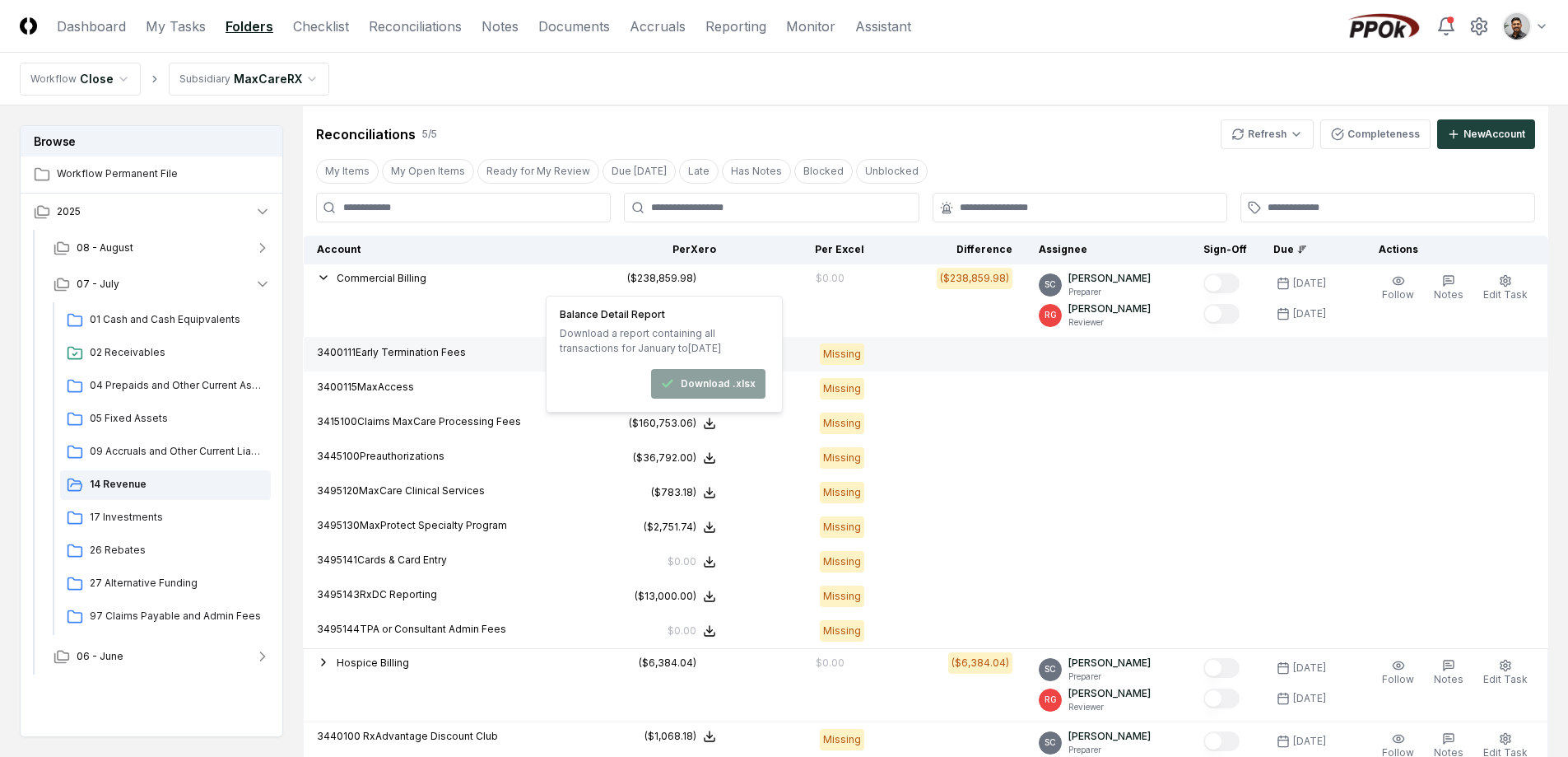
click at [952, 340] on td at bounding box center [951, 354] width 148 height 35
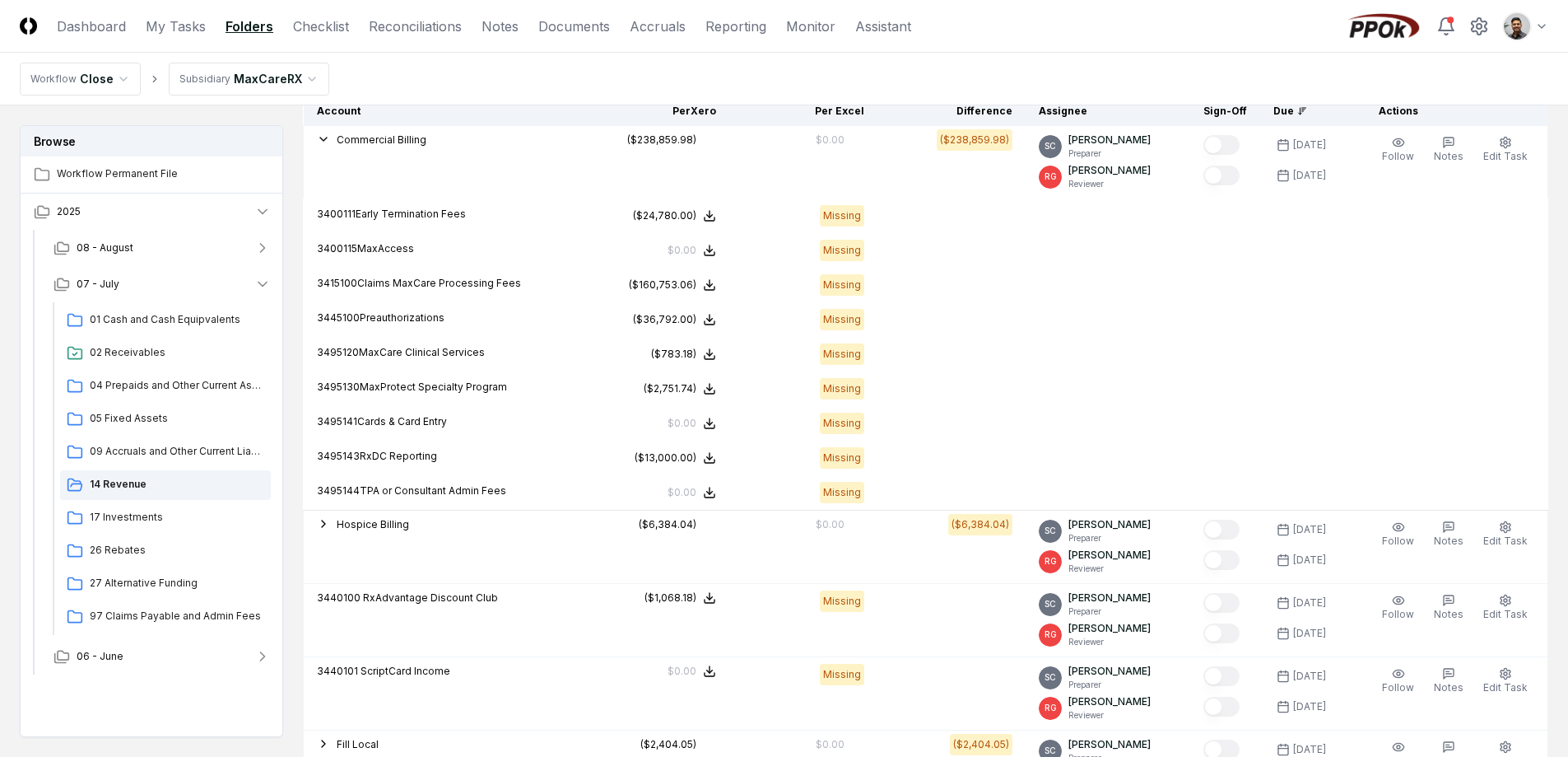
scroll to position [421, 0]
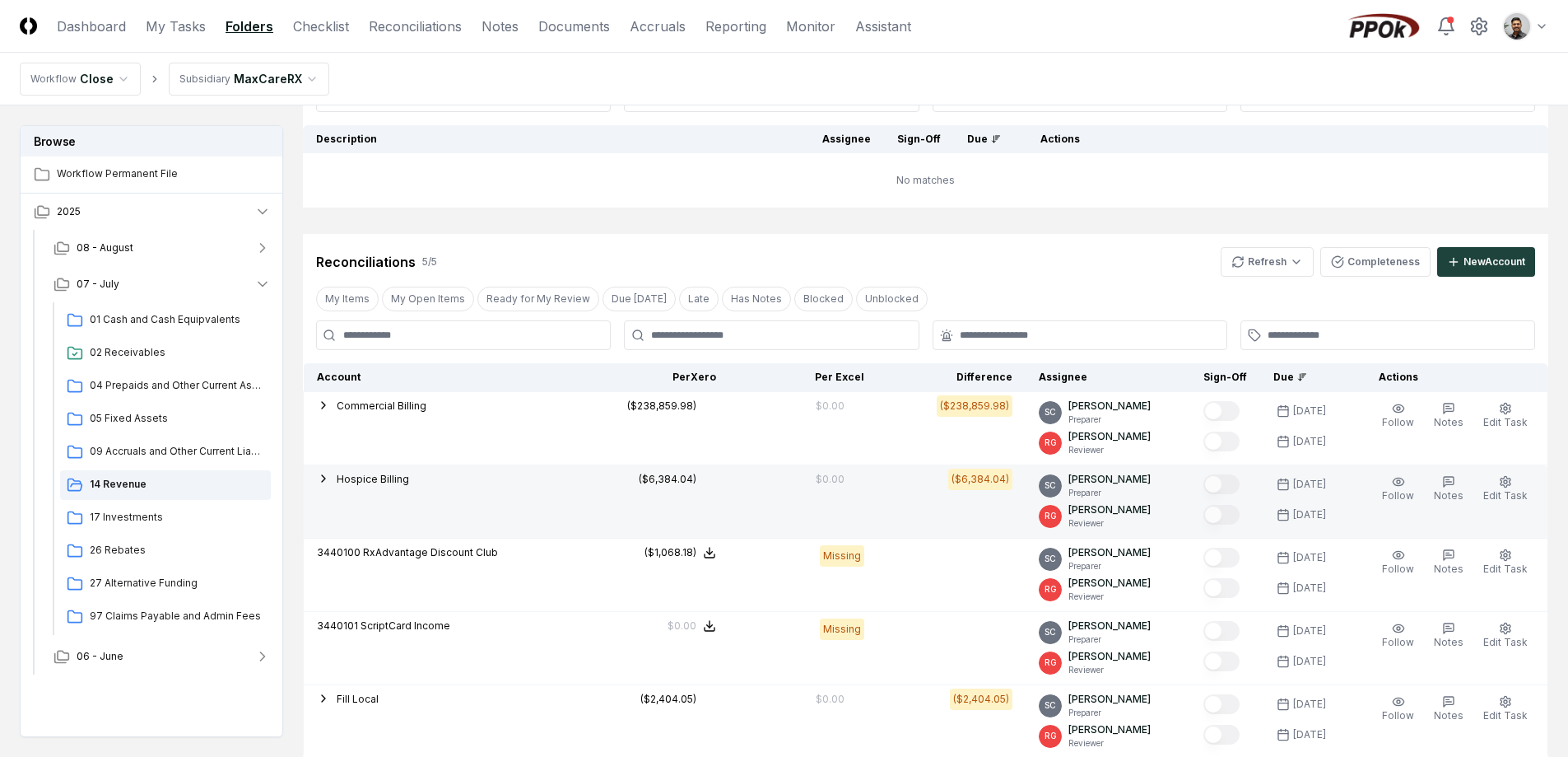
scroll to position [227, 0]
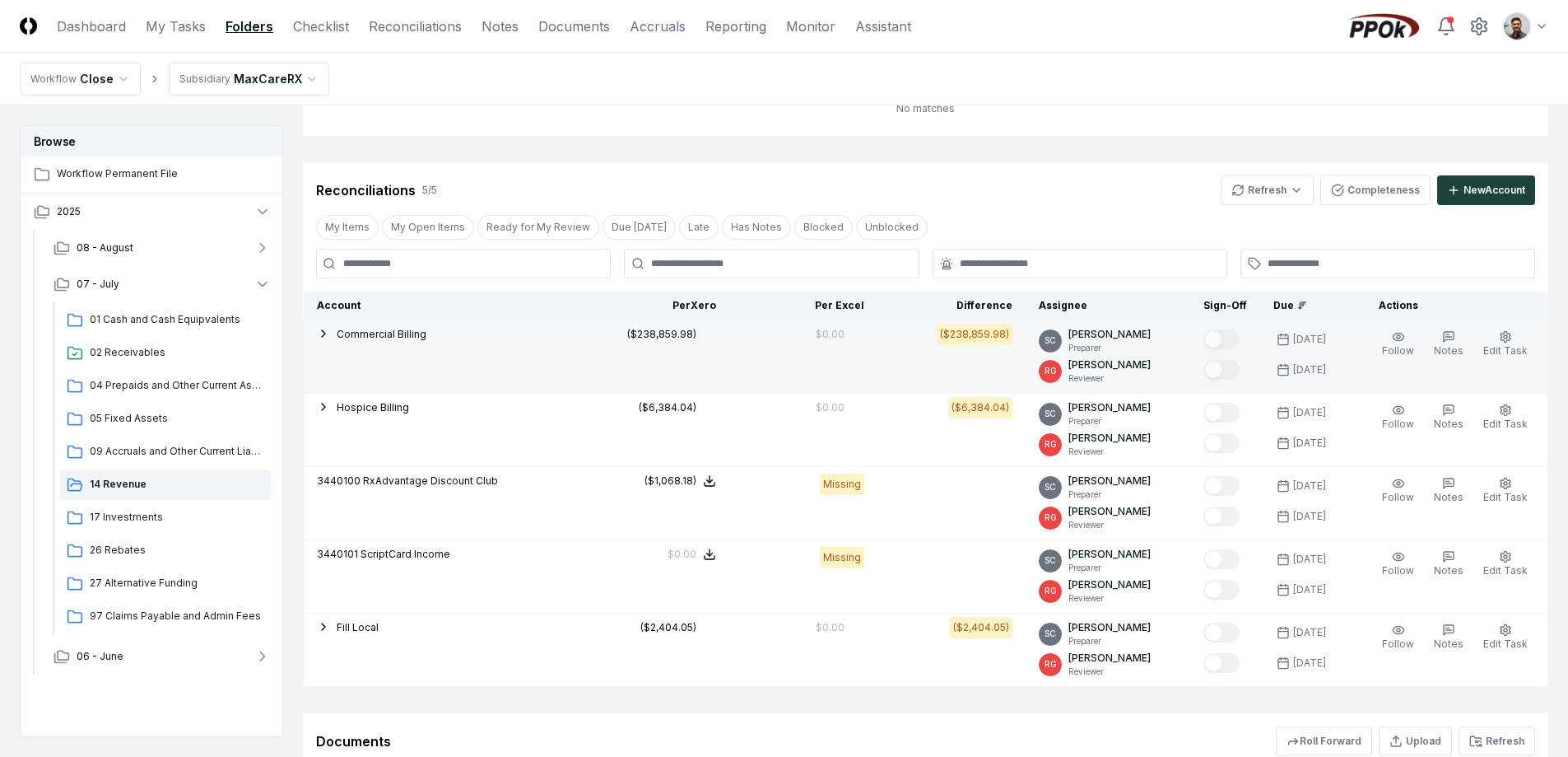
click at [362, 335] on span "Commercial Billing" at bounding box center [381, 334] width 90 height 13
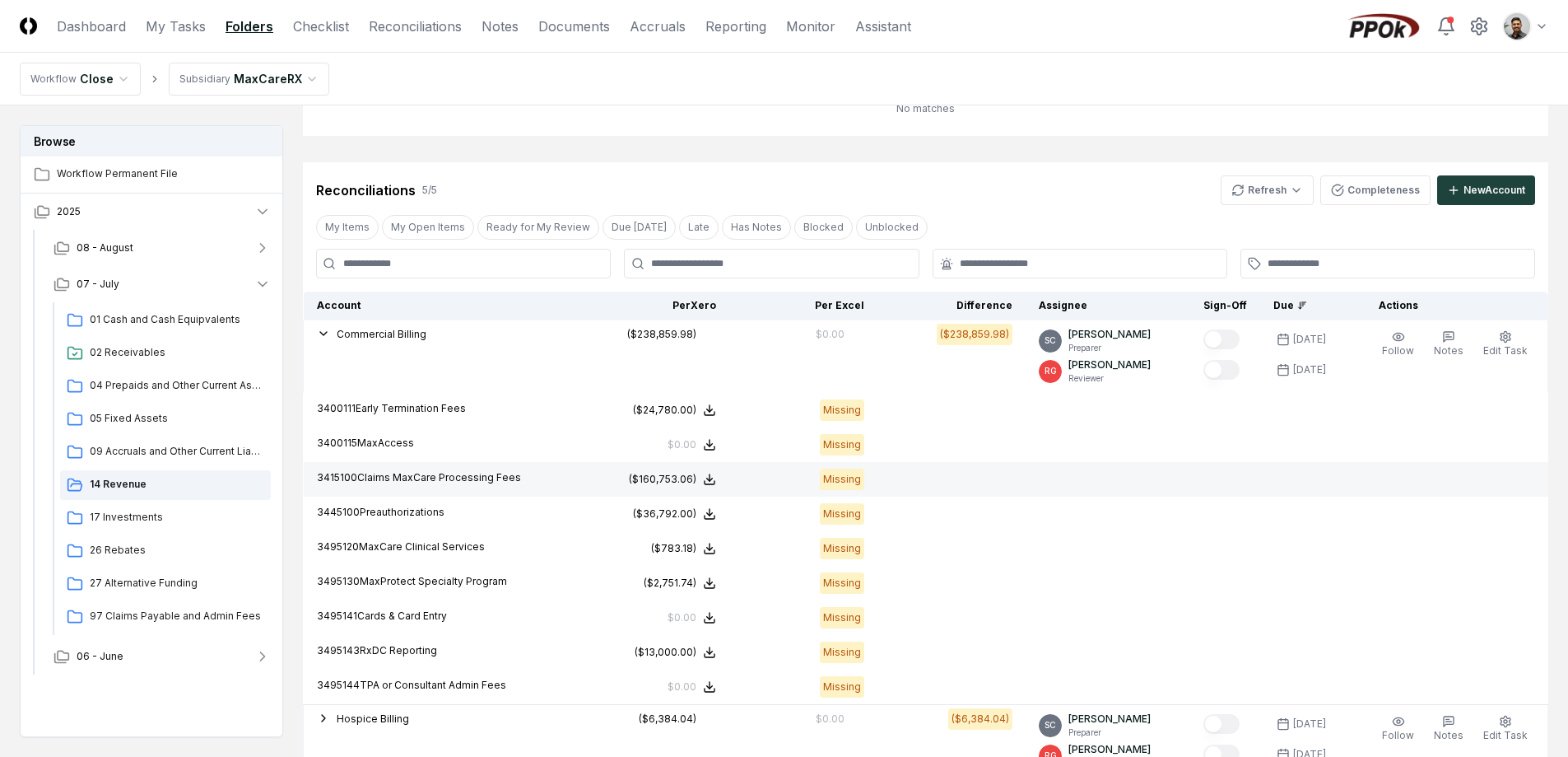
click at [328, 476] on p "3415100 Claims MaxCare Processing Fees" at bounding box center [442, 478] width 252 height 15
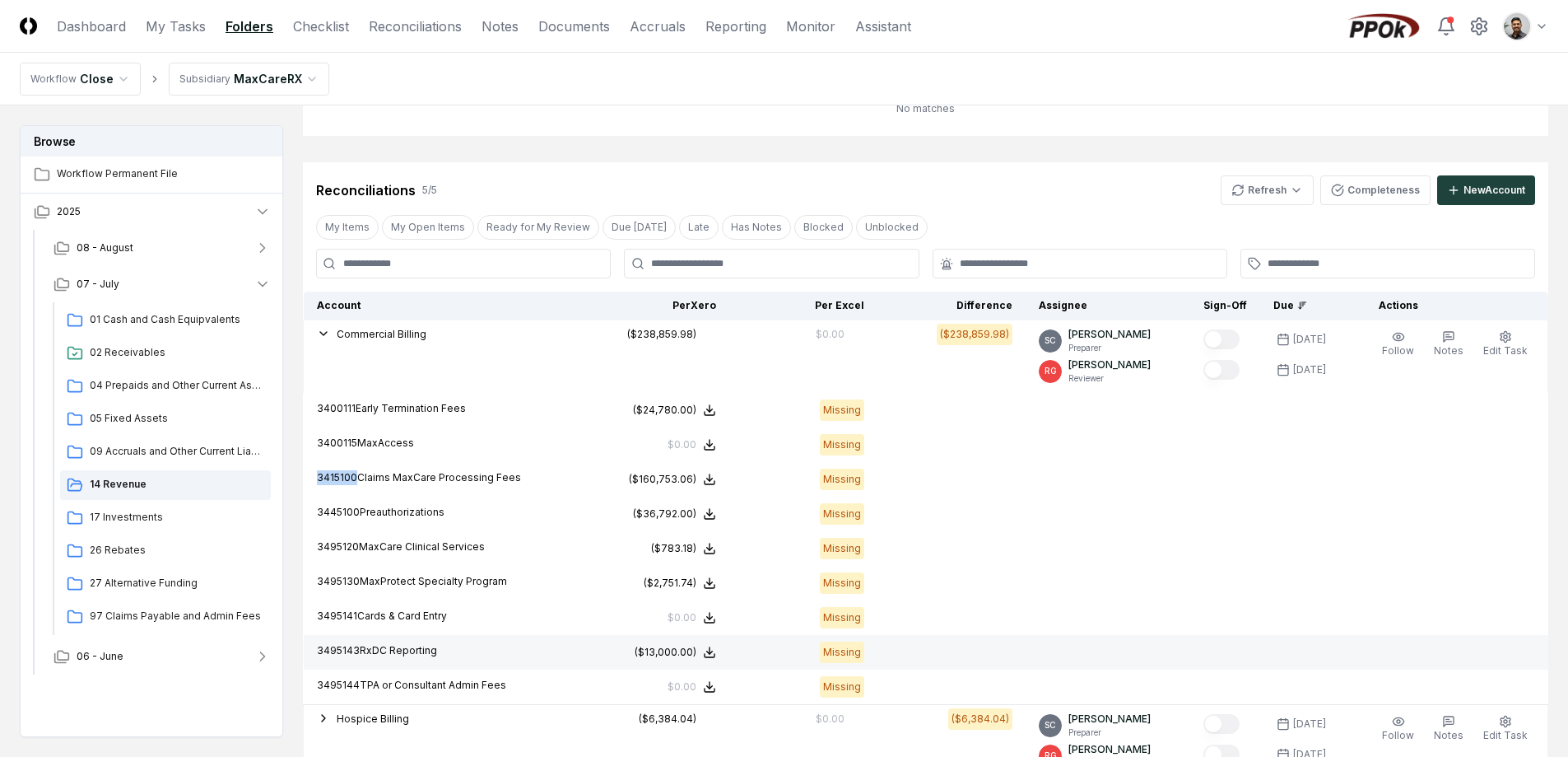
copy p "3415100"
click at [560, 420] on td "3400111 Early Termination Fees" at bounding box center [443, 410] width 278 height 35
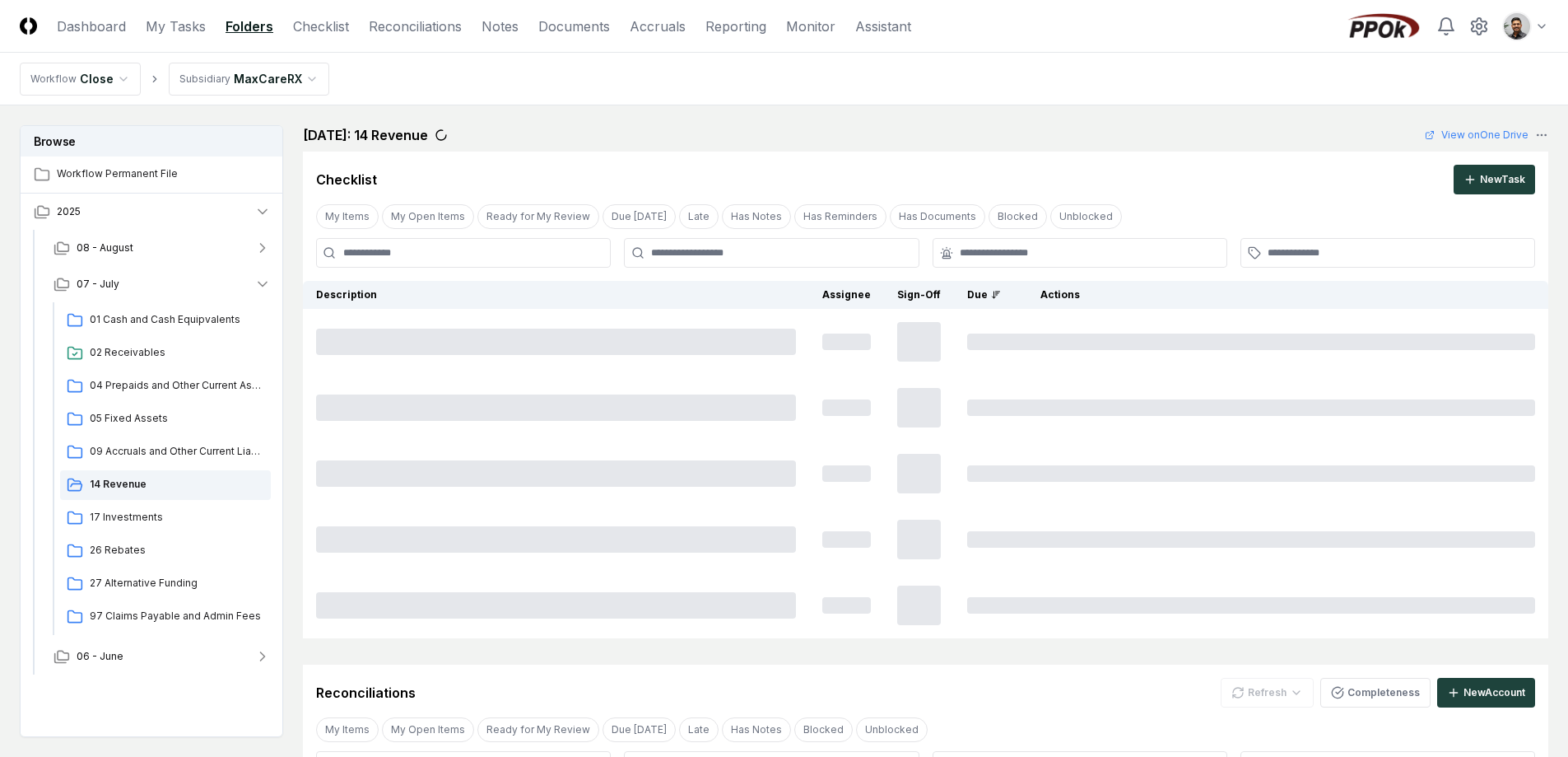
scroll to position [227, 0]
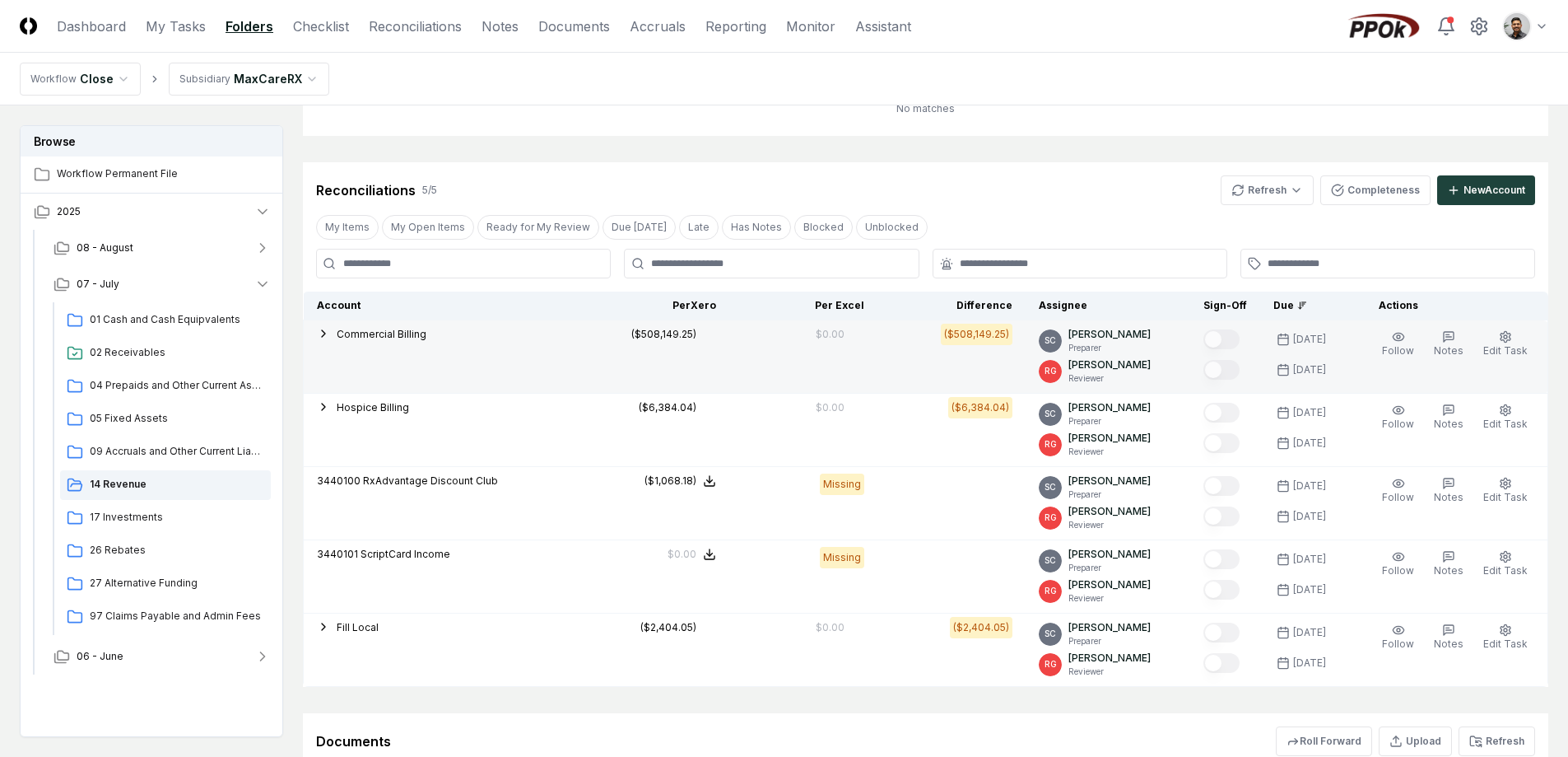
click at [379, 333] on span "Commercial Billing" at bounding box center [381, 334] width 90 height 13
